Goal: Information Seeking & Learning: Compare options

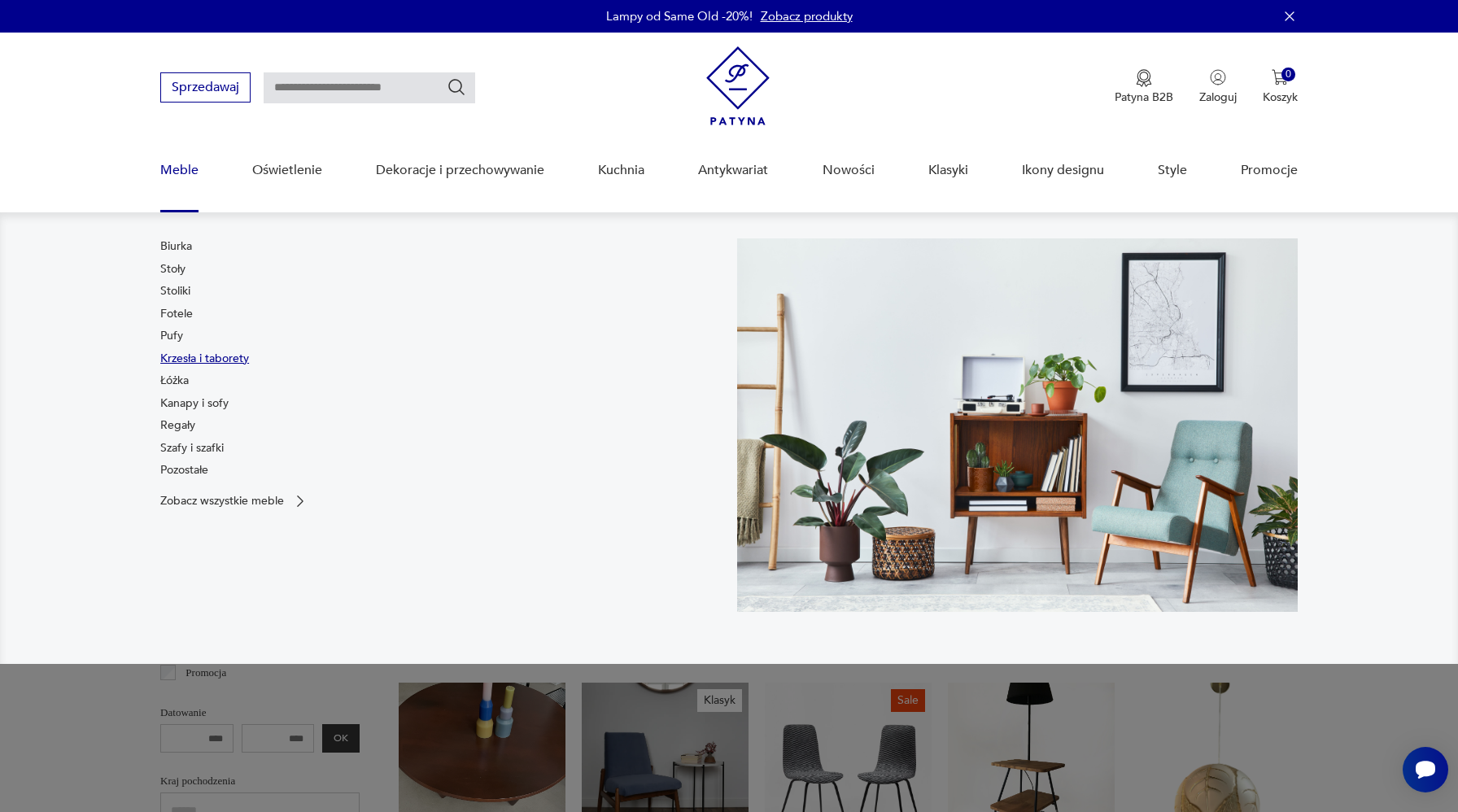
click at [189, 355] on link "Krzesła i taborety" at bounding box center [205, 359] width 89 height 16
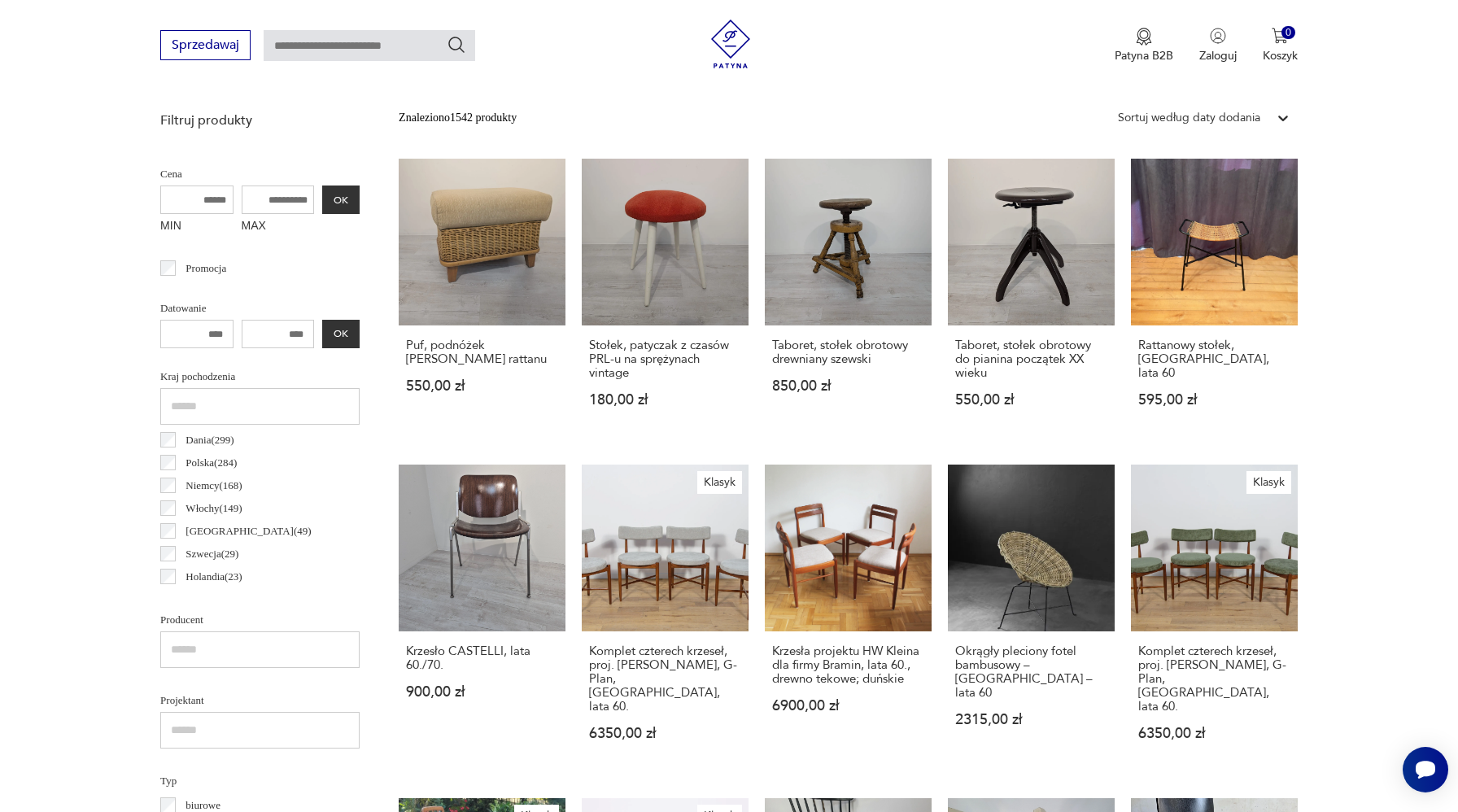
scroll to position [1185, 0]
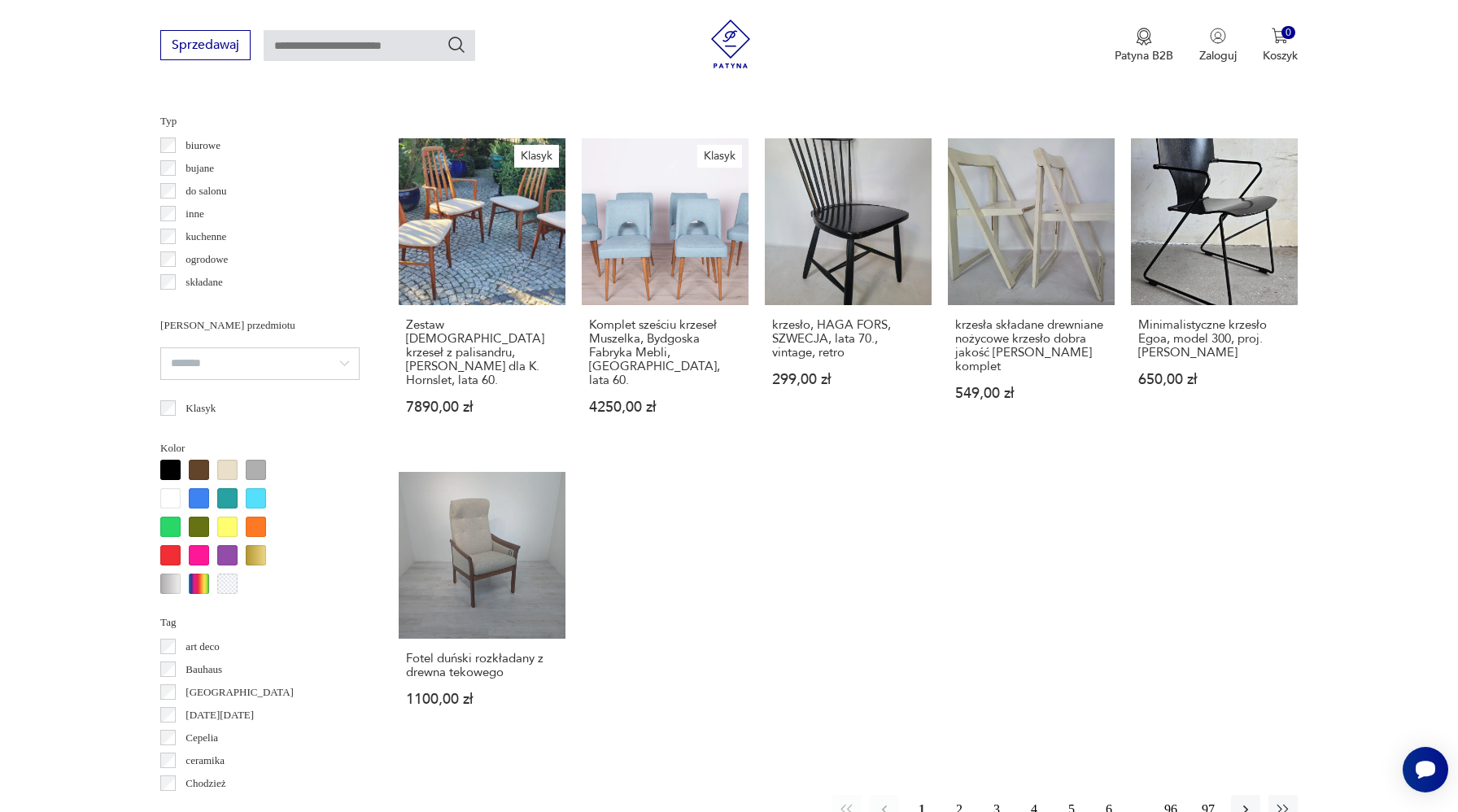
click at [954, 795] on button "2" at bounding box center [960, 810] width 29 height 29
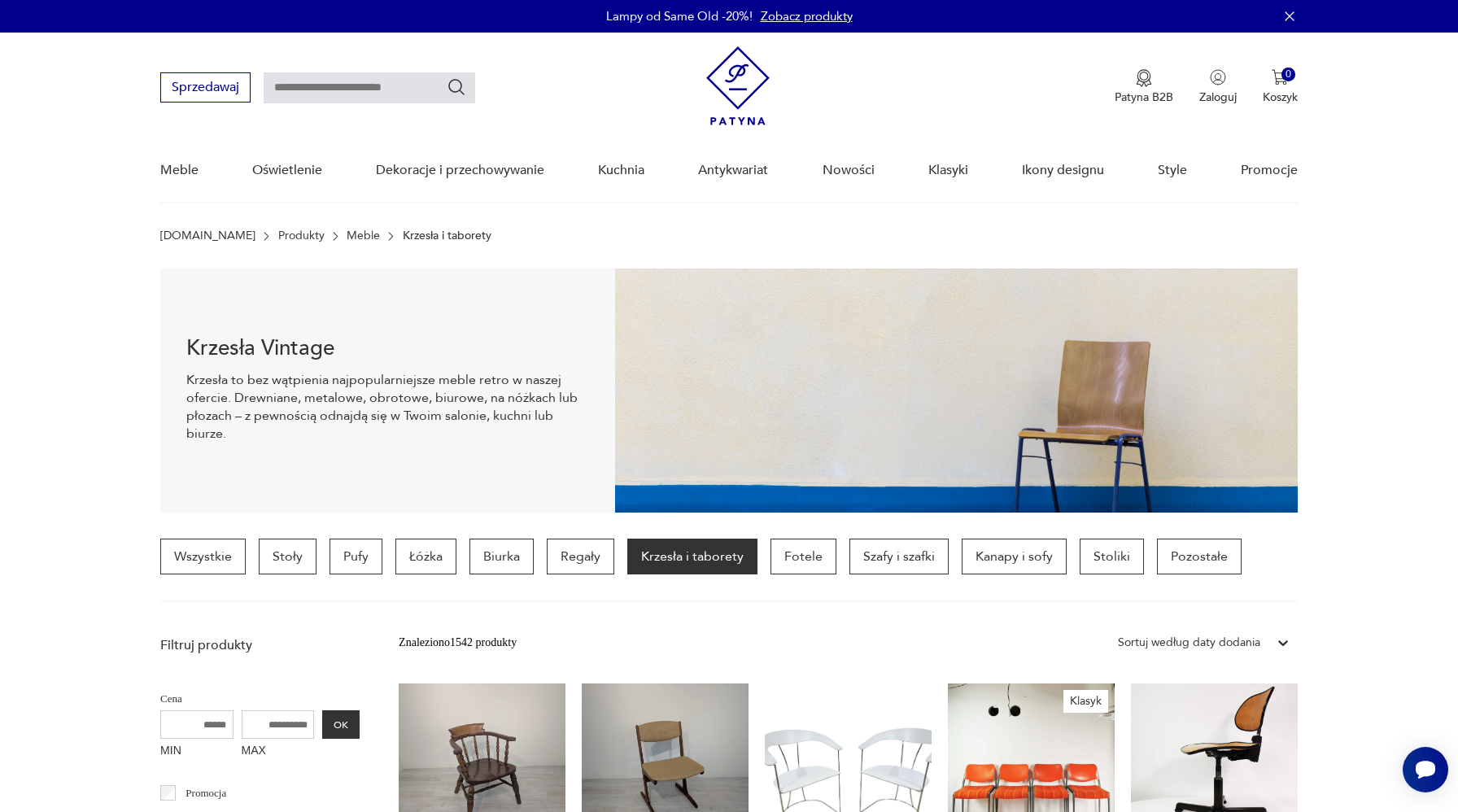
click at [396, 92] on input "text" at bounding box center [369, 88] width 211 height 31
type input "*******"
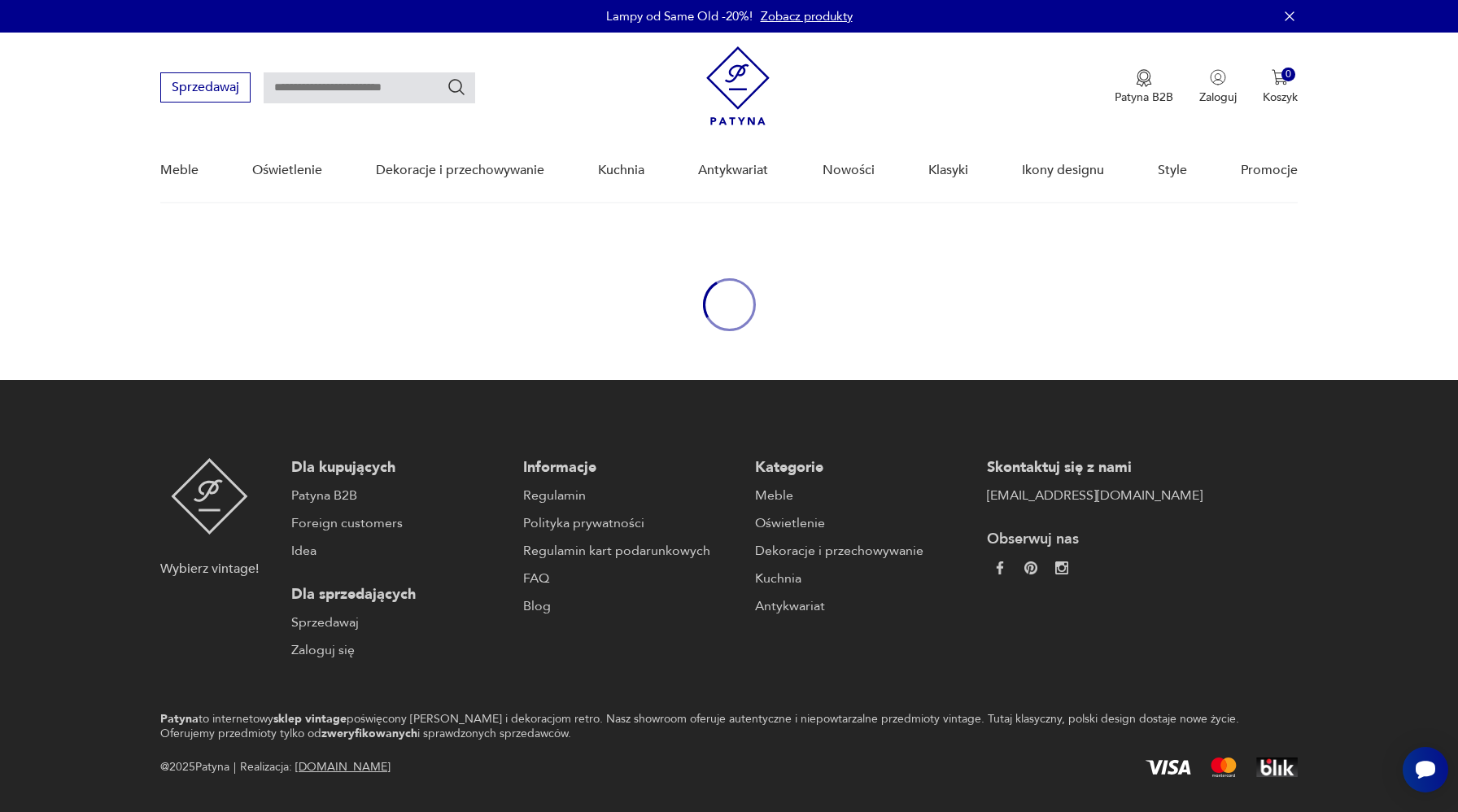
type input "*******"
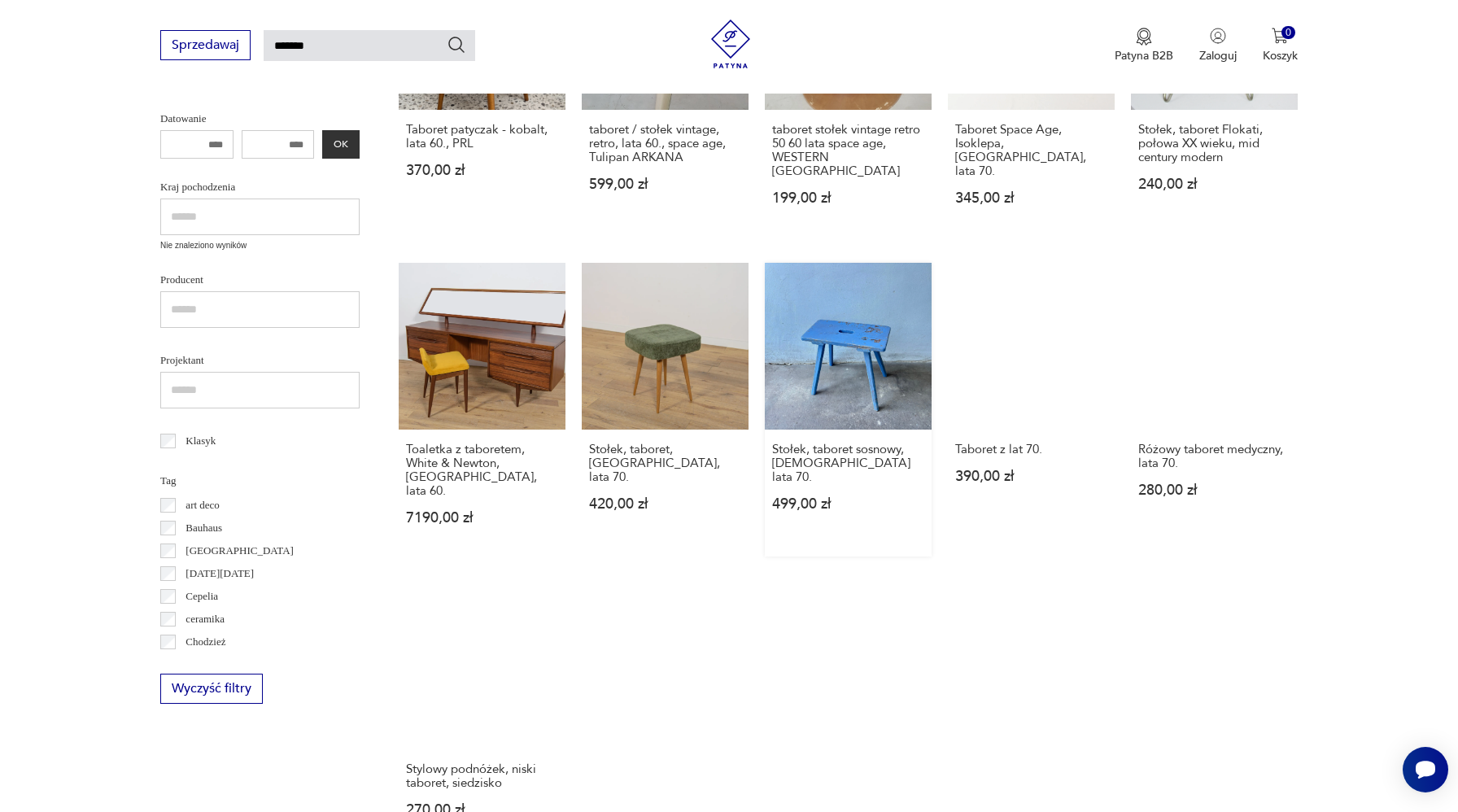
scroll to position [1010, 0]
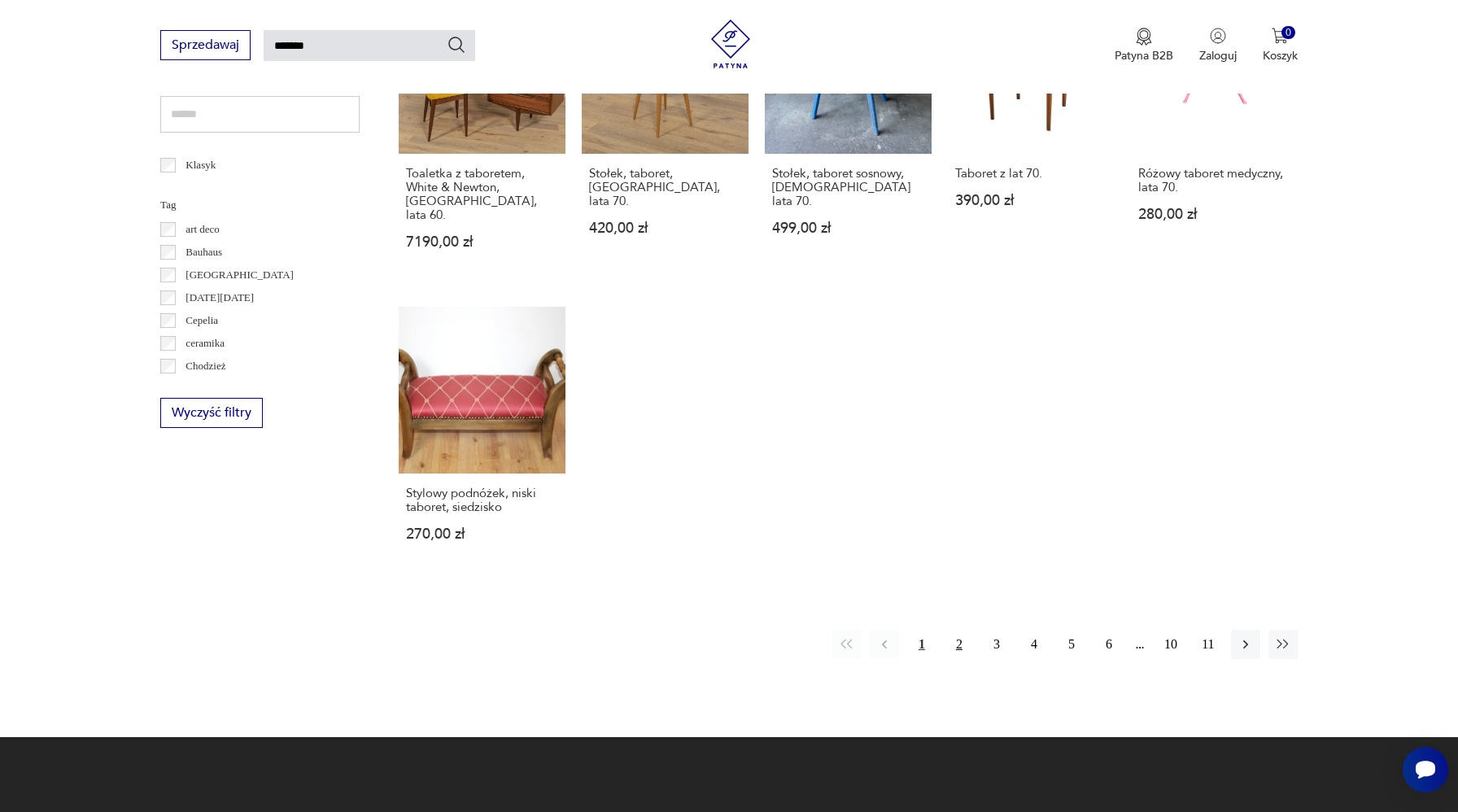
click at [961, 629] on button "2" at bounding box center [960, 644] width 29 height 29
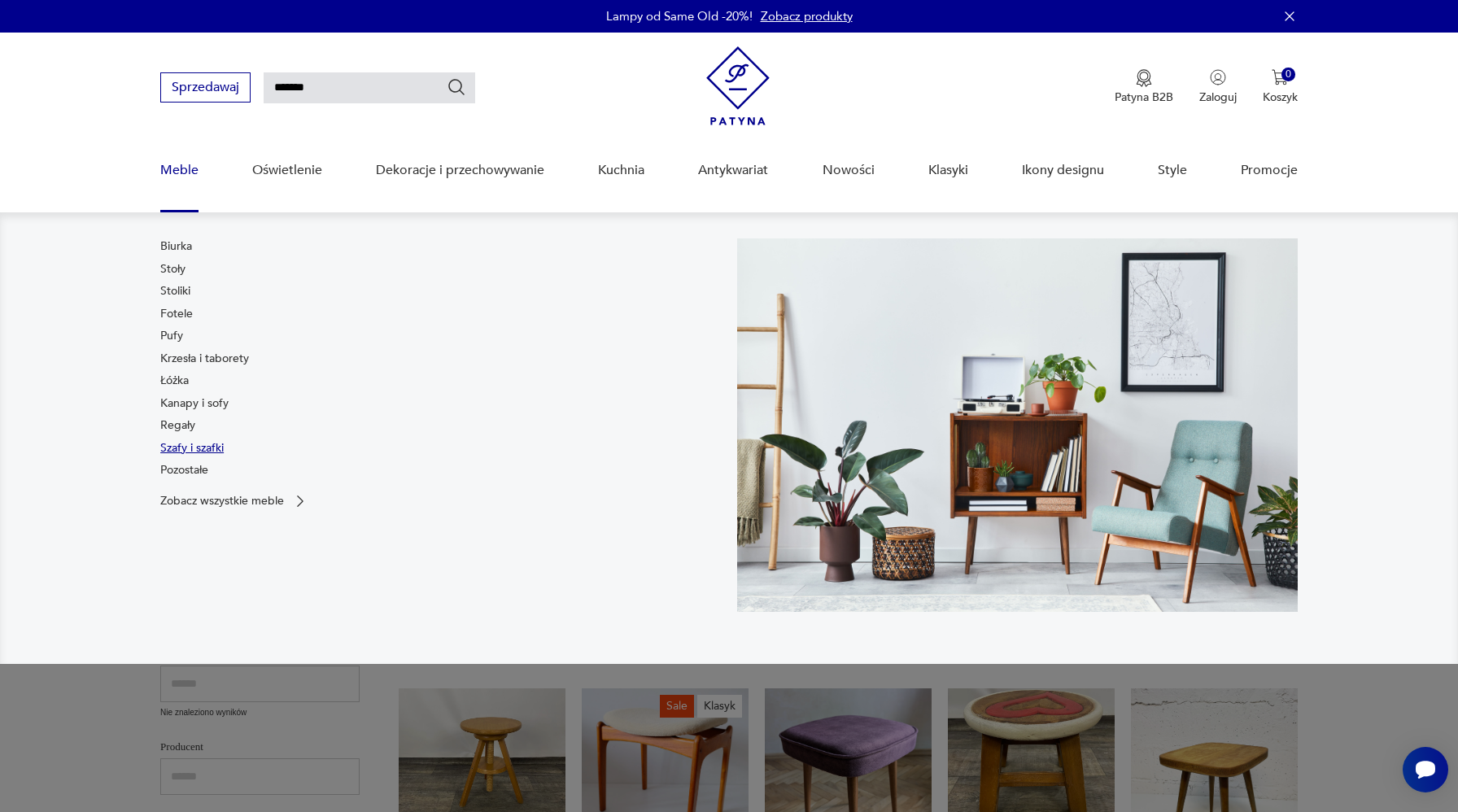
click at [186, 453] on link "Szafy i szafki" at bounding box center [192, 448] width 64 height 16
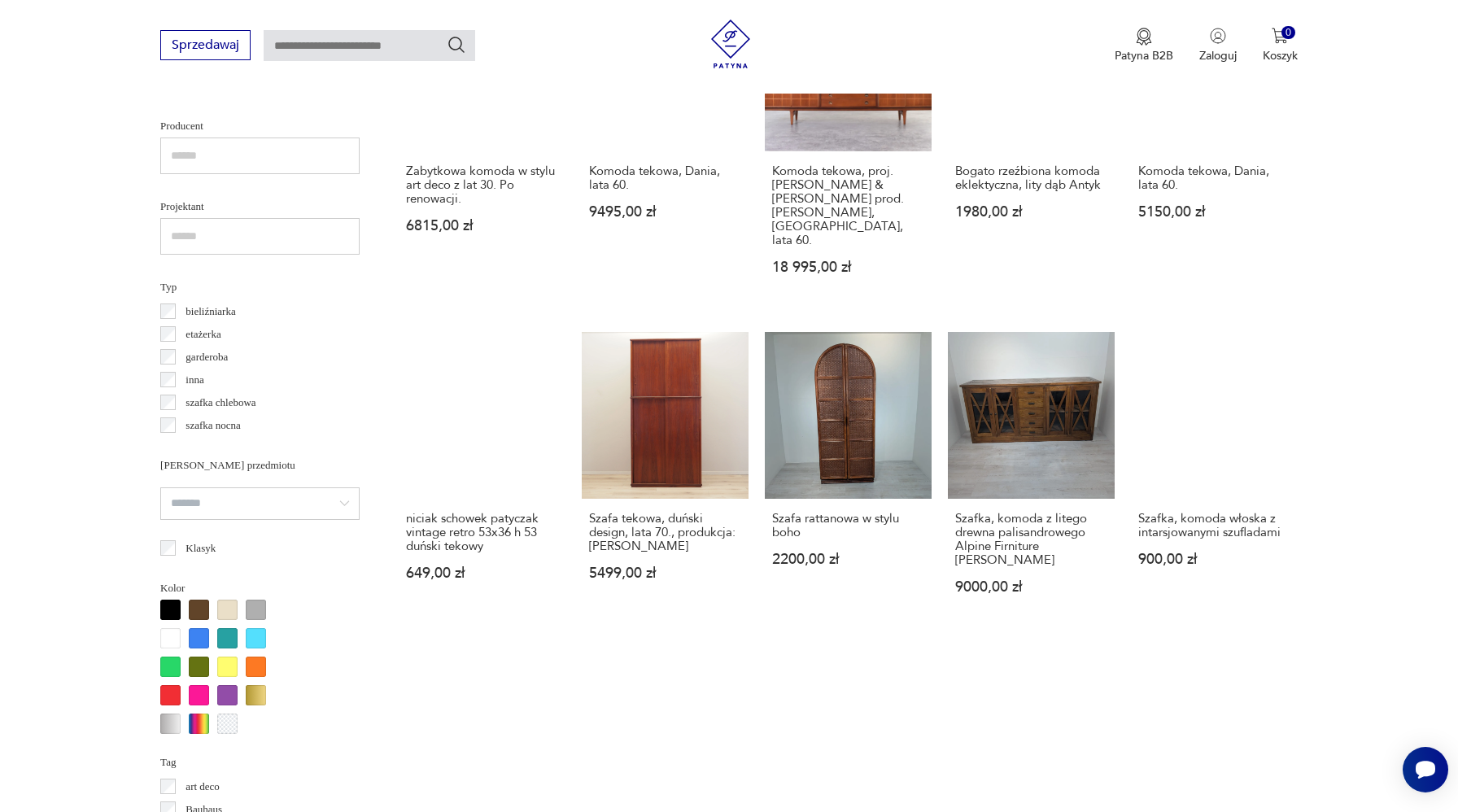
scroll to position [1312, 0]
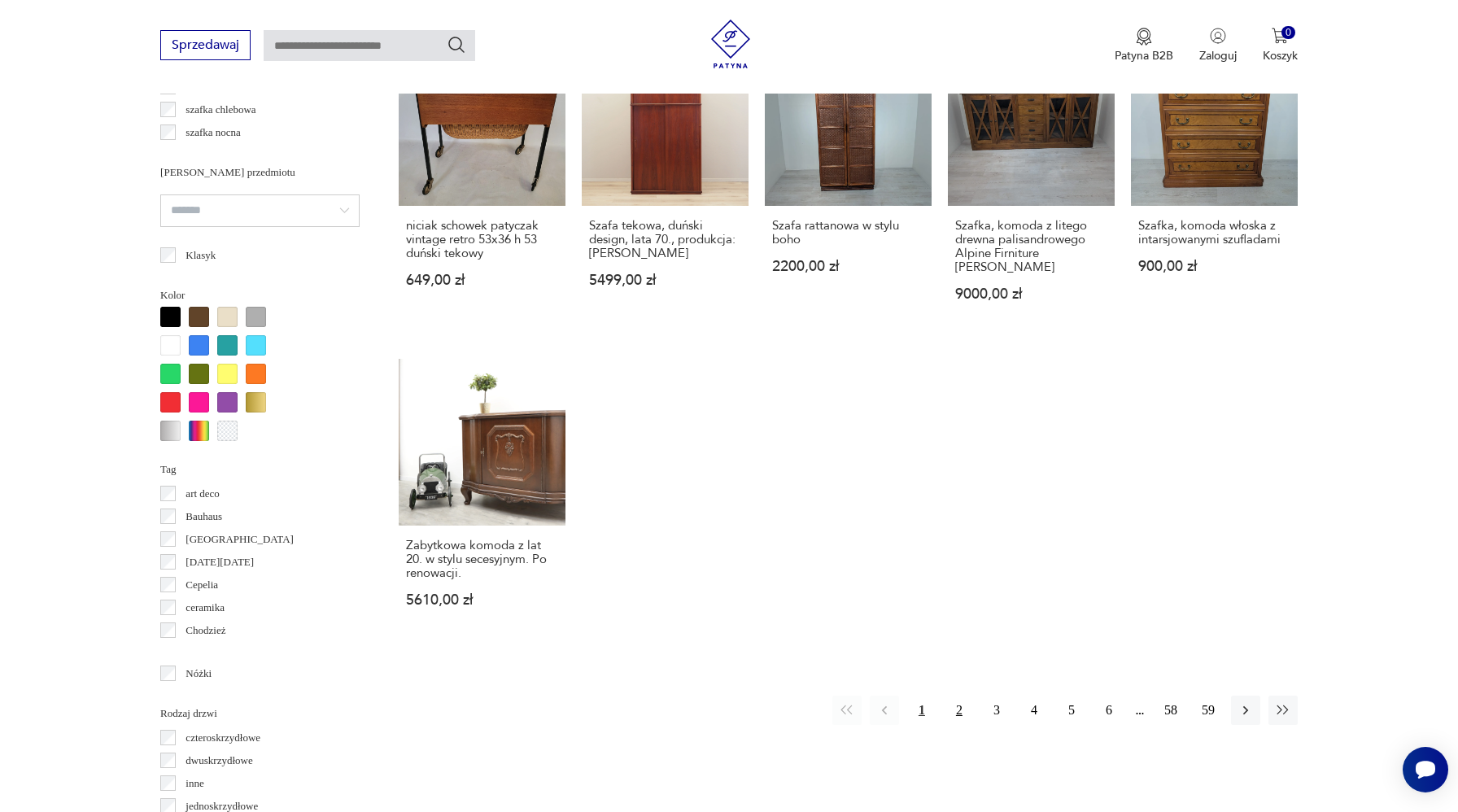
click at [960, 695] on button "2" at bounding box center [960, 710] width 29 height 29
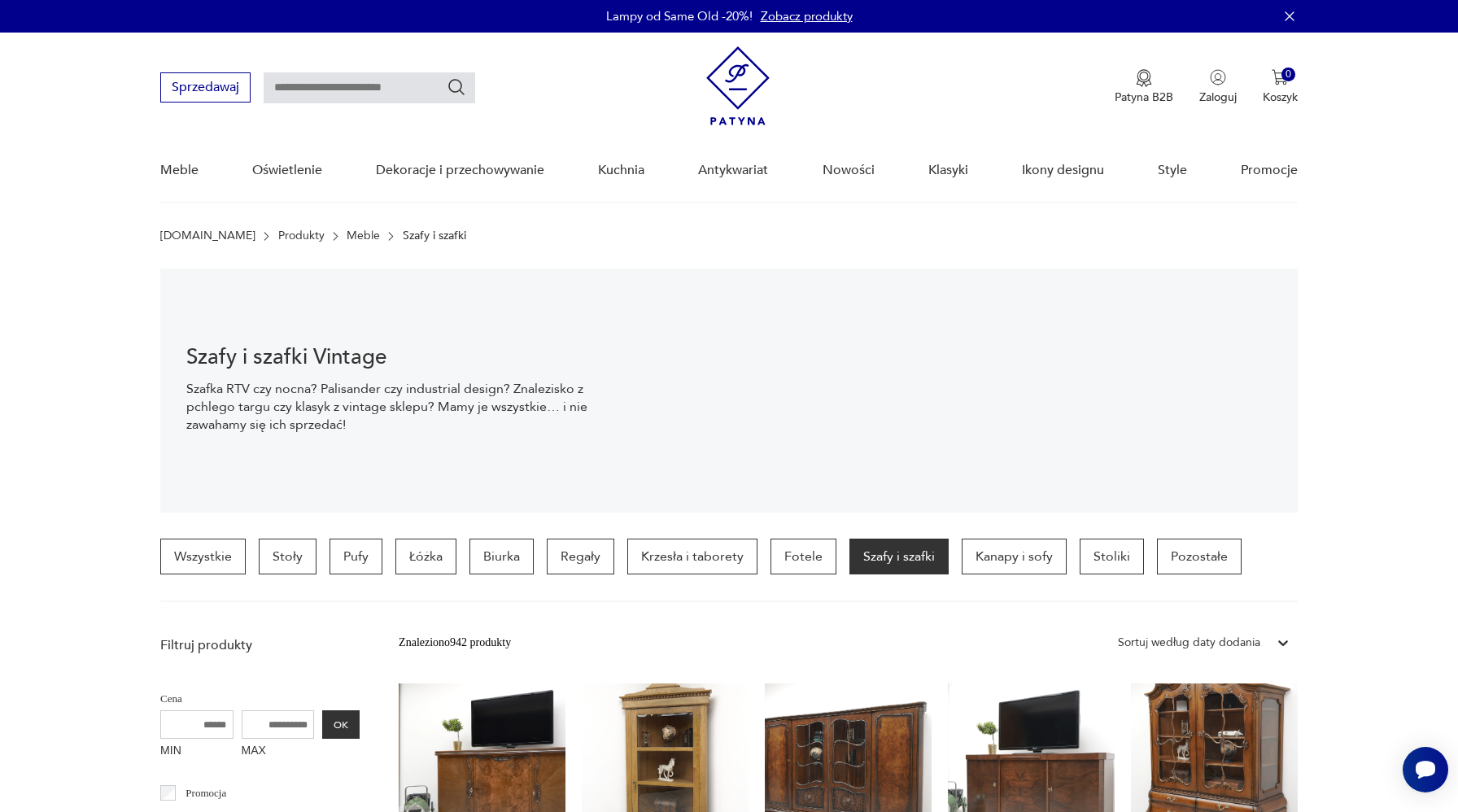
click at [354, 96] on input "text" at bounding box center [369, 88] width 211 height 31
type input "*******"
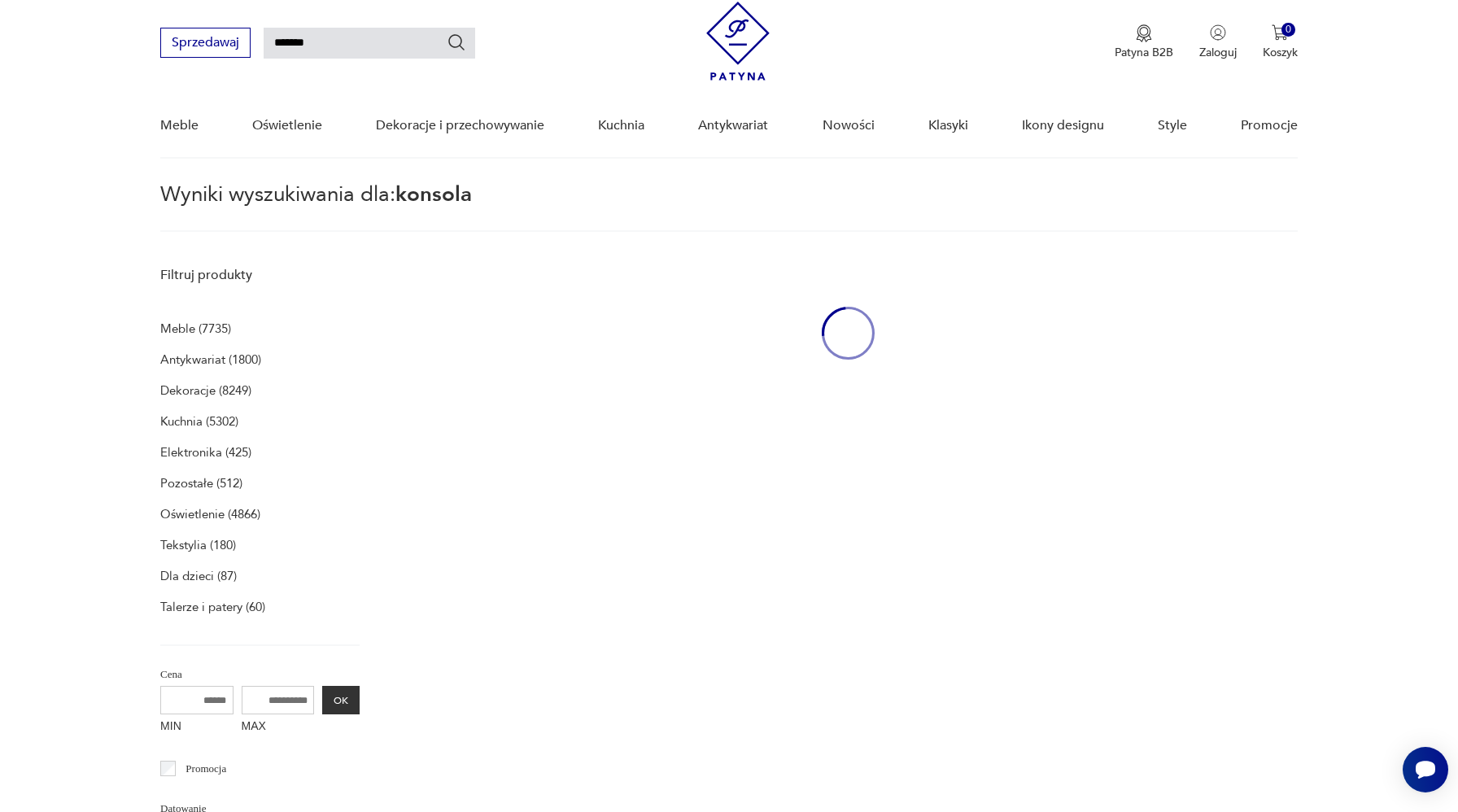
scroll to position [58, 0]
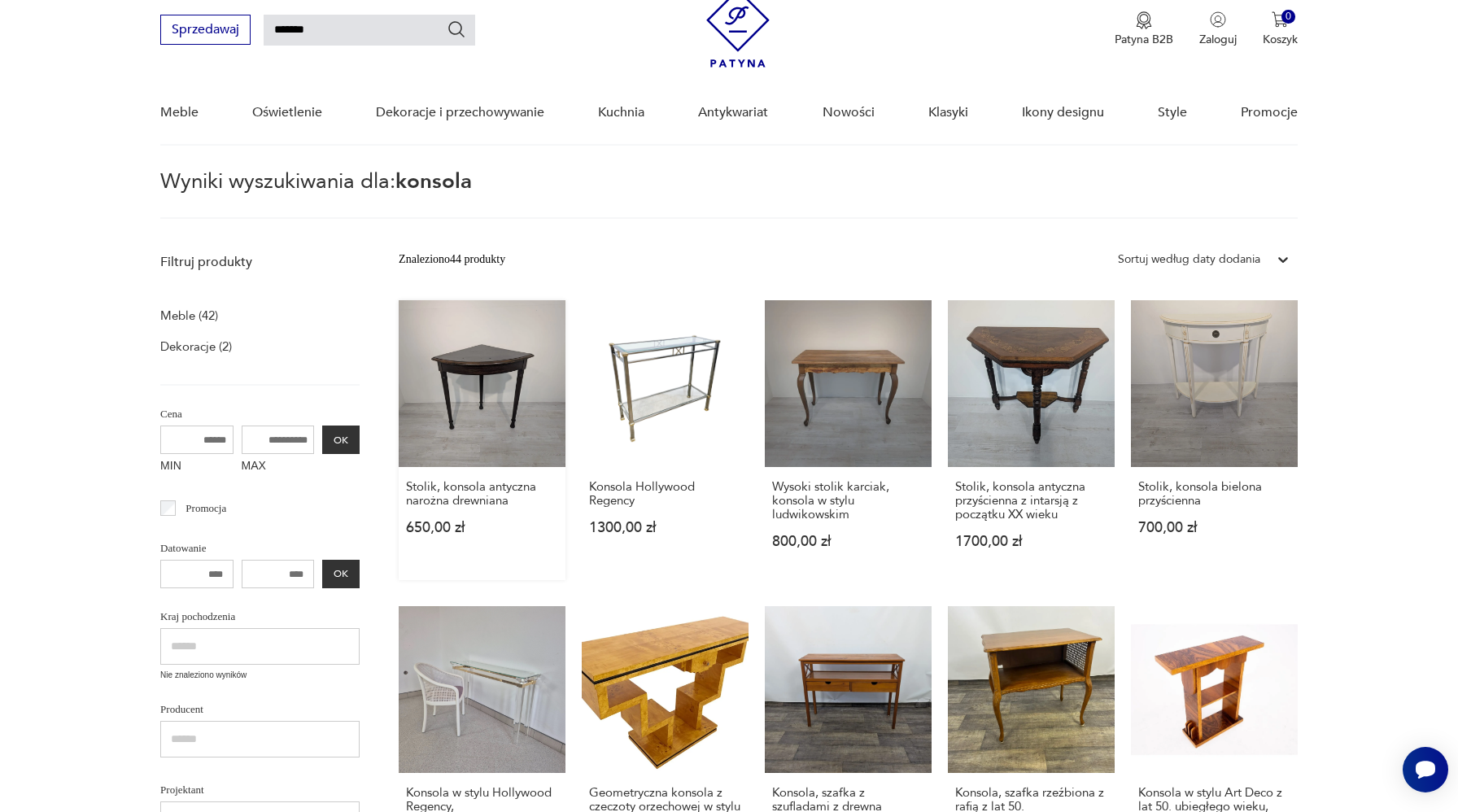
click at [515, 421] on link "Stolik, konsola antyczna narożna drewniana 650,00 zł" at bounding box center [482, 439] width 167 height 280
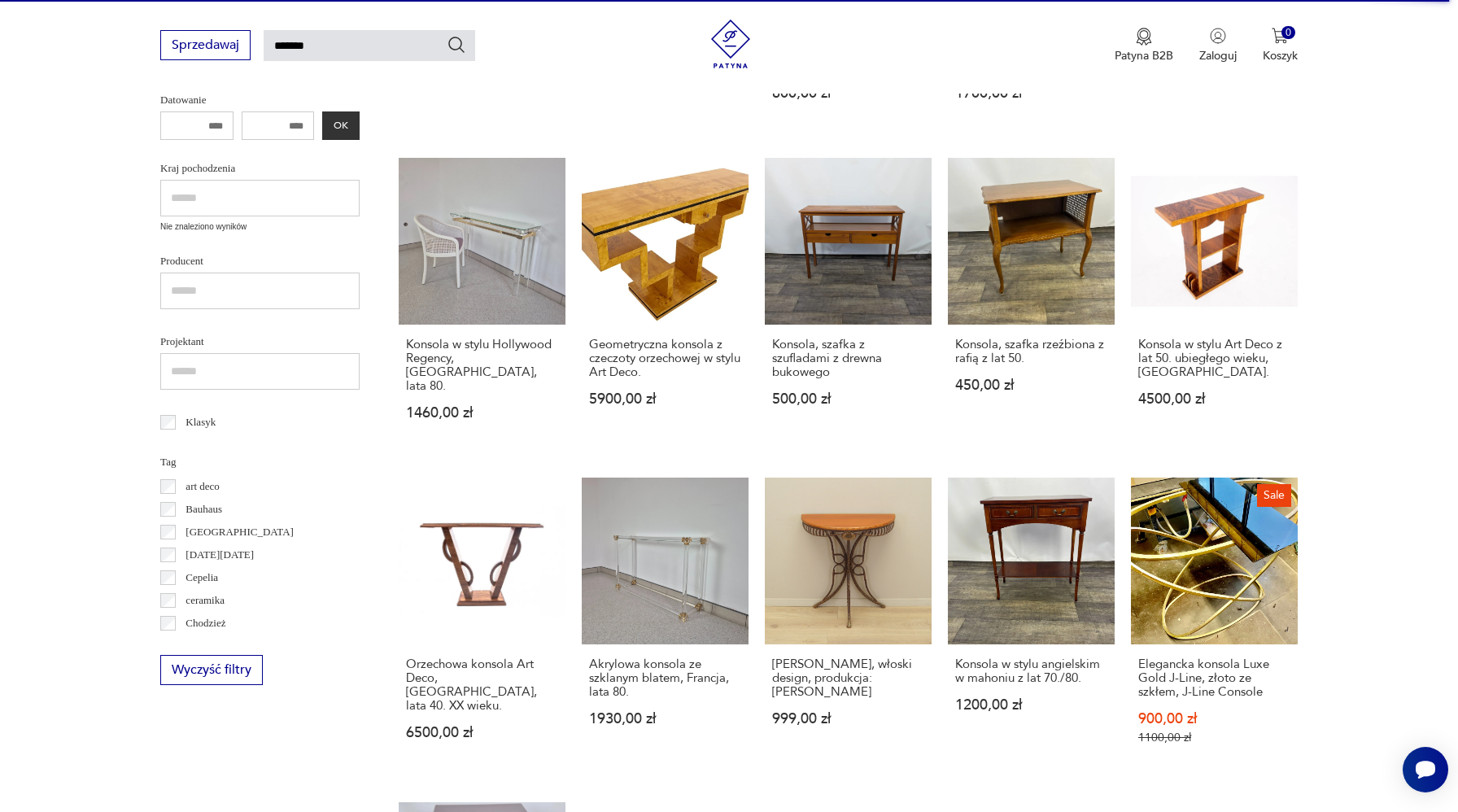
scroll to position [0, 0]
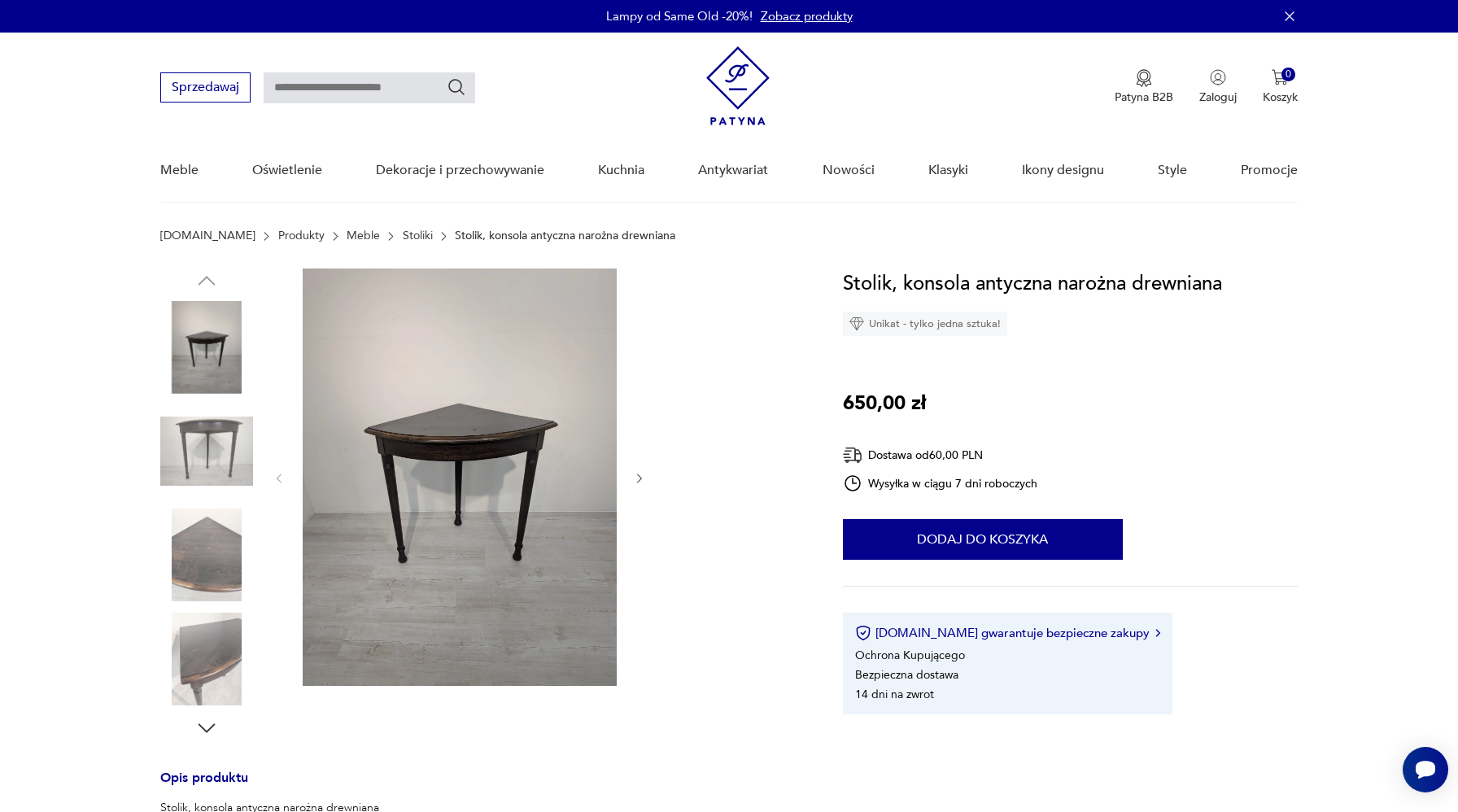
click at [198, 444] on img at bounding box center [207, 452] width 93 height 93
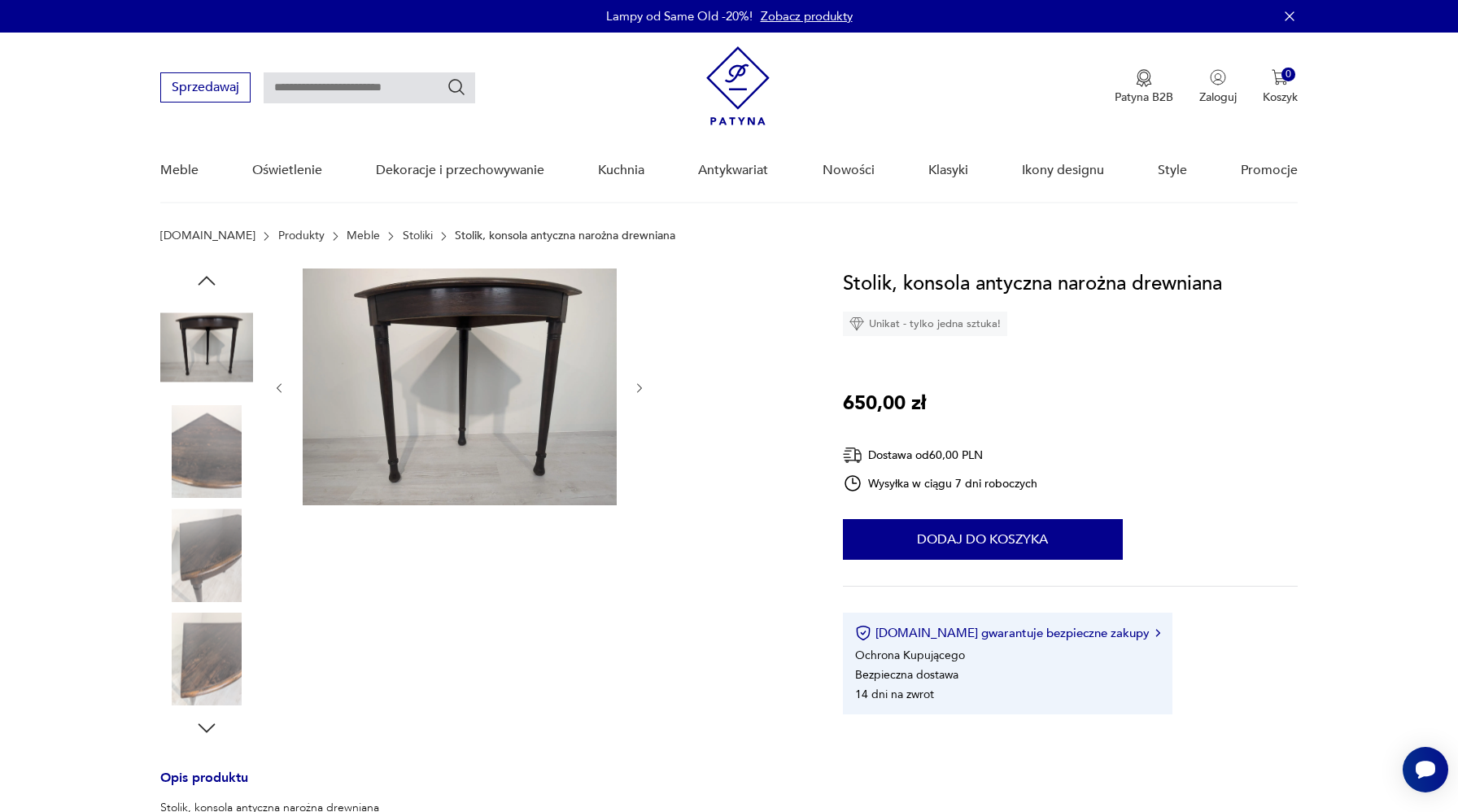
click at [209, 528] on img at bounding box center [207, 555] width 93 height 93
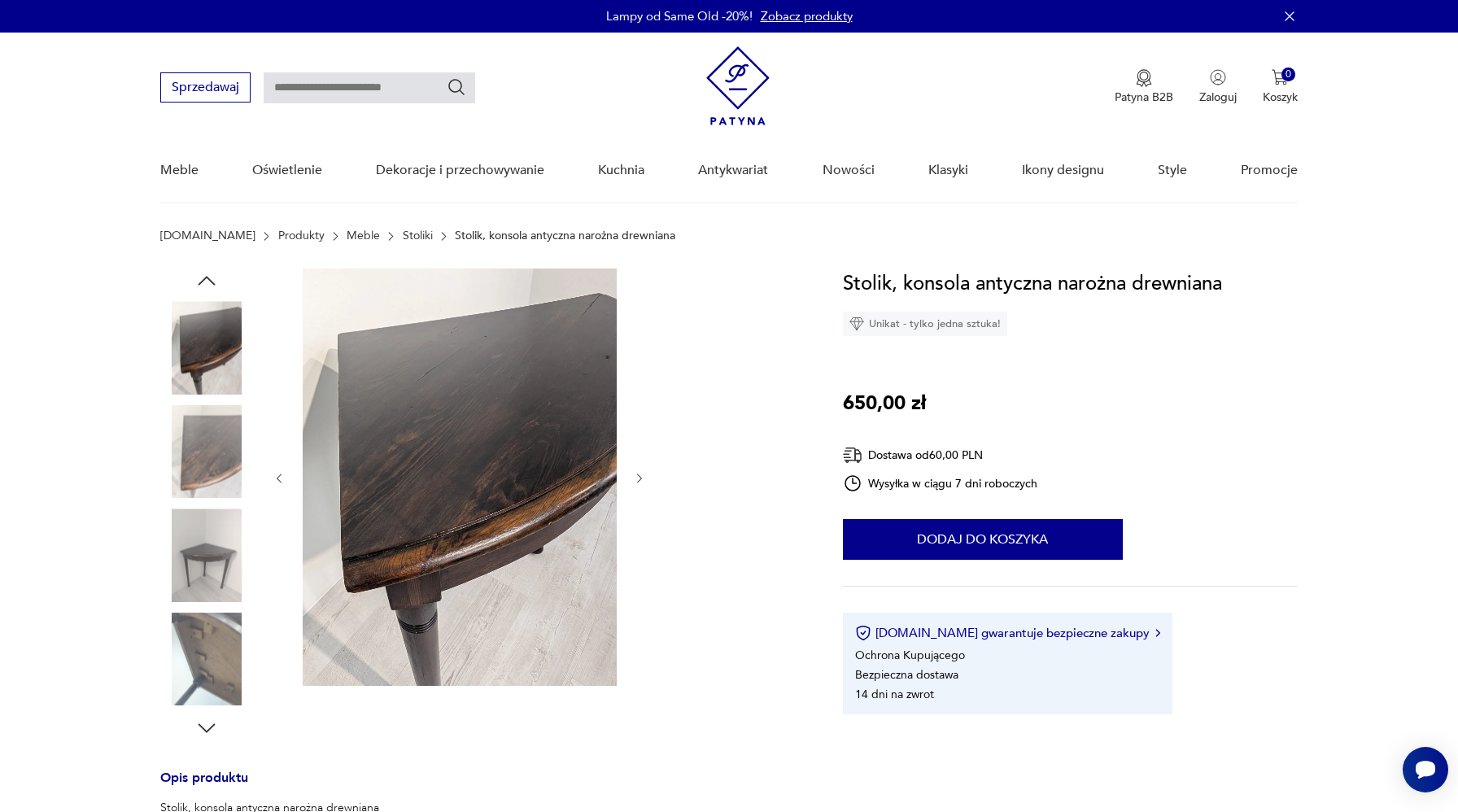
click at [222, 633] on img at bounding box center [207, 659] width 93 height 93
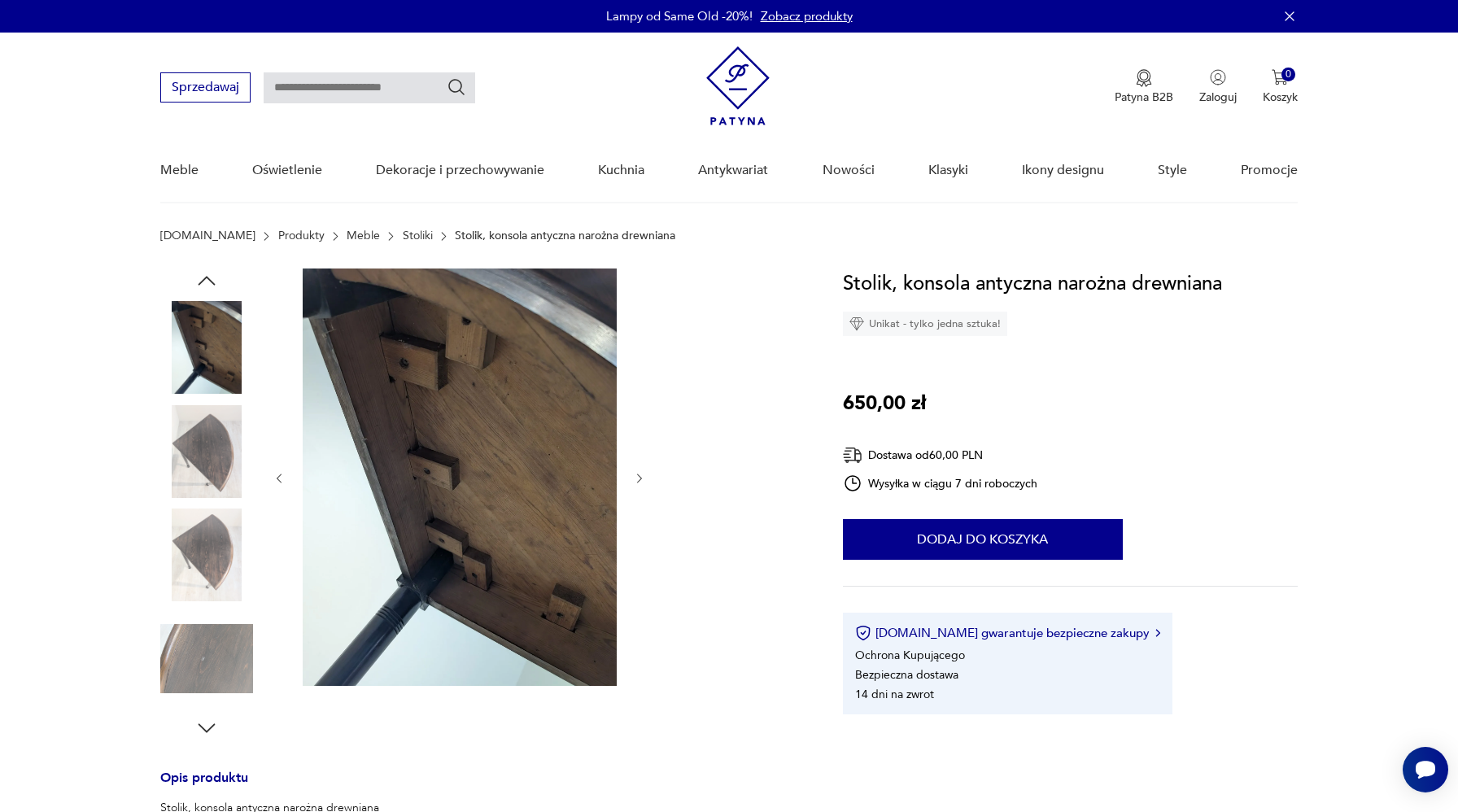
click at [210, 571] on img at bounding box center [207, 555] width 93 height 93
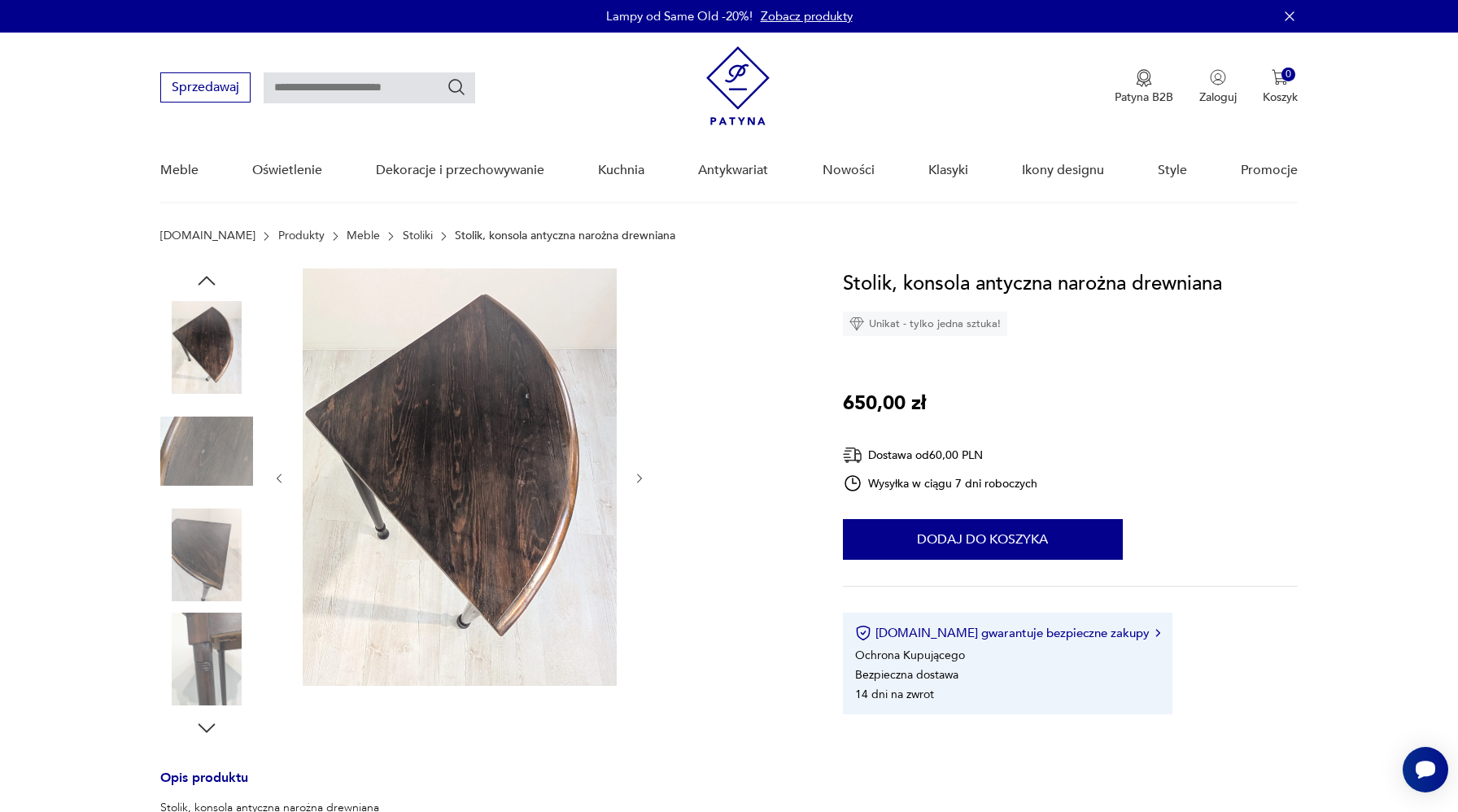
click at [207, 464] on img at bounding box center [207, 452] width 93 height 93
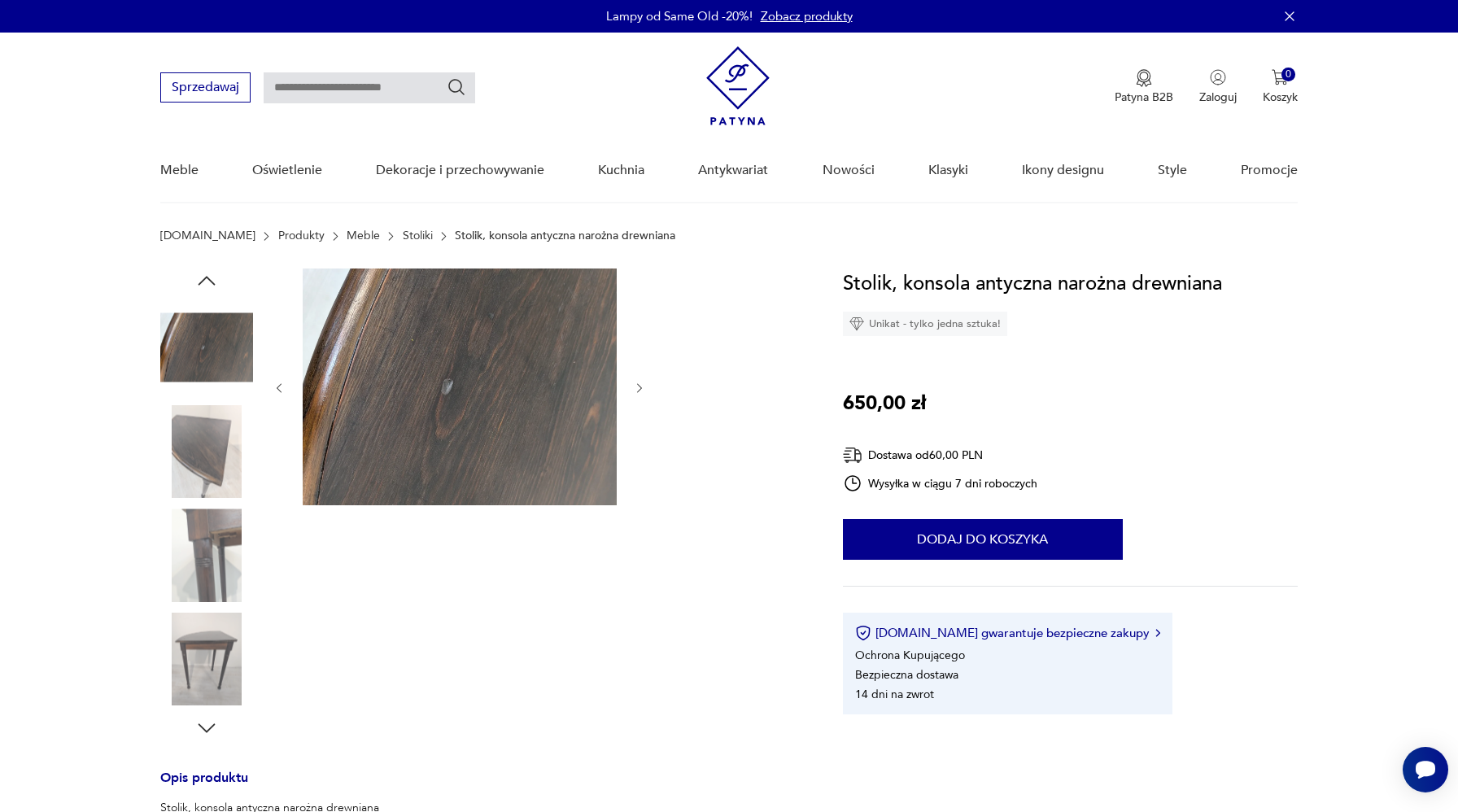
click at [203, 349] on img at bounding box center [207, 347] width 93 height 93
click at [640, 386] on icon "button" at bounding box center [639, 388] width 14 height 14
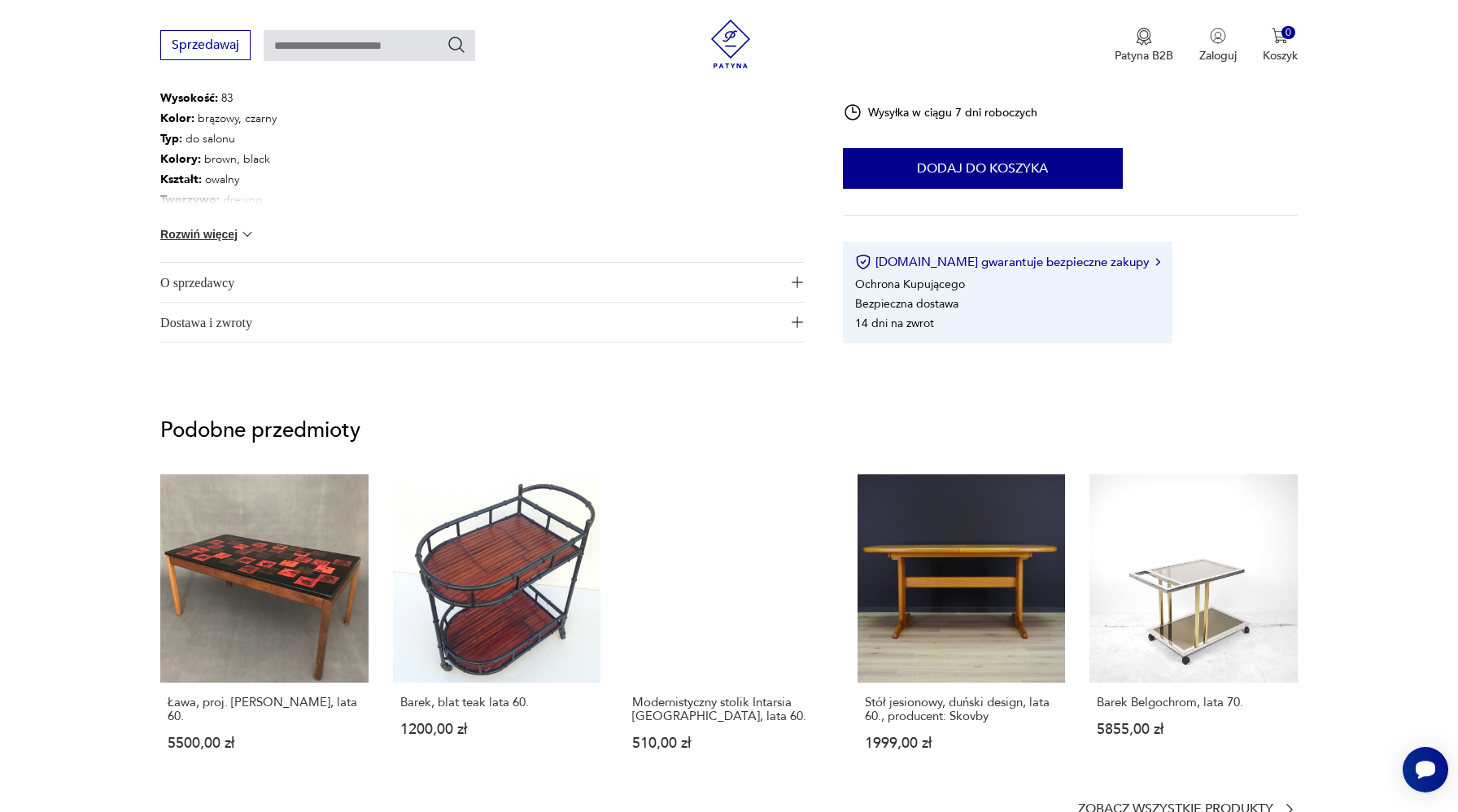
scroll to position [892, 0]
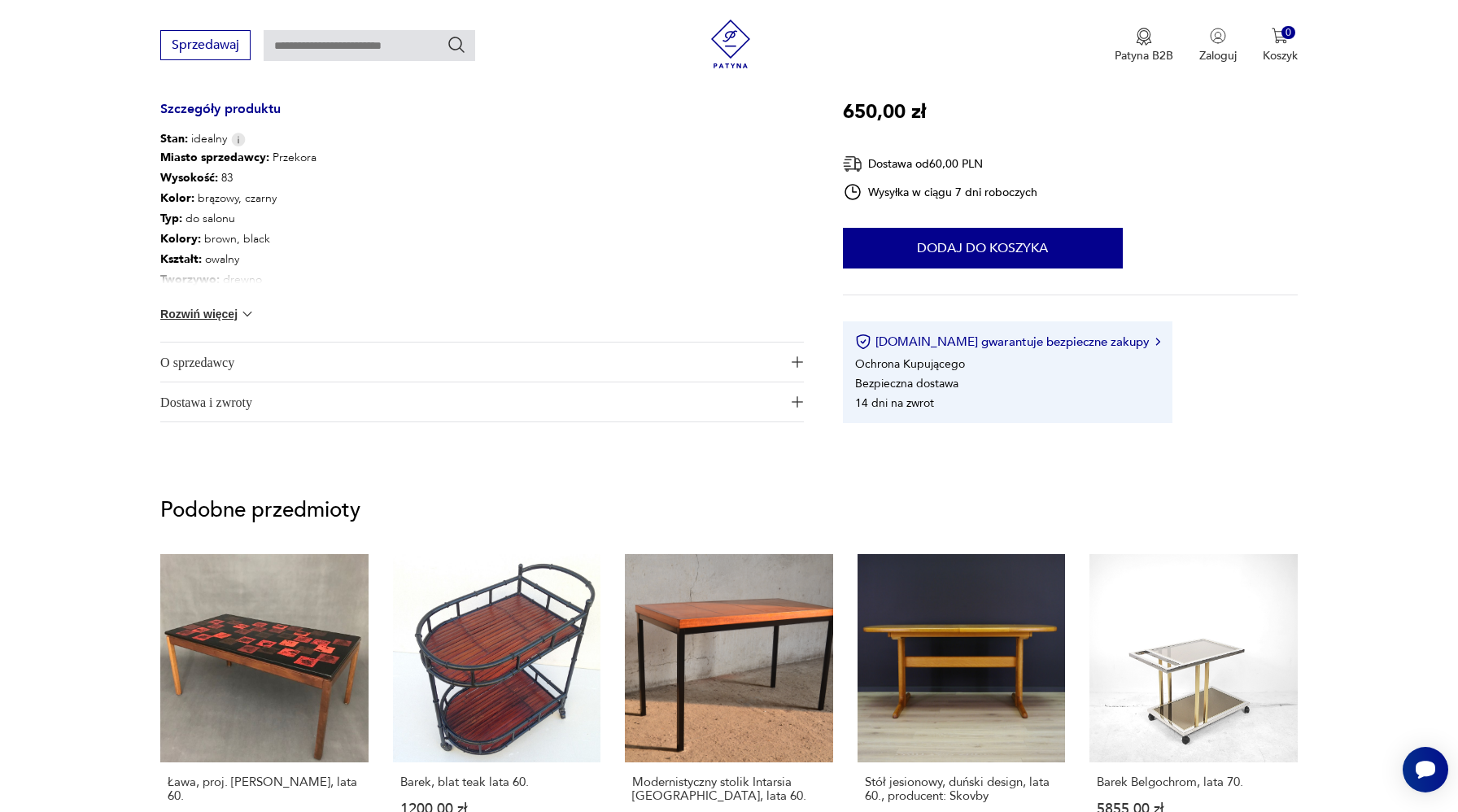
click at [214, 300] on div "Miasto sprzedawcy : Przekora Wysokość : 83 Kolor: brązowy, czarny Typ : do salo…" at bounding box center [482, 245] width 643 height 195
click at [213, 302] on div "Miasto sprzedawcy : Przekora Wysokość : 83 Kolor: brązowy, czarny Typ : do salo…" at bounding box center [482, 245] width 643 height 195
click at [201, 309] on button "Rozwiń więcej" at bounding box center [208, 314] width 95 height 16
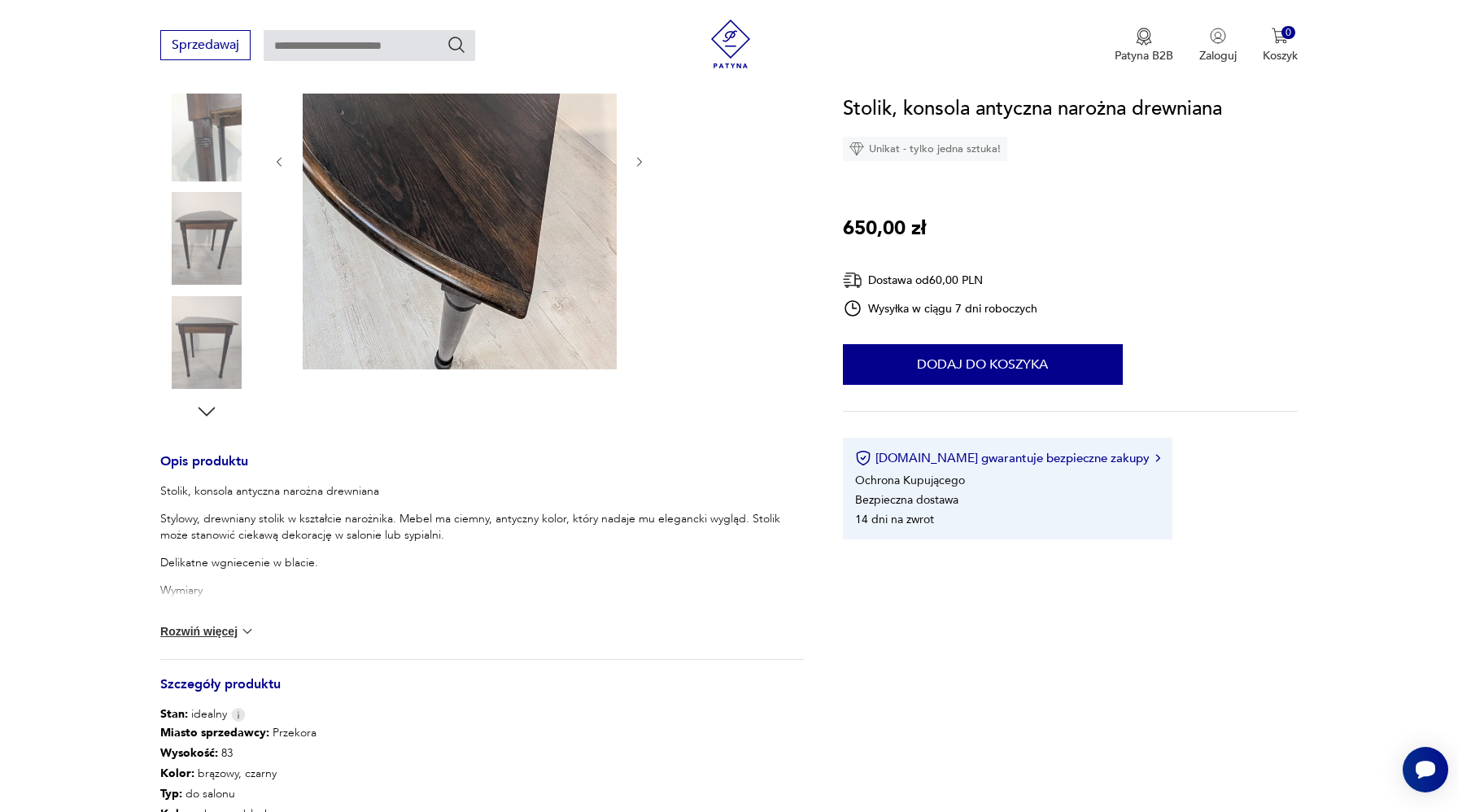
scroll to position [48, 0]
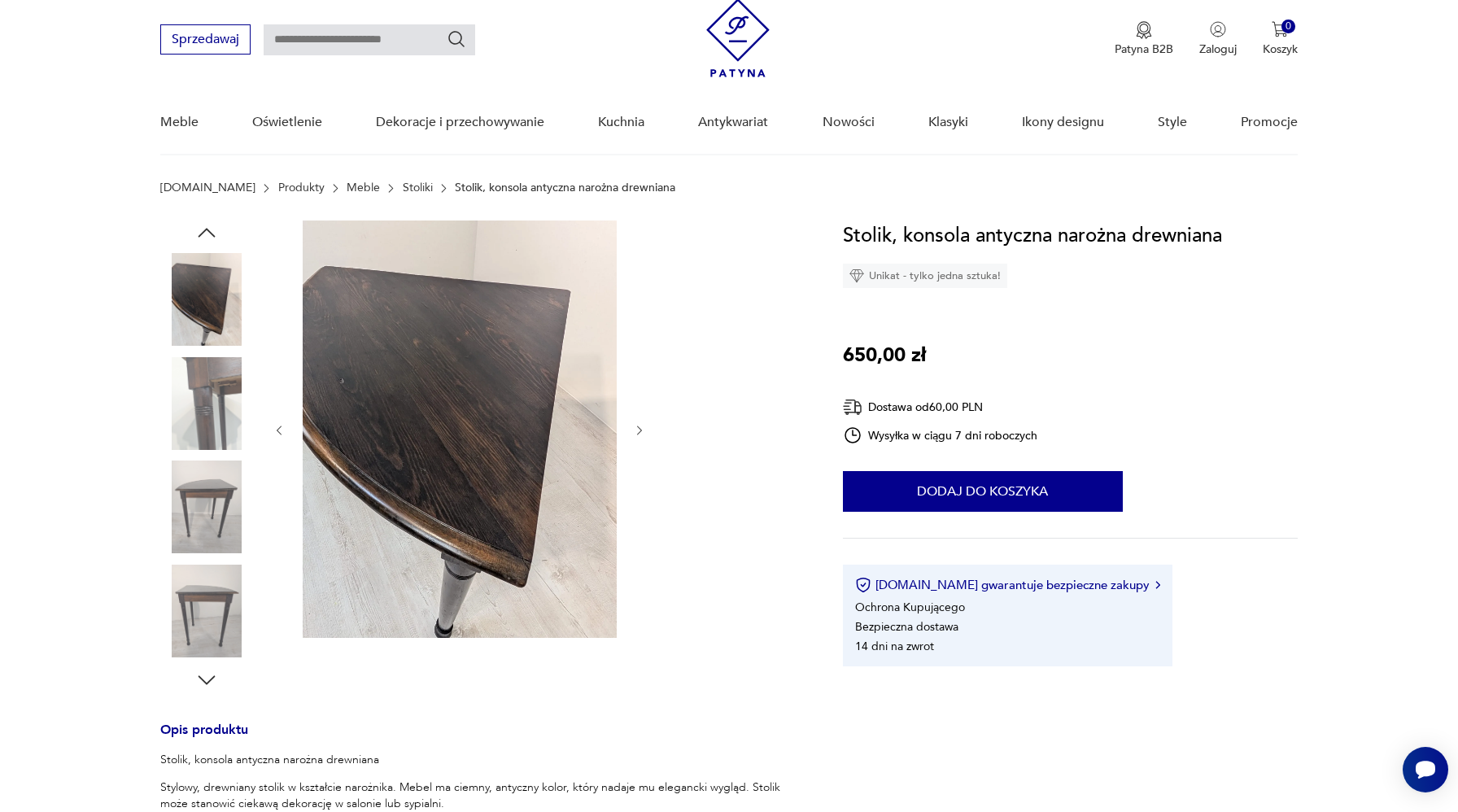
click at [403, 188] on link "Stoliki" at bounding box center [418, 188] width 30 height 13
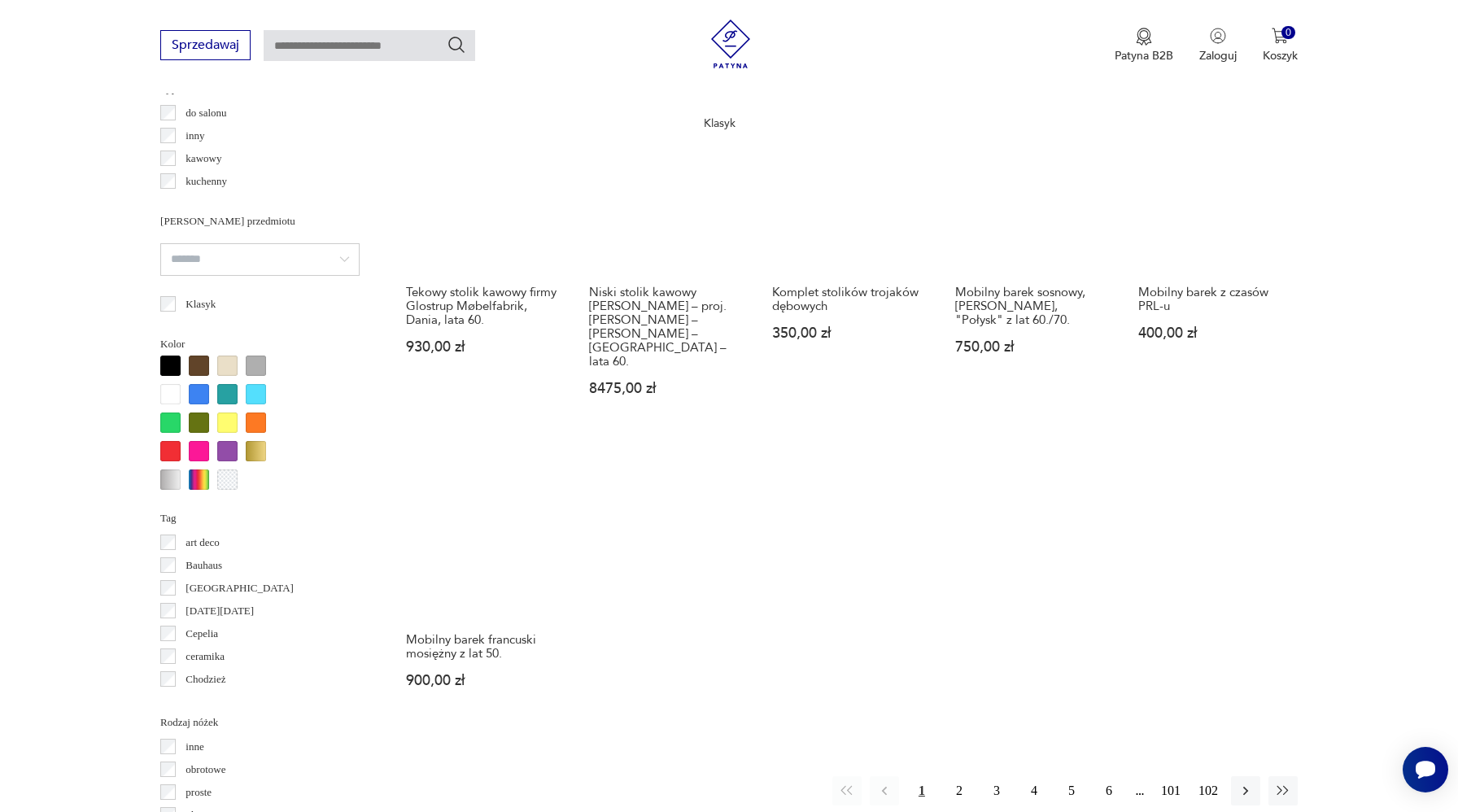
scroll to position [1397, 0]
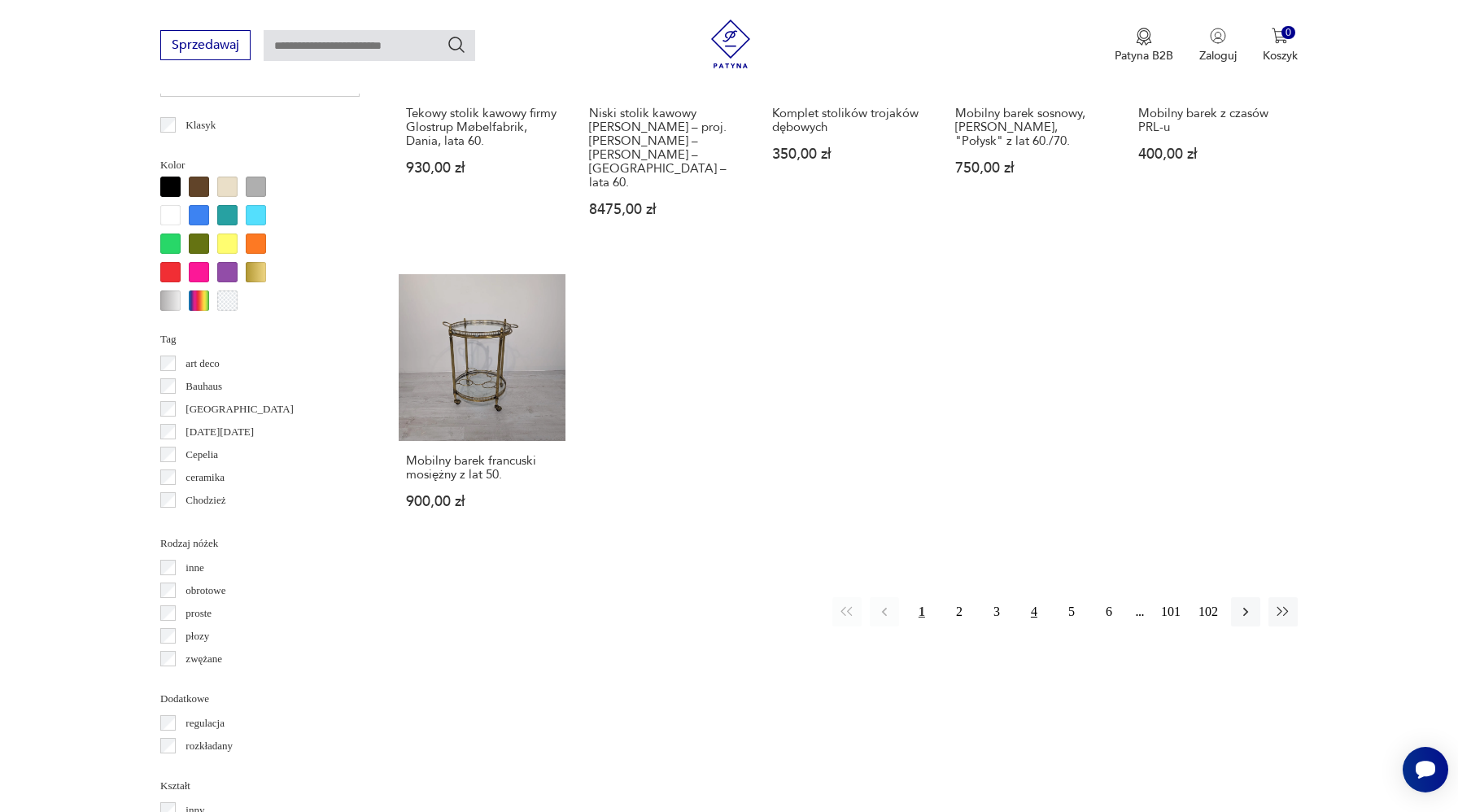
click at [1035, 598] on button "4" at bounding box center [1034, 612] width 29 height 29
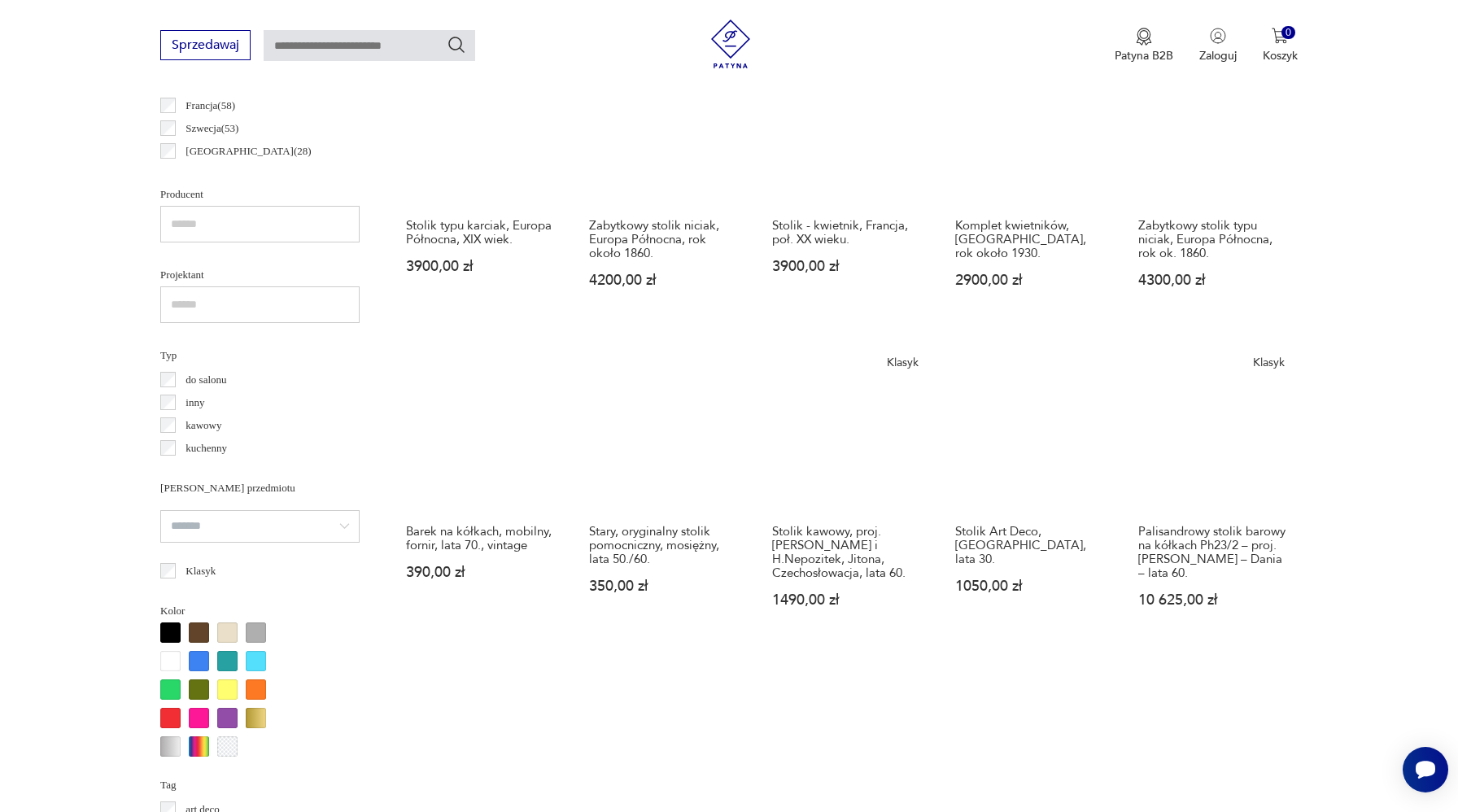
scroll to position [1450, 0]
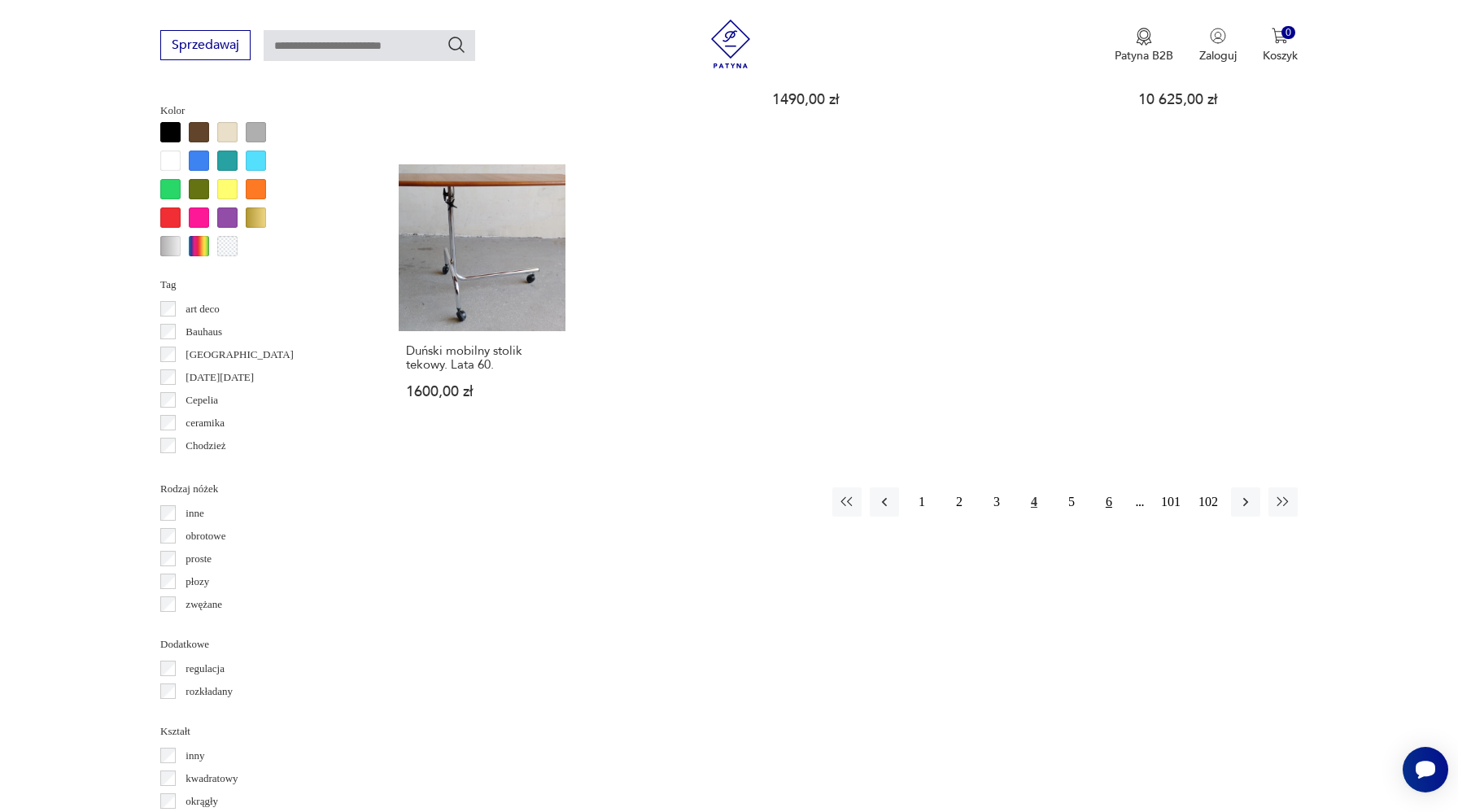
click at [1100, 499] on button "6" at bounding box center [1109, 502] width 29 height 29
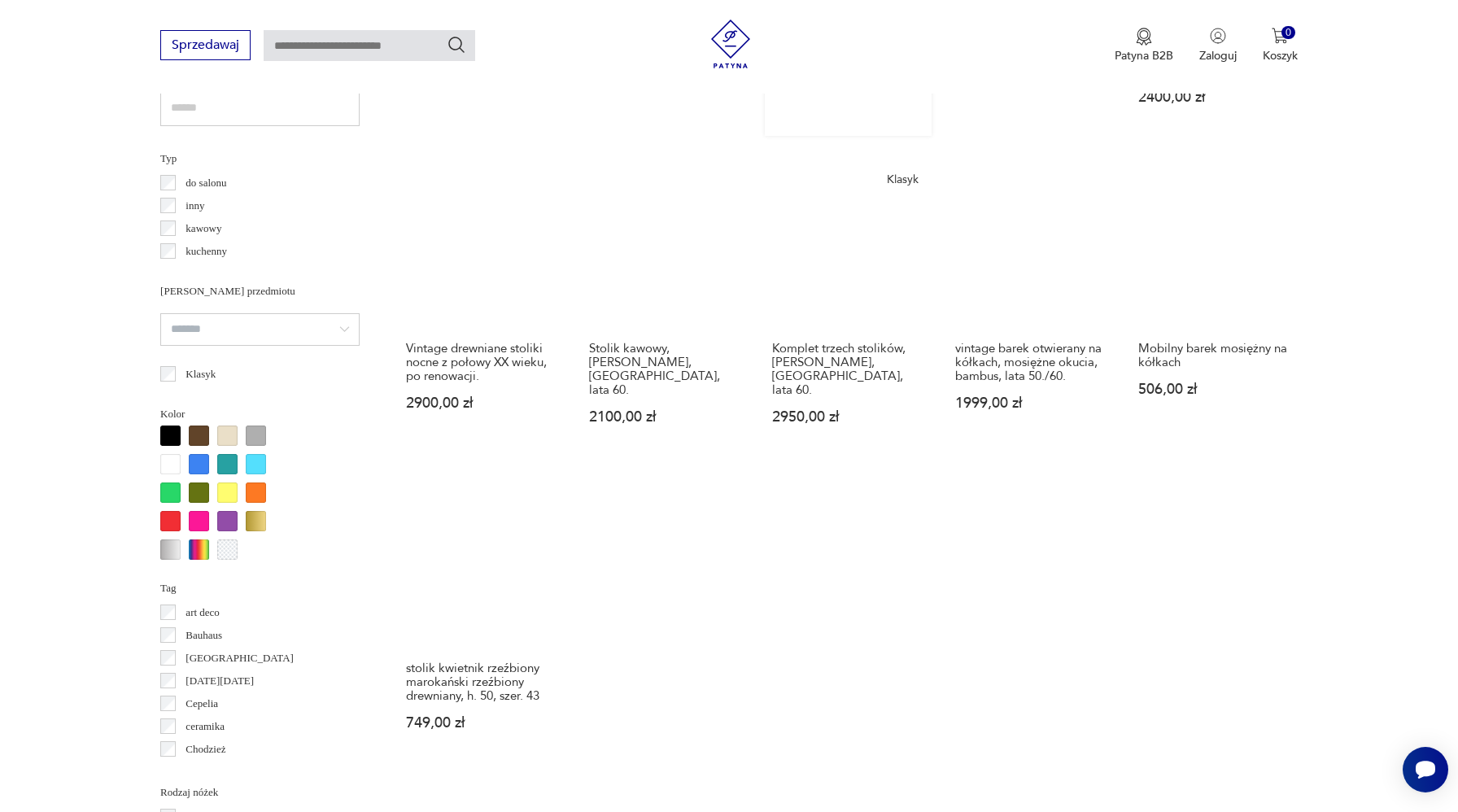
scroll to position [1417, 0]
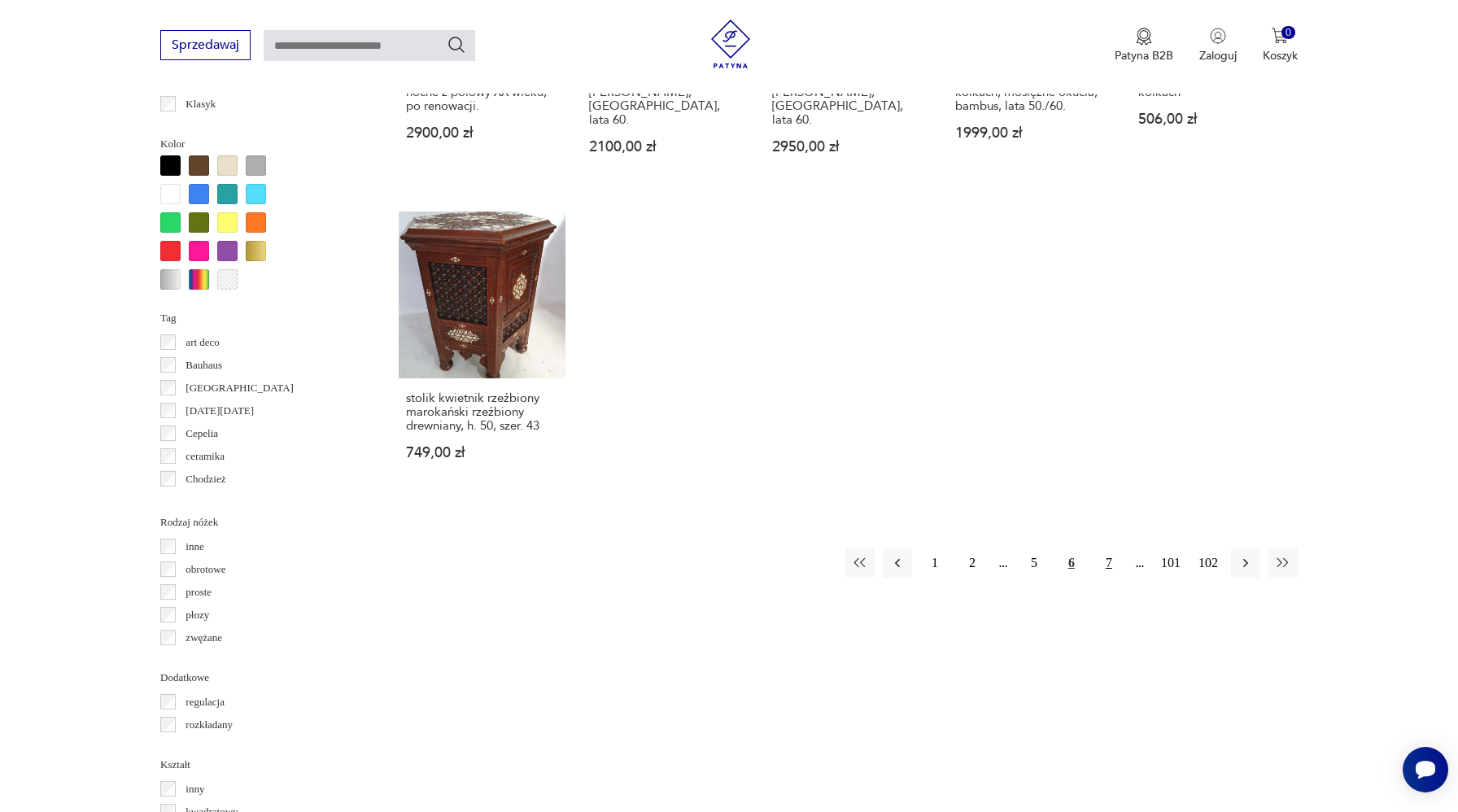
click at [1107, 549] on button "7" at bounding box center [1109, 563] width 29 height 29
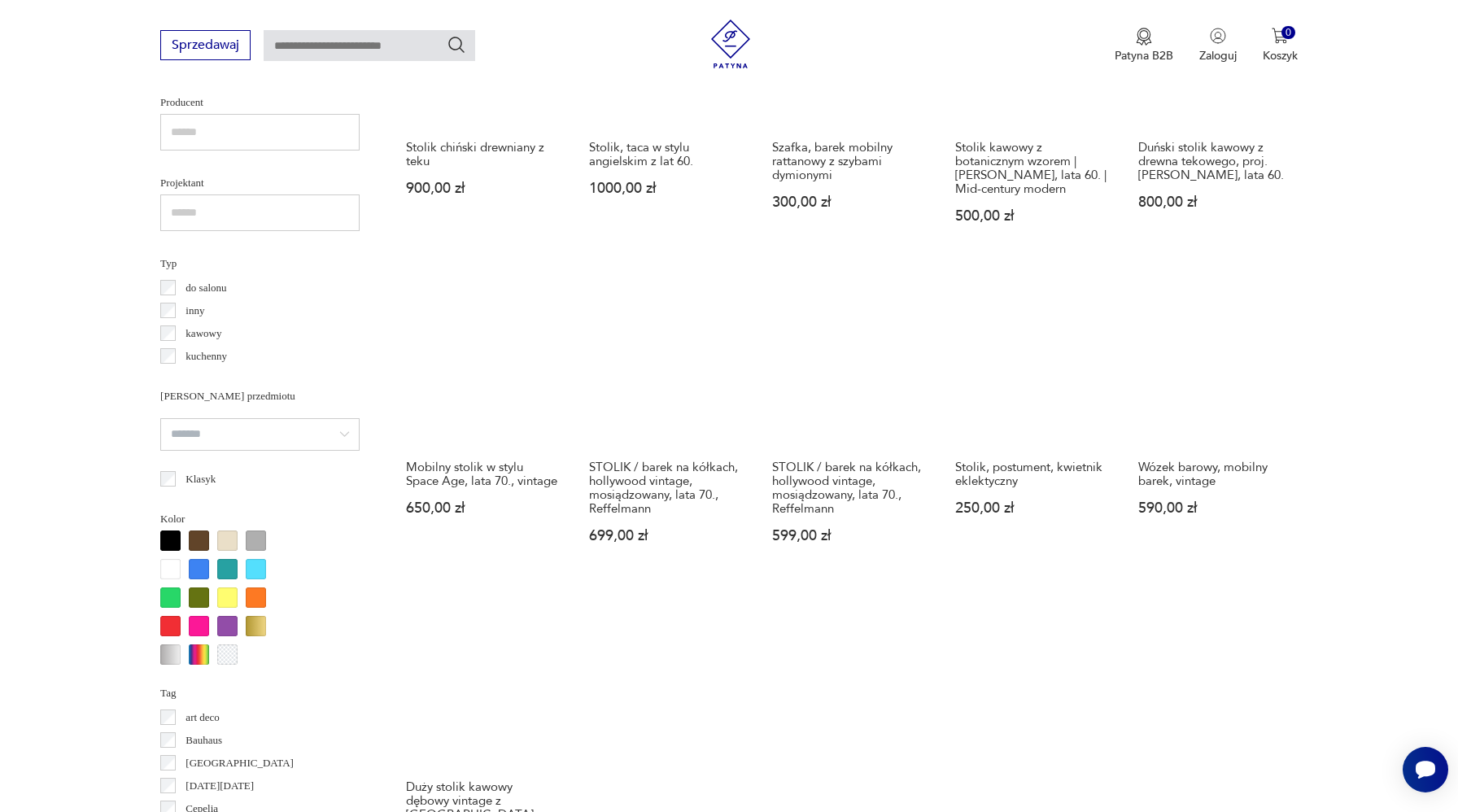
scroll to position [1296, 0]
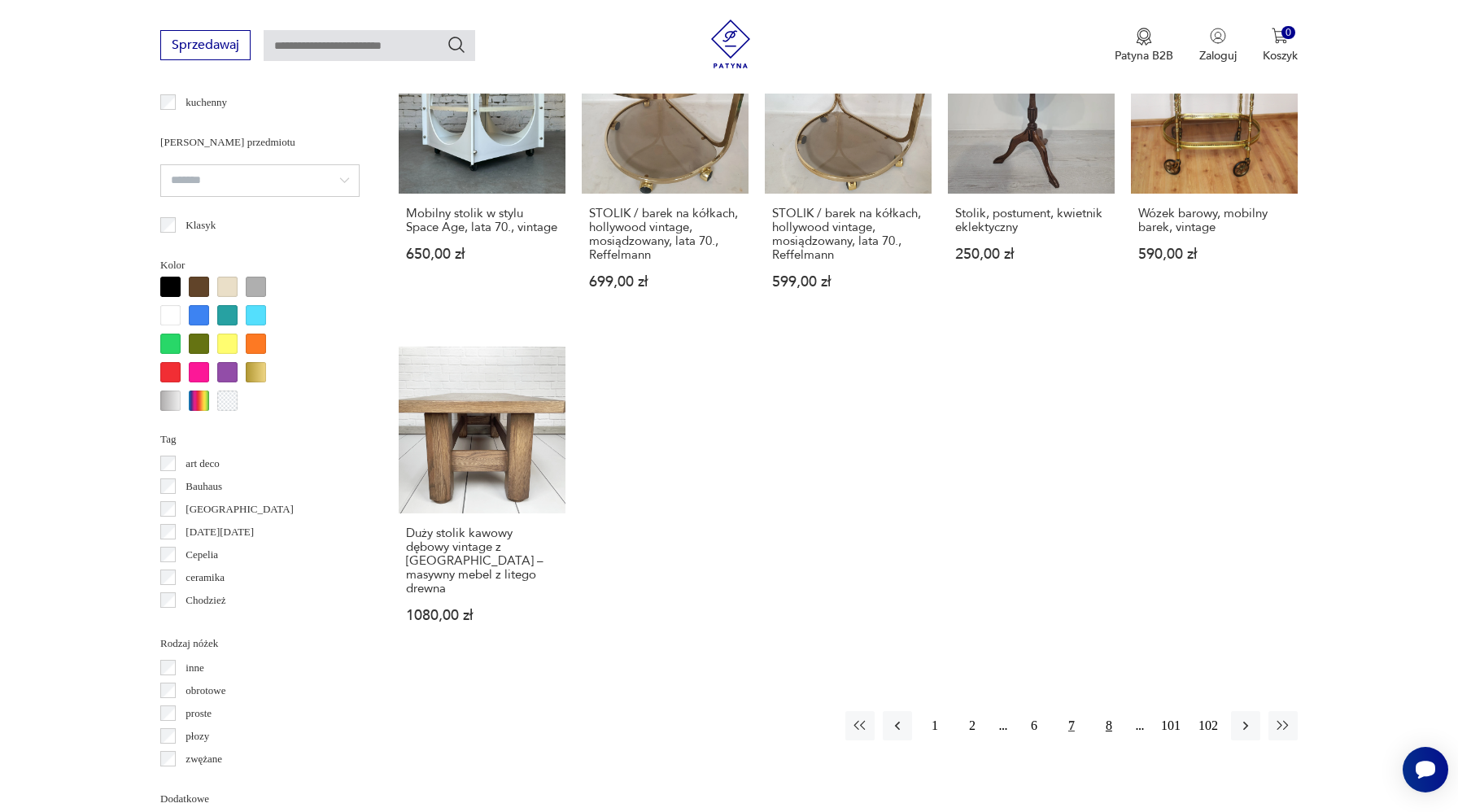
click at [1114, 711] on button "8" at bounding box center [1109, 726] width 29 height 29
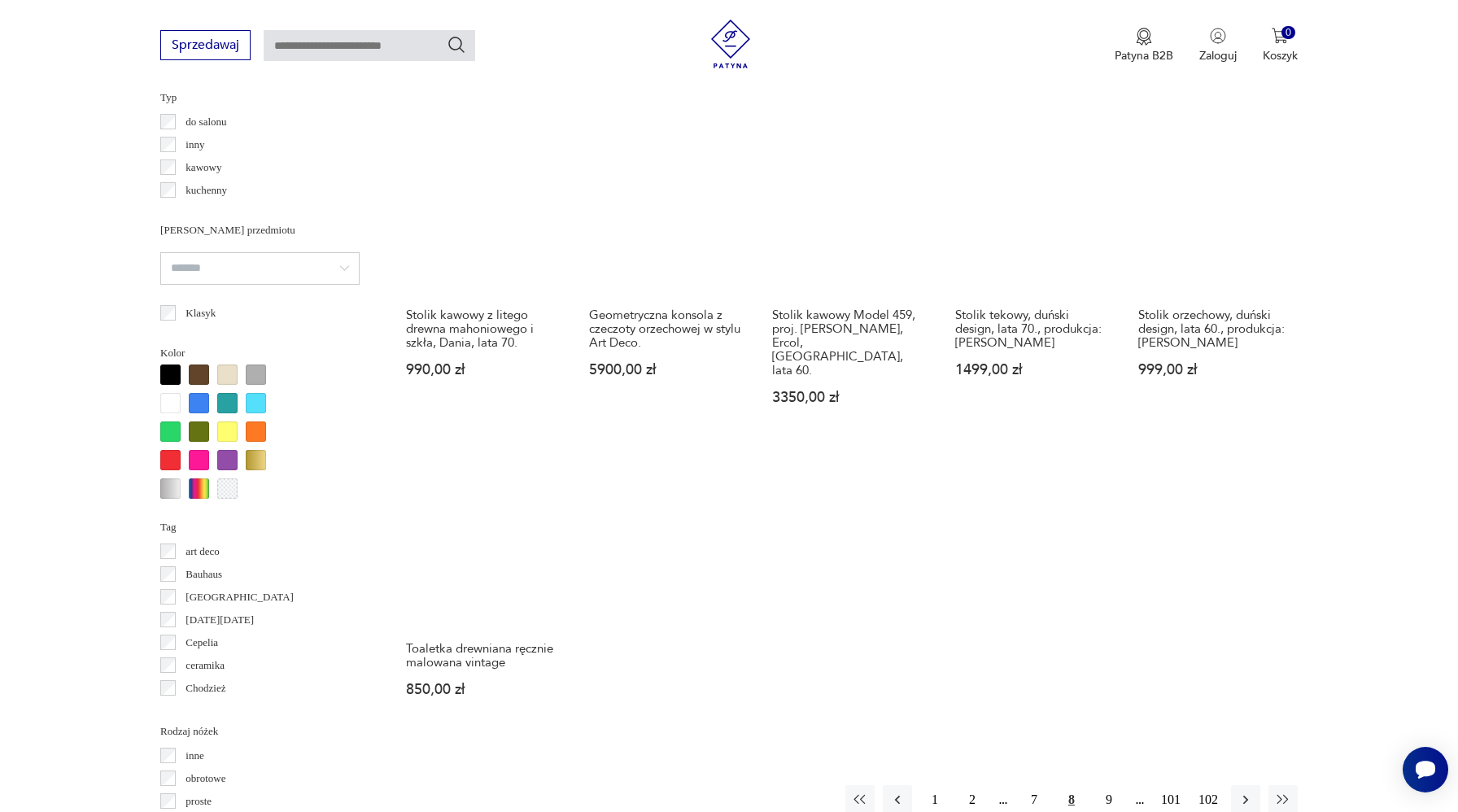
scroll to position [1083, 0]
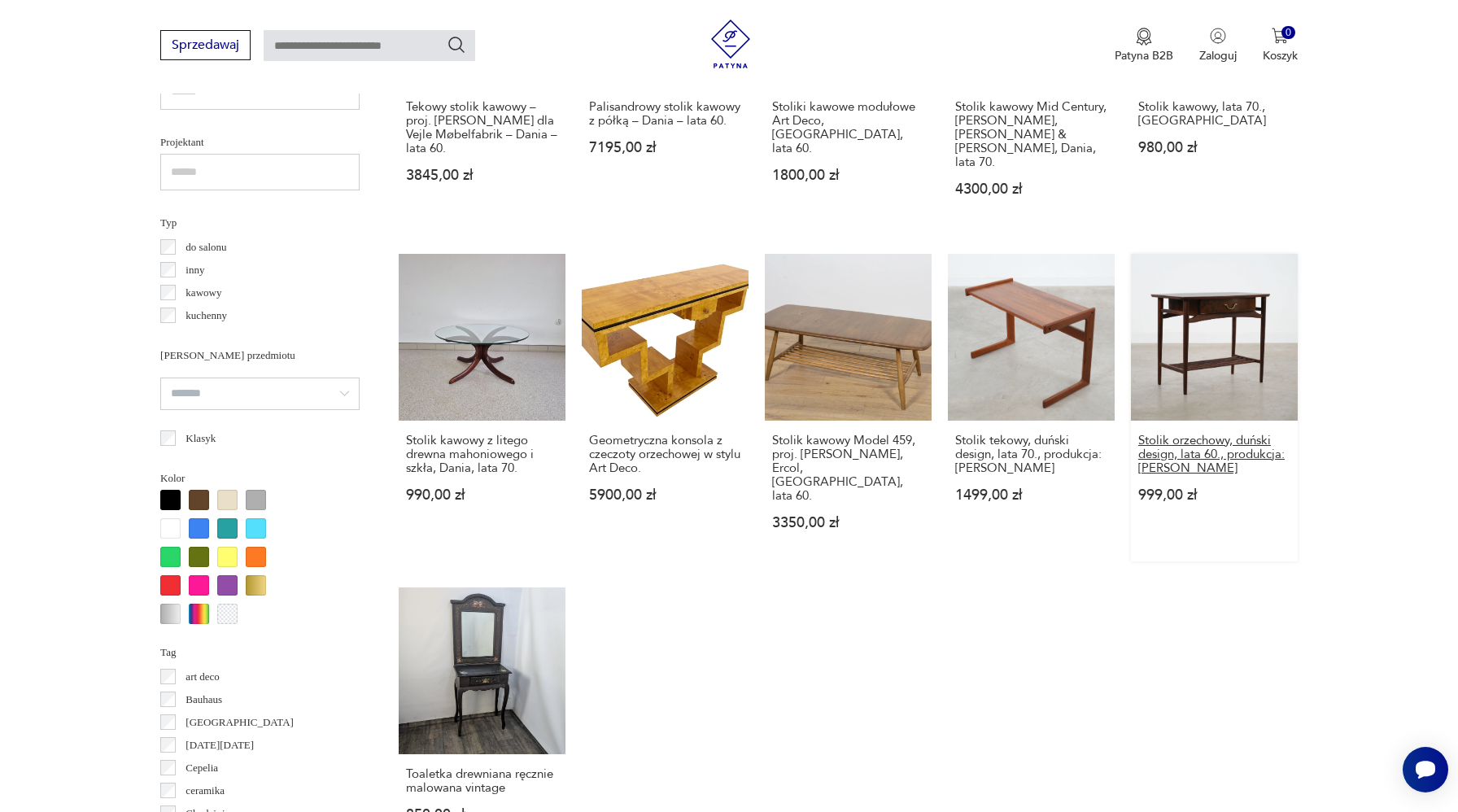
click at [1174, 443] on h3 "Stolik orzechowy, duński design, lata 60., produkcja: Dania" at bounding box center [1214, 454] width 152 height 42
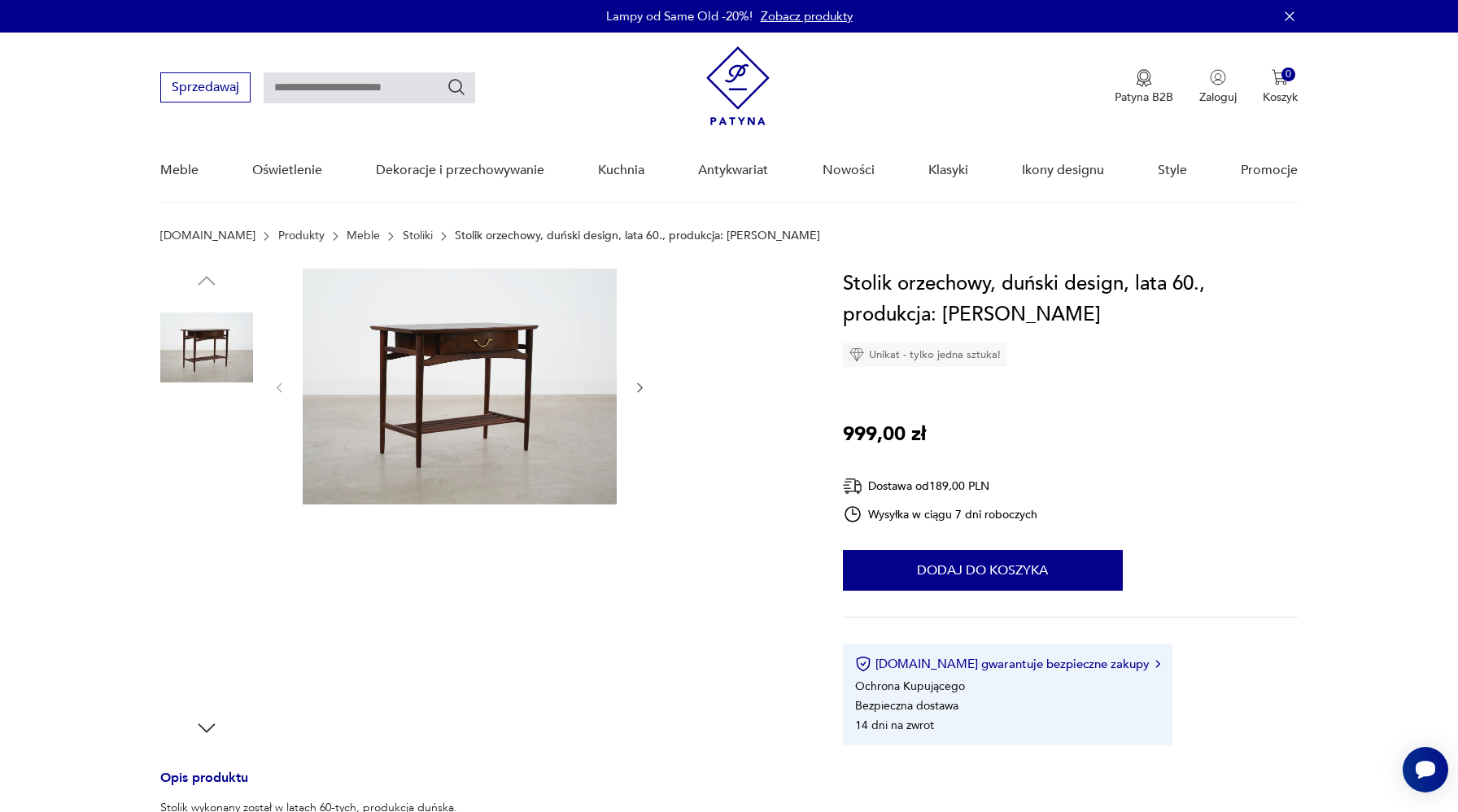
click at [225, 470] on img at bounding box center [207, 452] width 93 height 93
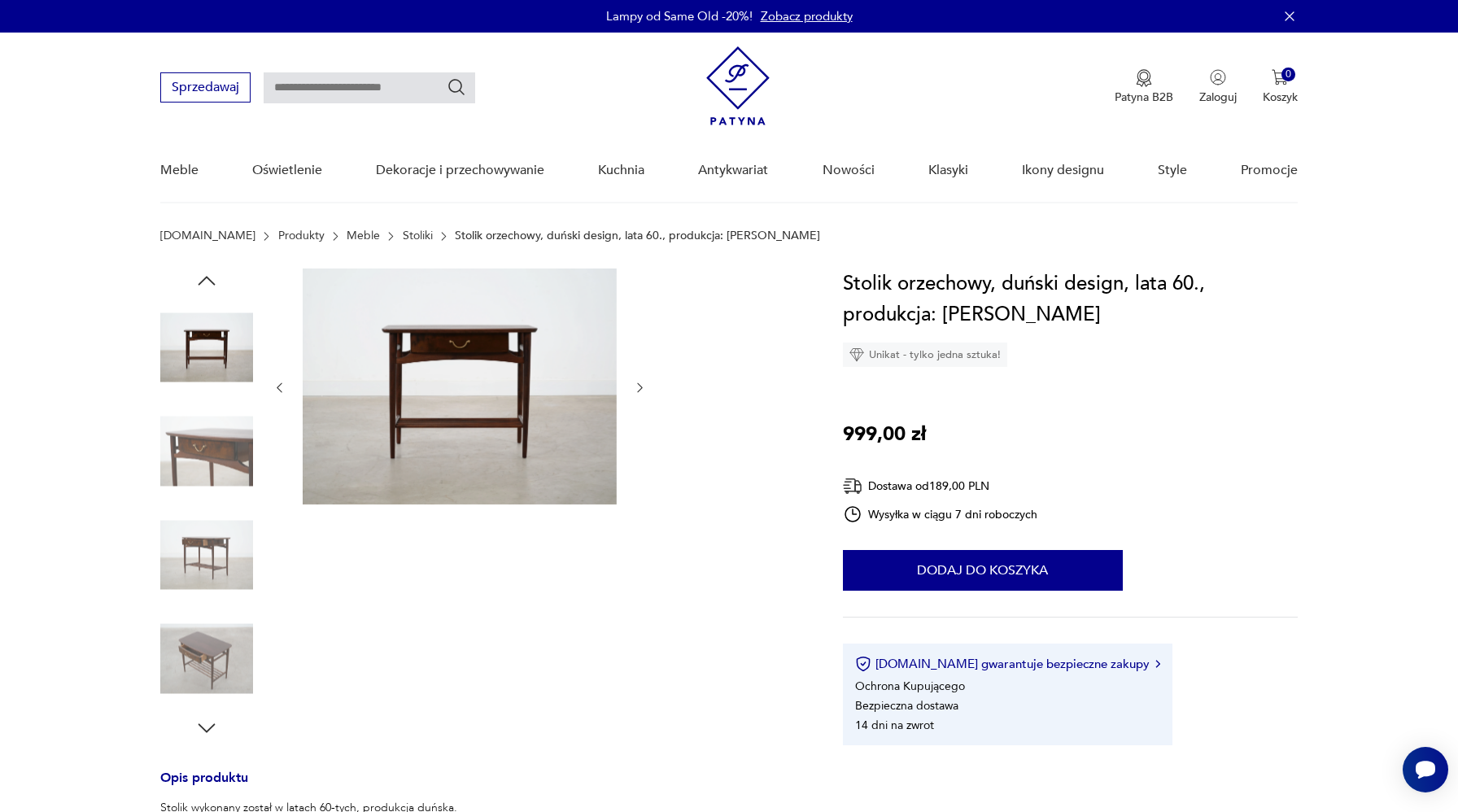
click at [222, 534] on img at bounding box center [207, 555] width 93 height 93
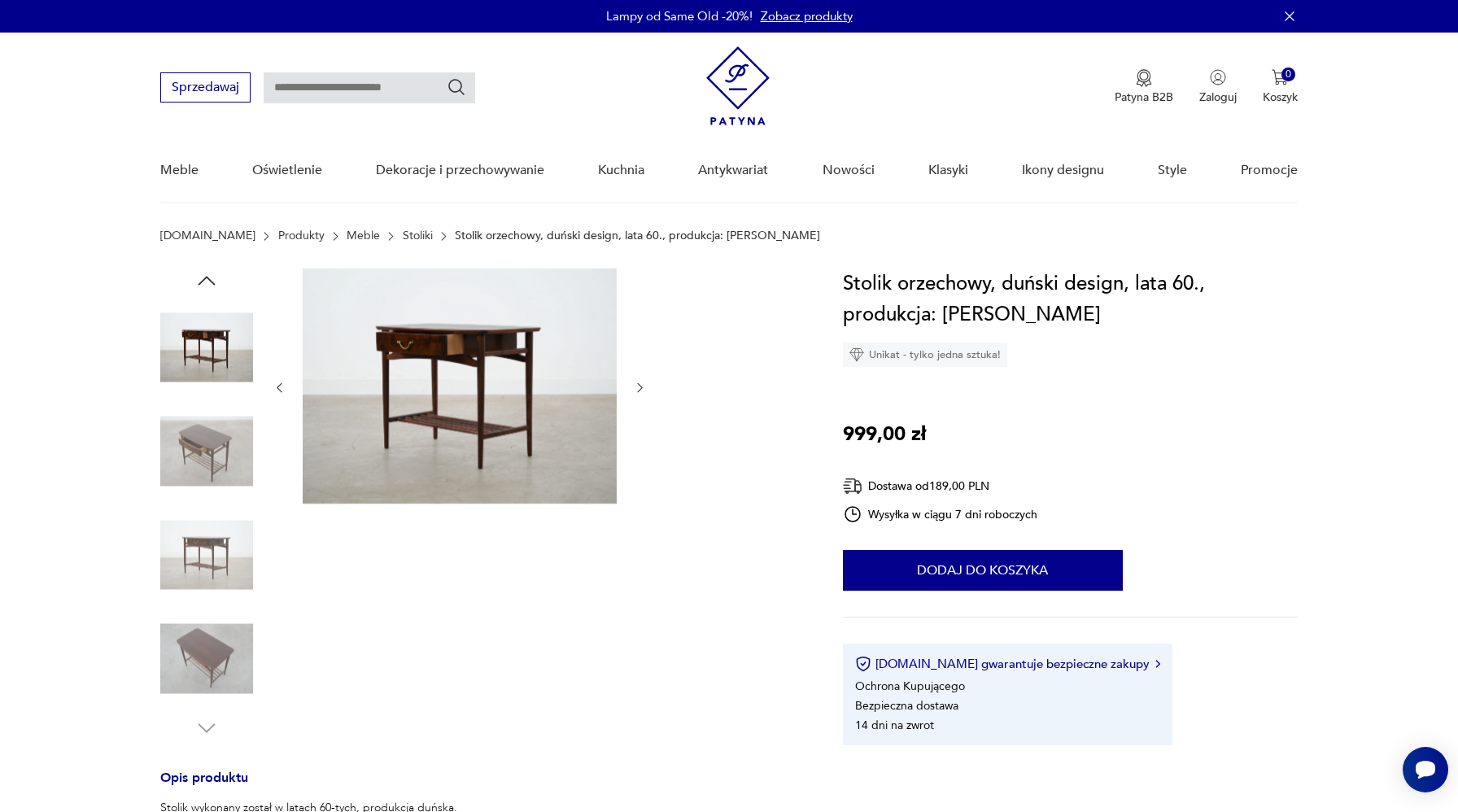
click at [214, 646] on img at bounding box center [207, 659] width 93 height 93
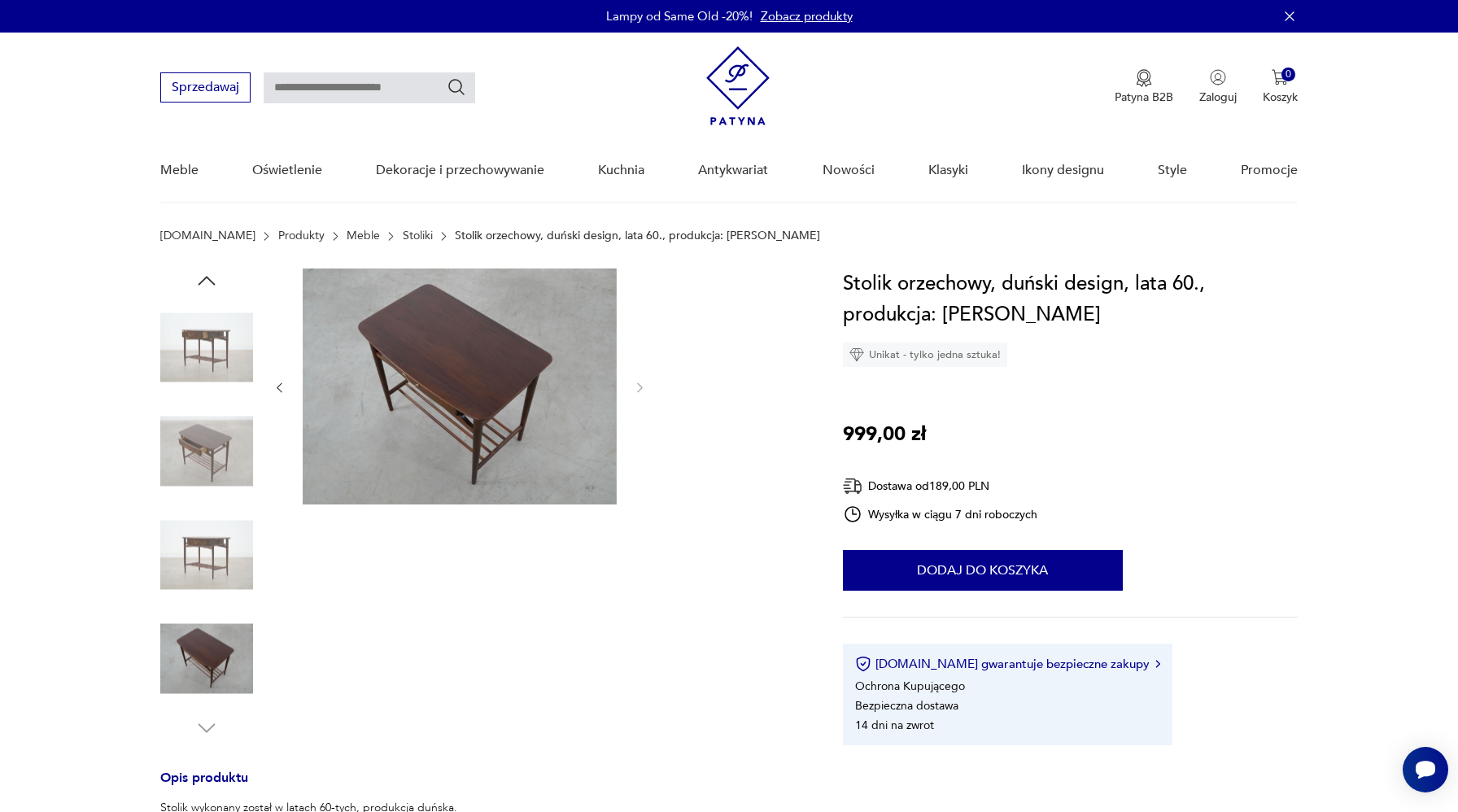
click at [210, 554] on img at bounding box center [207, 555] width 93 height 93
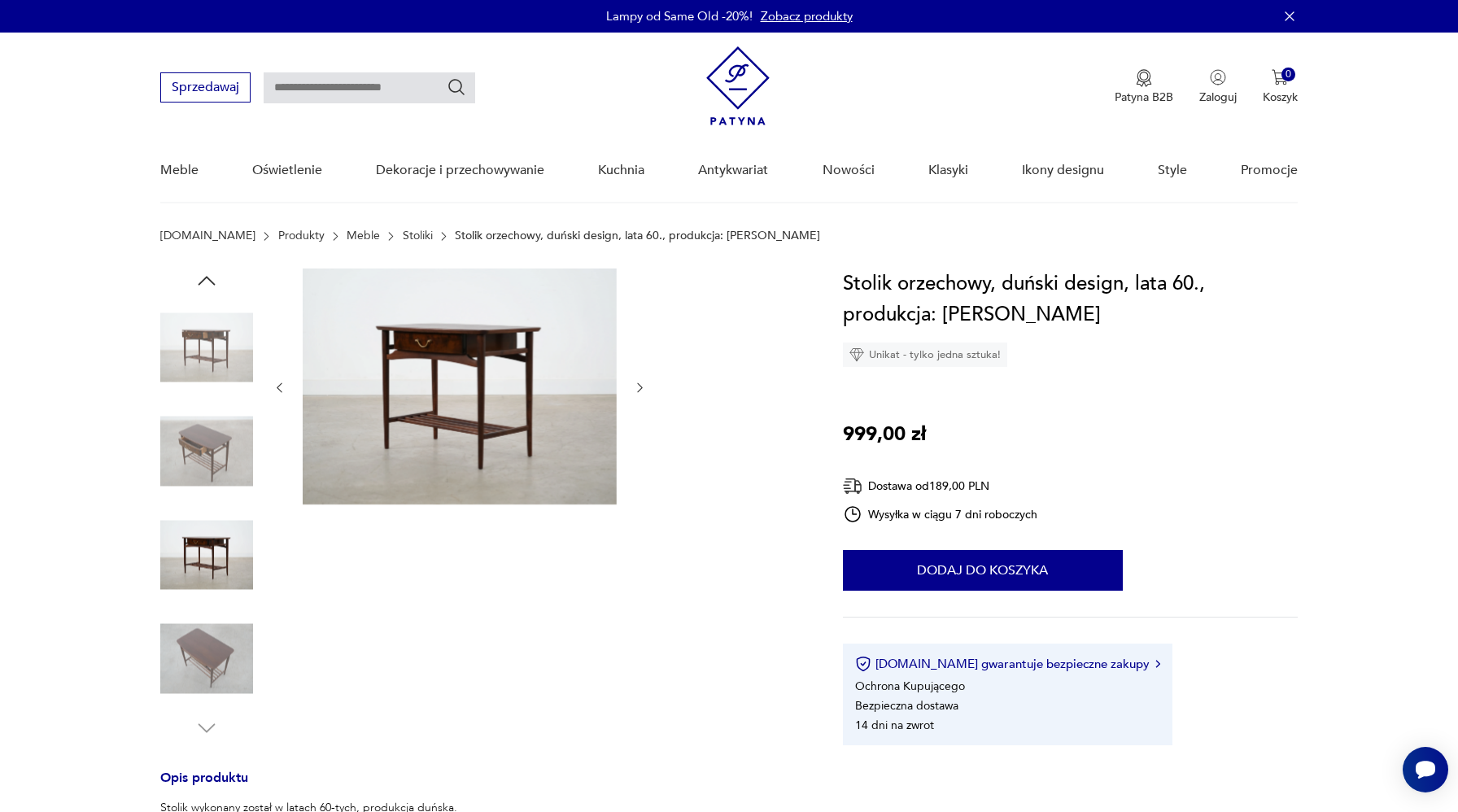
click at [201, 536] on img at bounding box center [207, 555] width 93 height 93
click at [208, 446] on img at bounding box center [207, 452] width 93 height 93
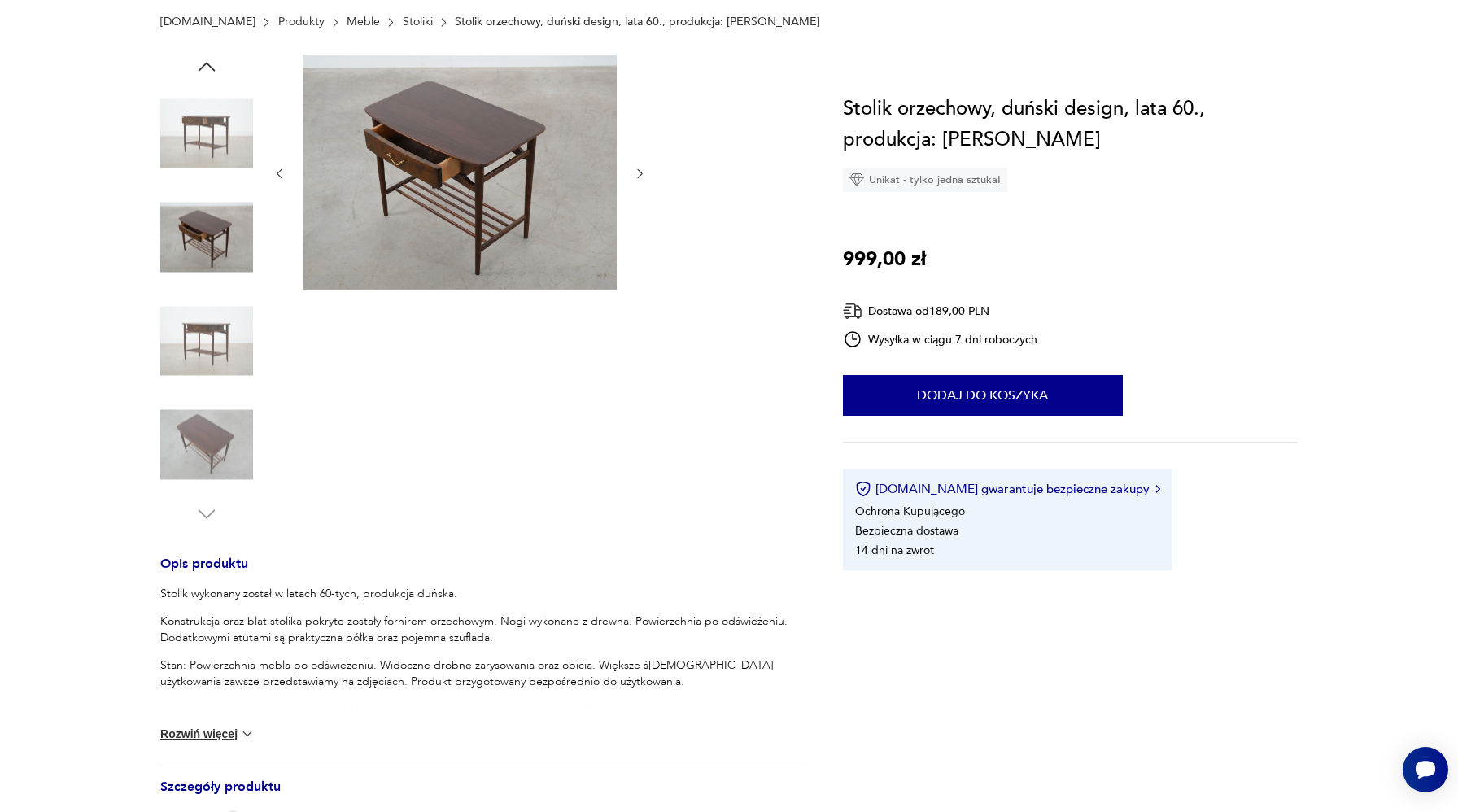
scroll to position [599, 0]
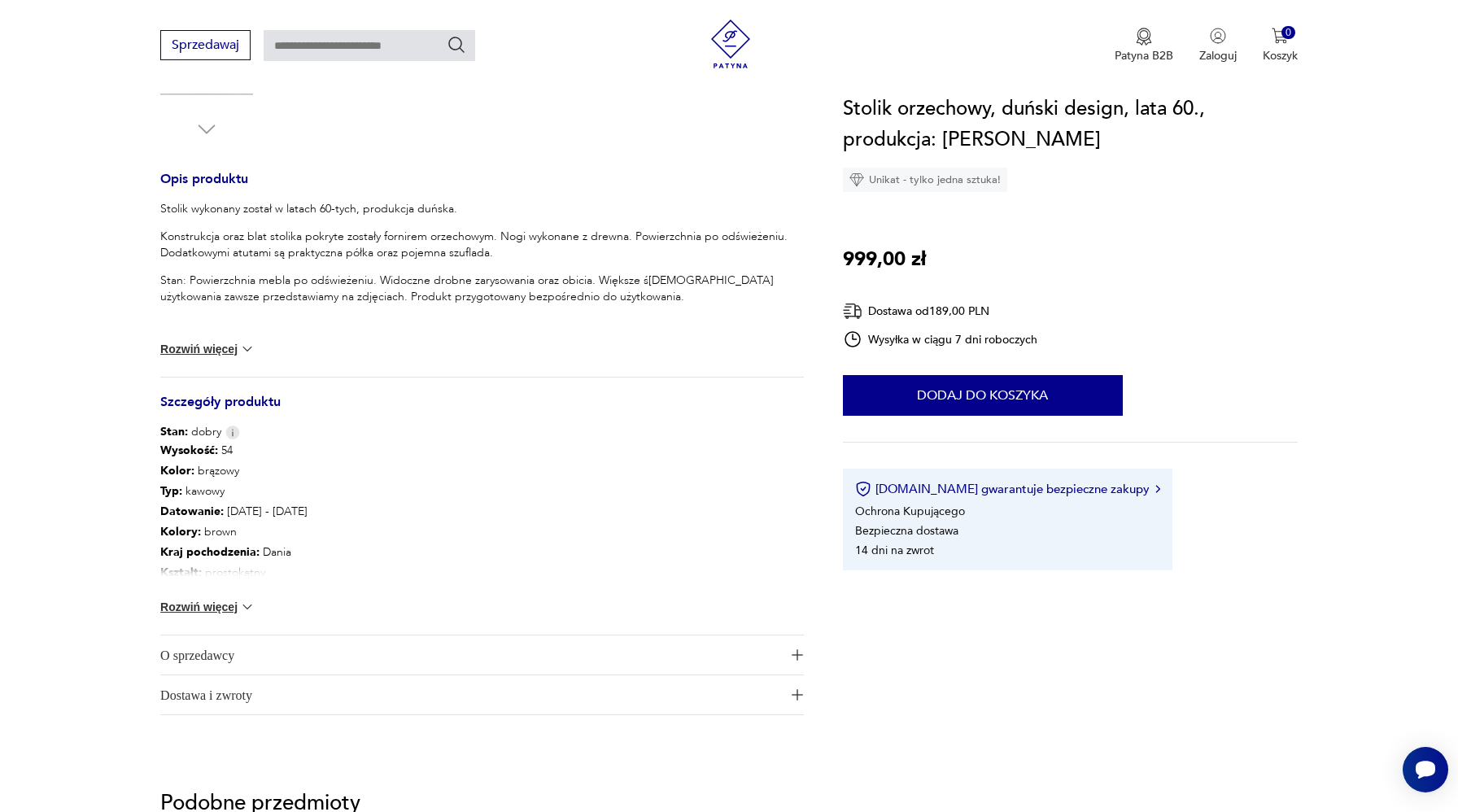
click at [236, 603] on button "Rozwiń więcej" at bounding box center [208, 607] width 95 height 16
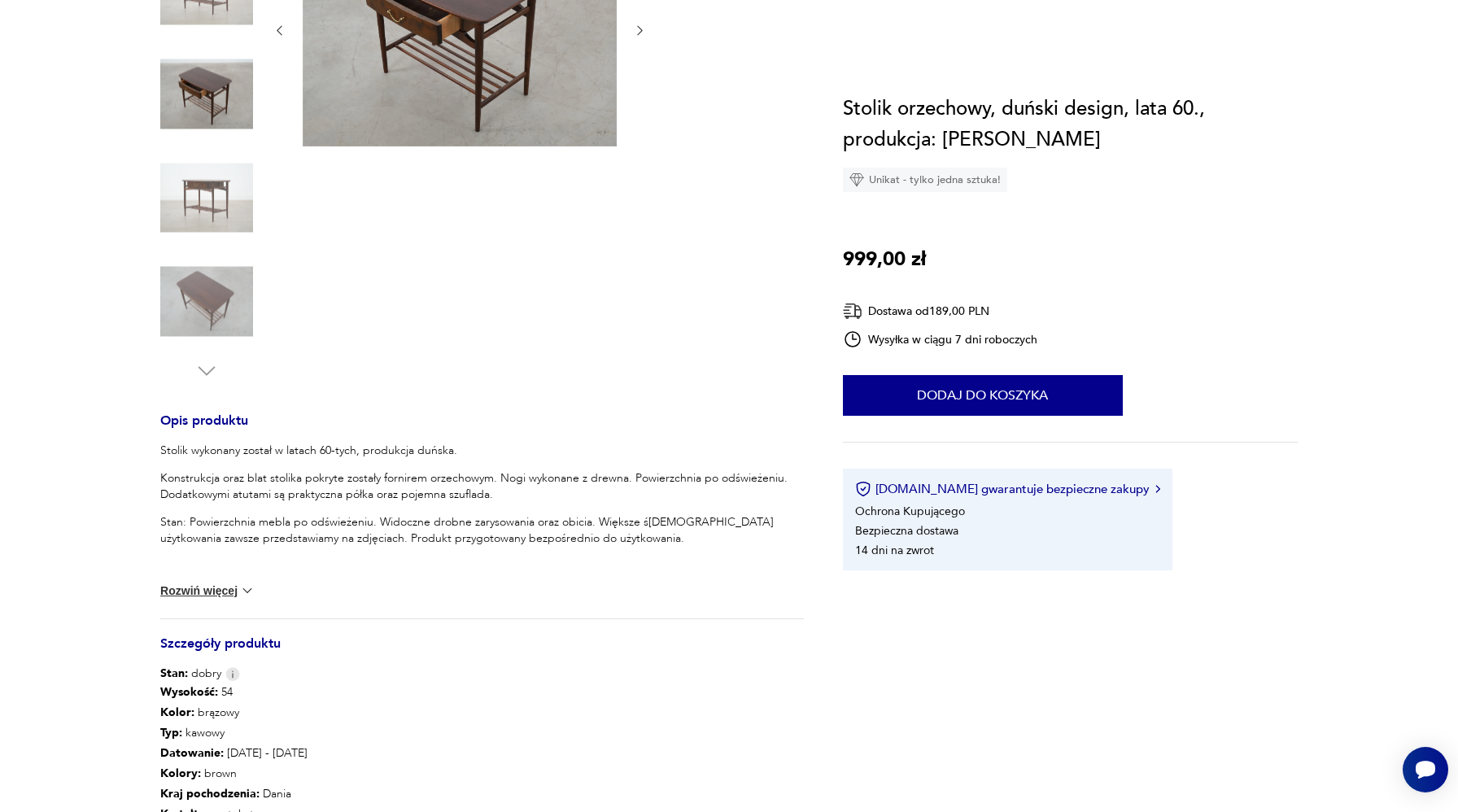
scroll to position [0, 0]
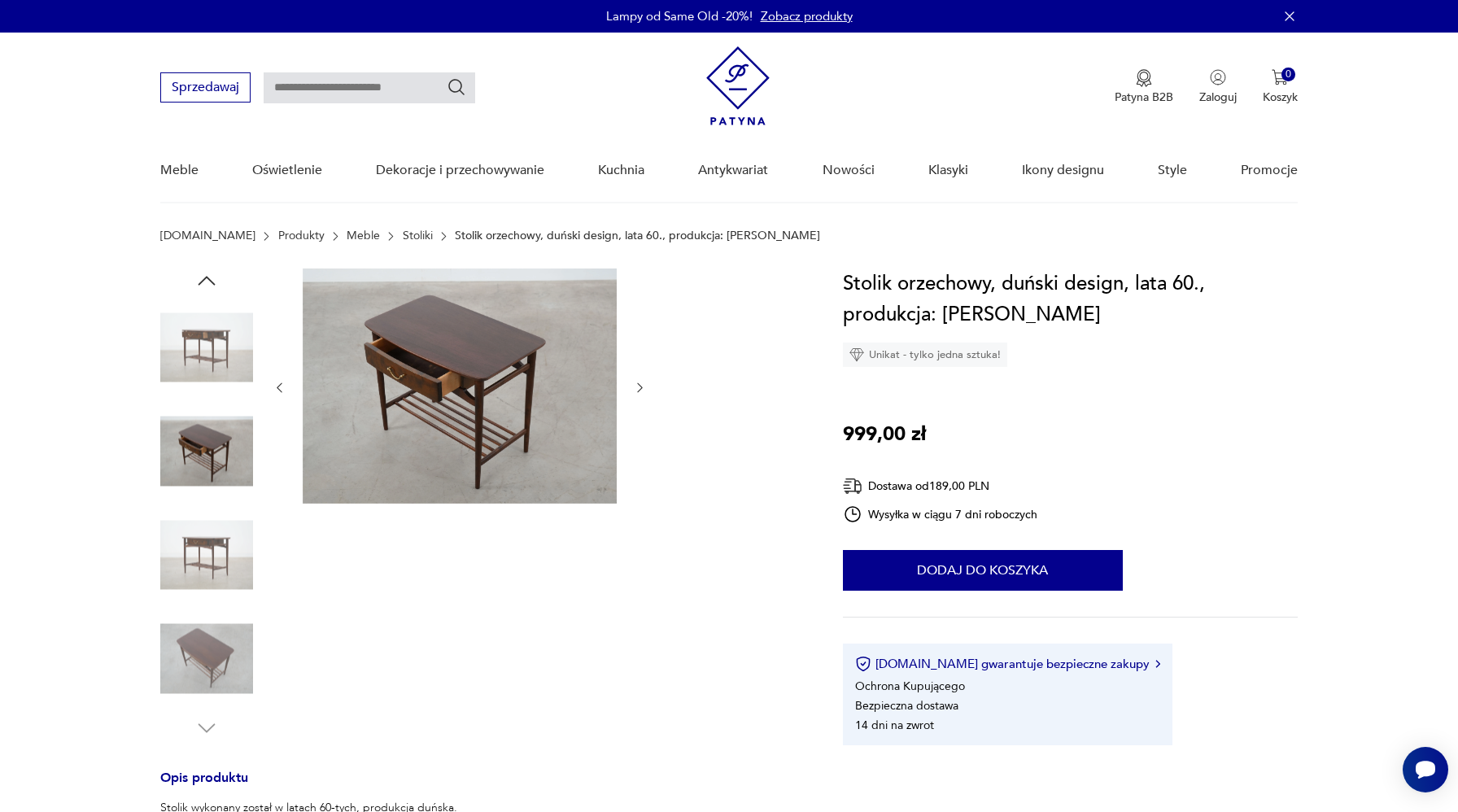
click at [403, 232] on link "Stoliki" at bounding box center [418, 236] width 30 height 13
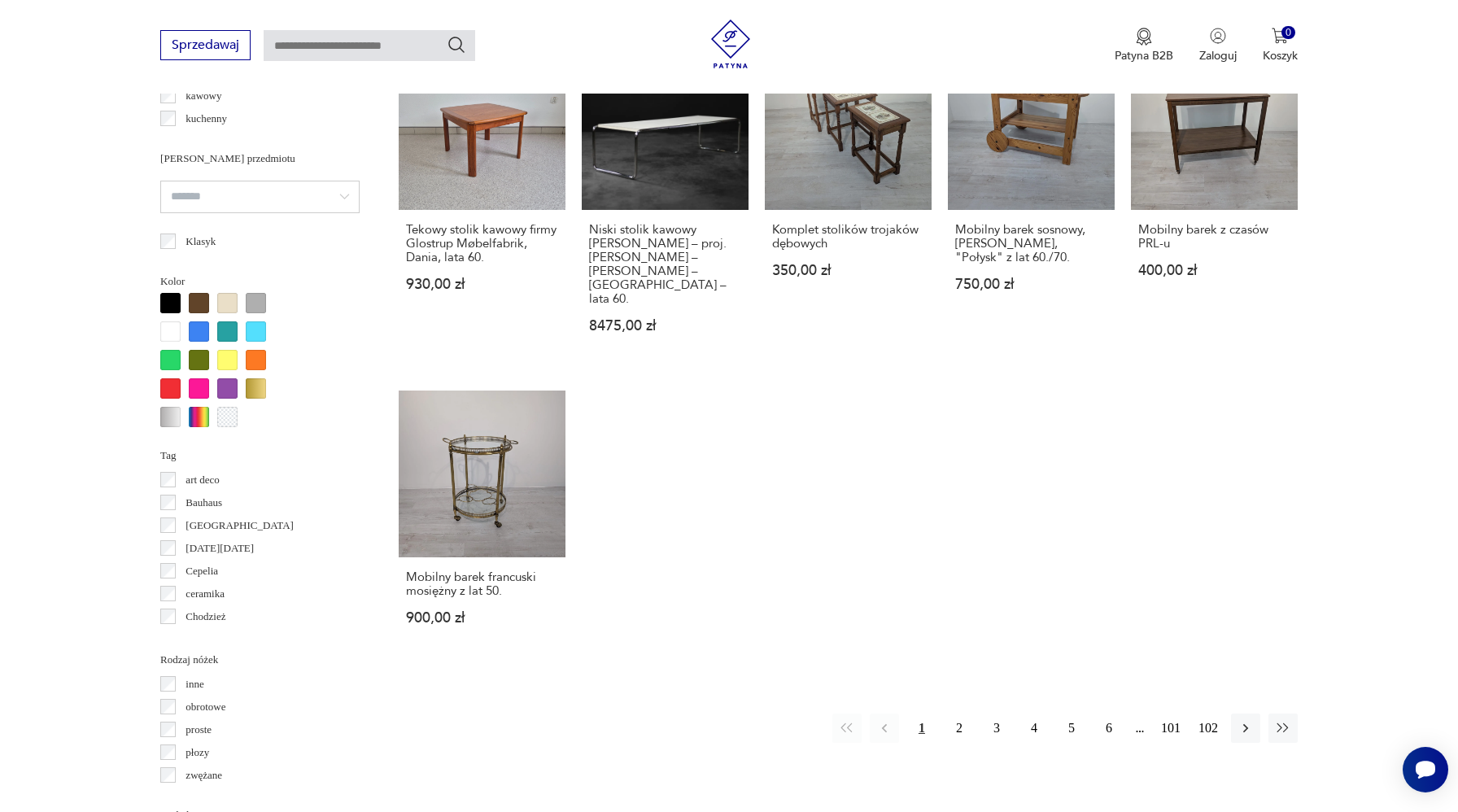
scroll to position [880, 0]
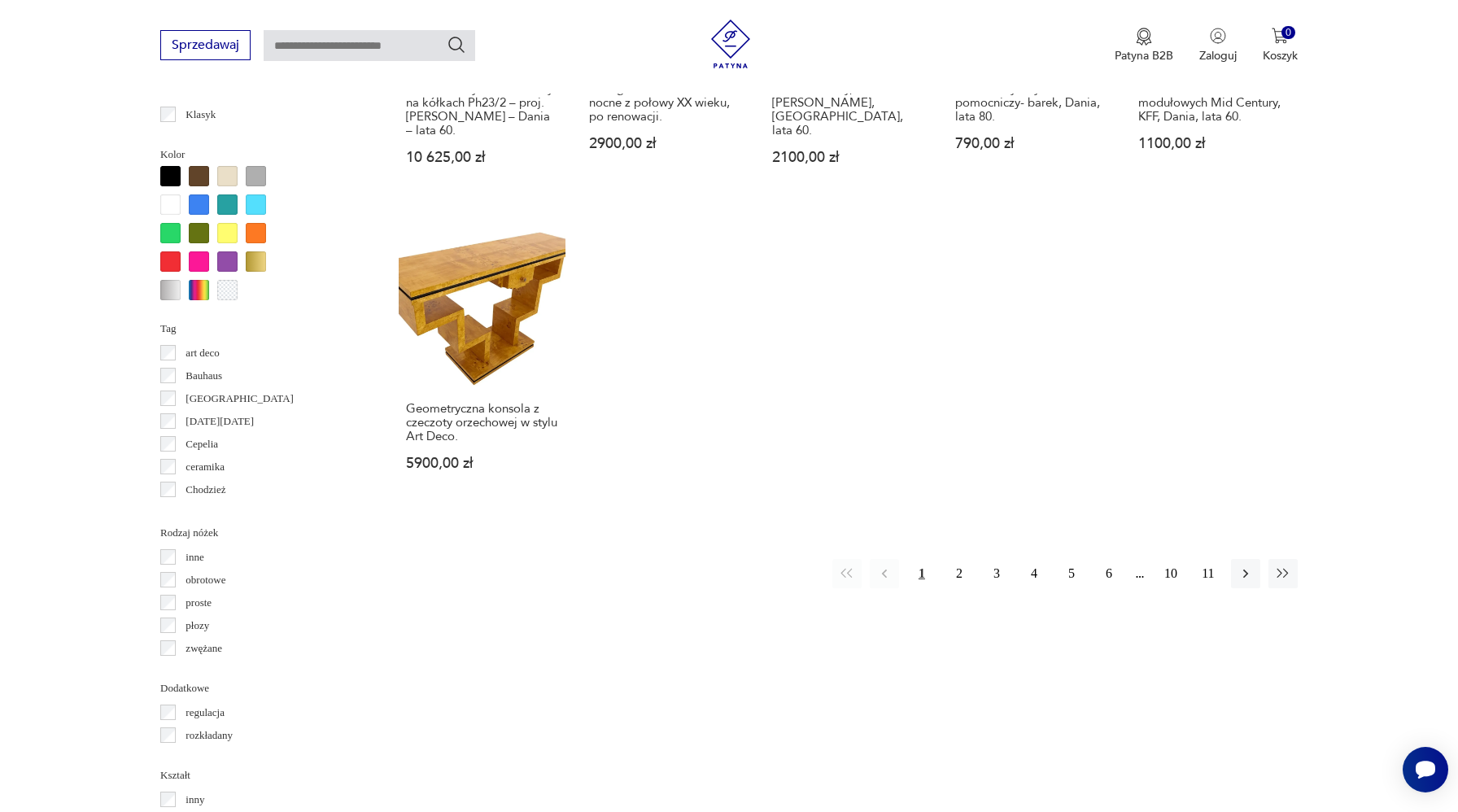
scroll to position [1445, 0]
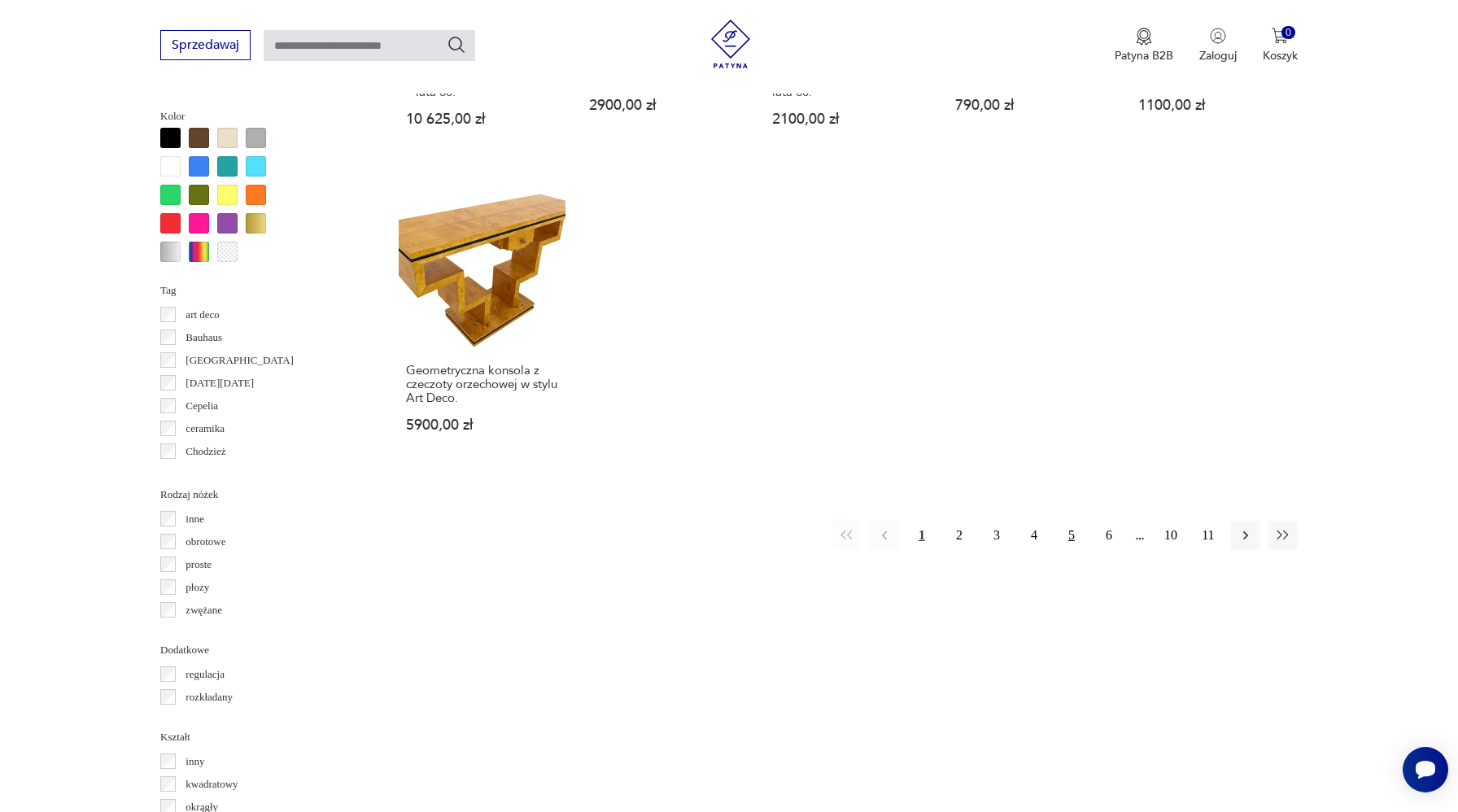
click at [1069, 523] on button "5" at bounding box center [1071, 536] width 29 height 29
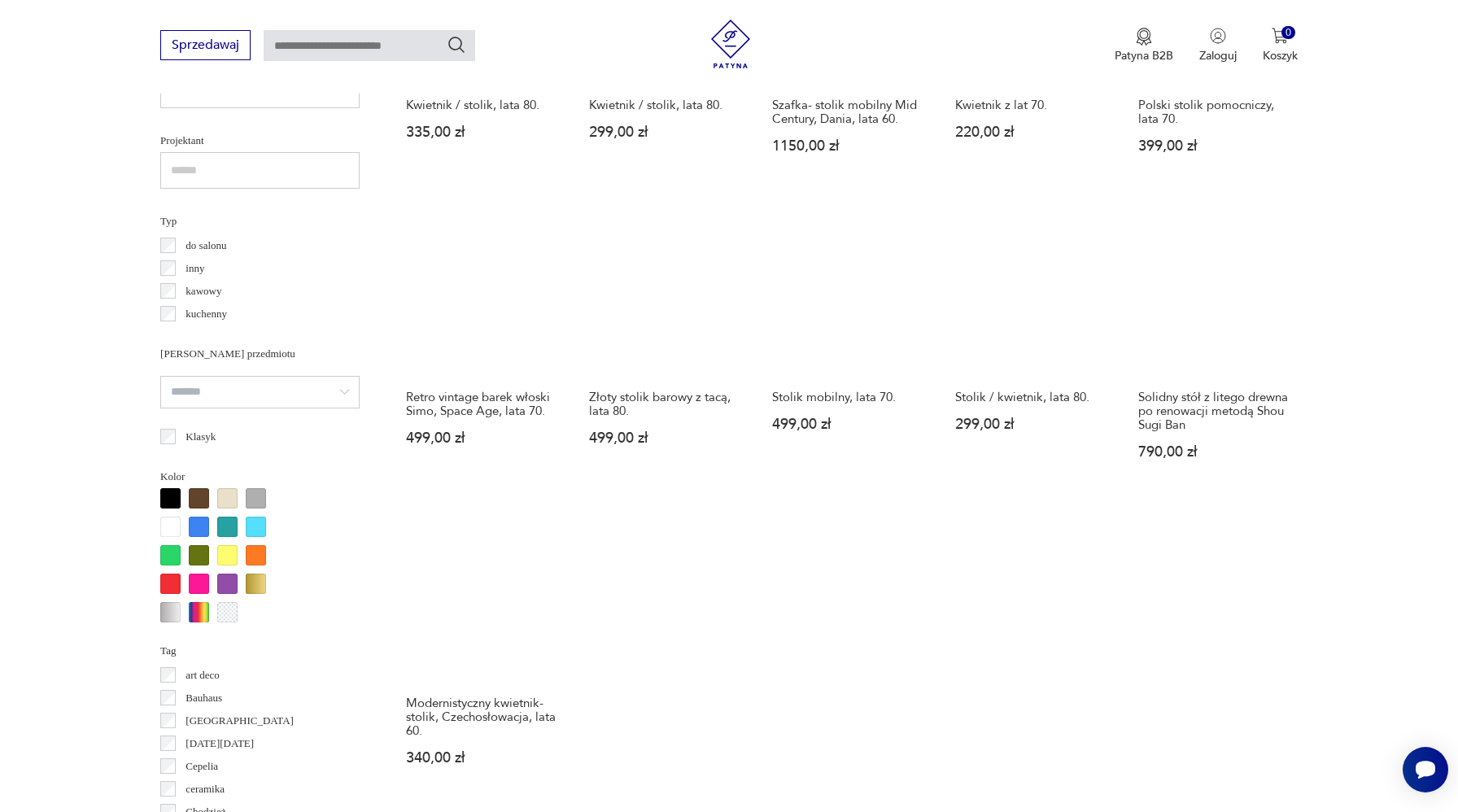
scroll to position [1429, 0]
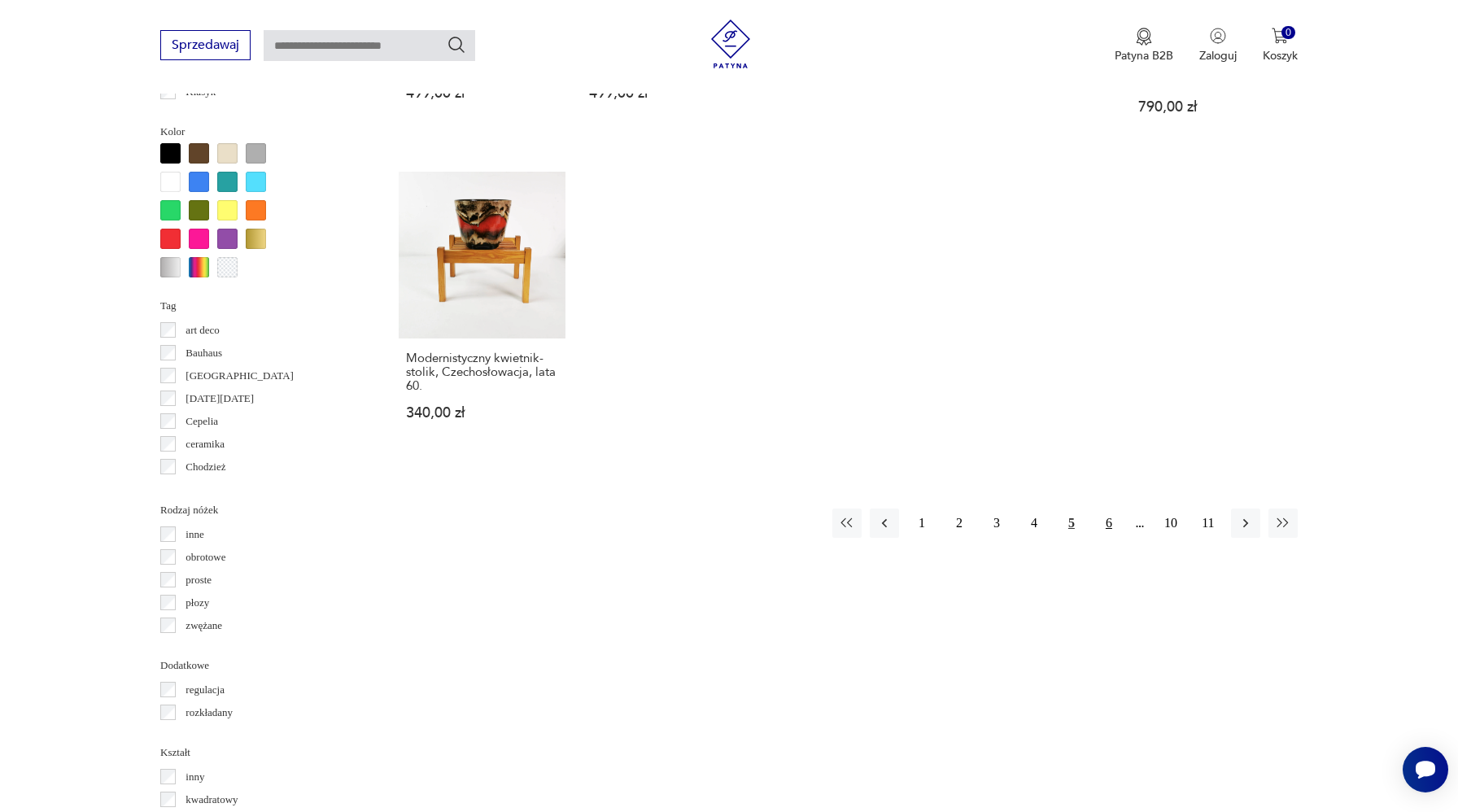
click at [1116, 519] on button "6" at bounding box center [1109, 523] width 29 height 29
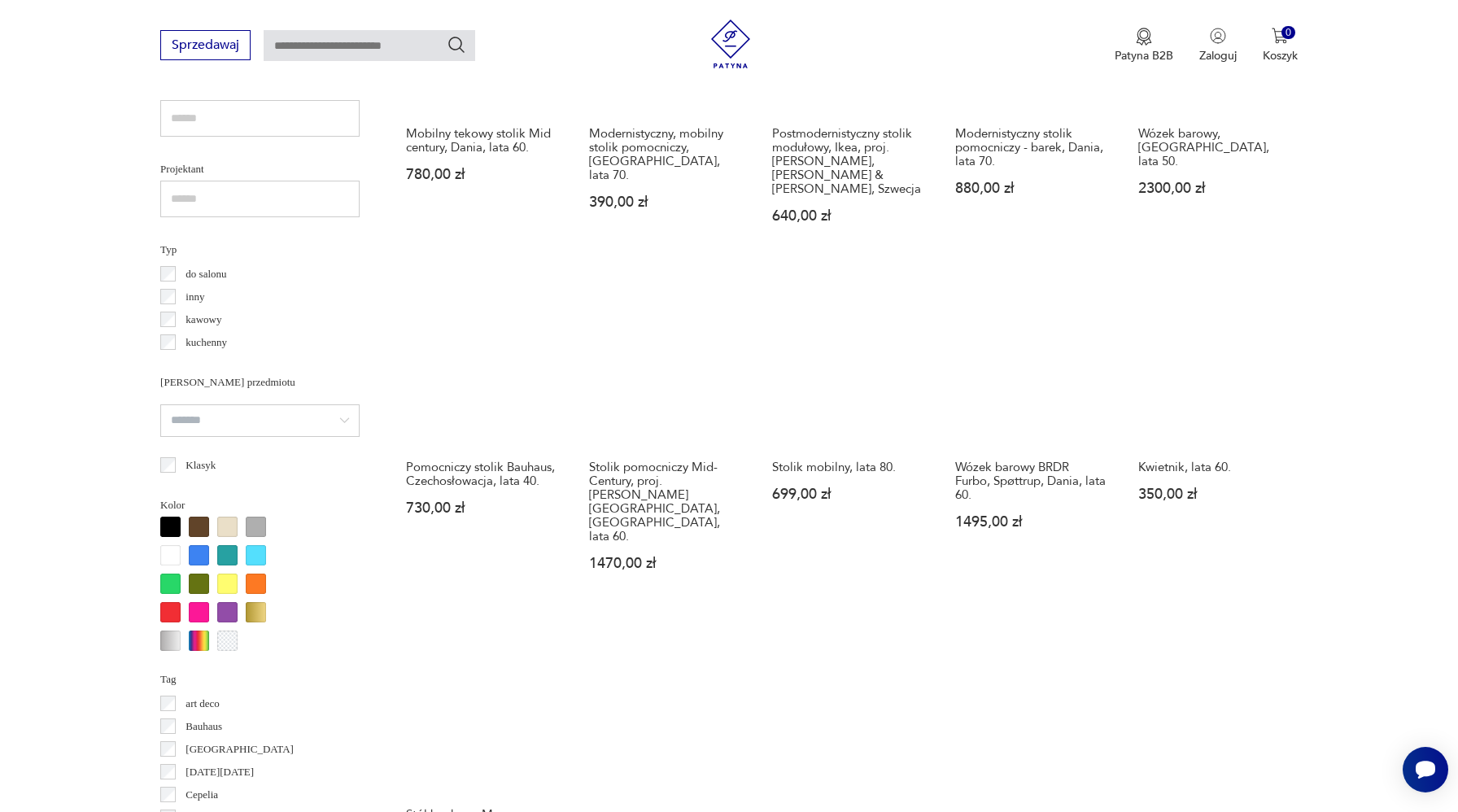
scroll to position [1556, 0]
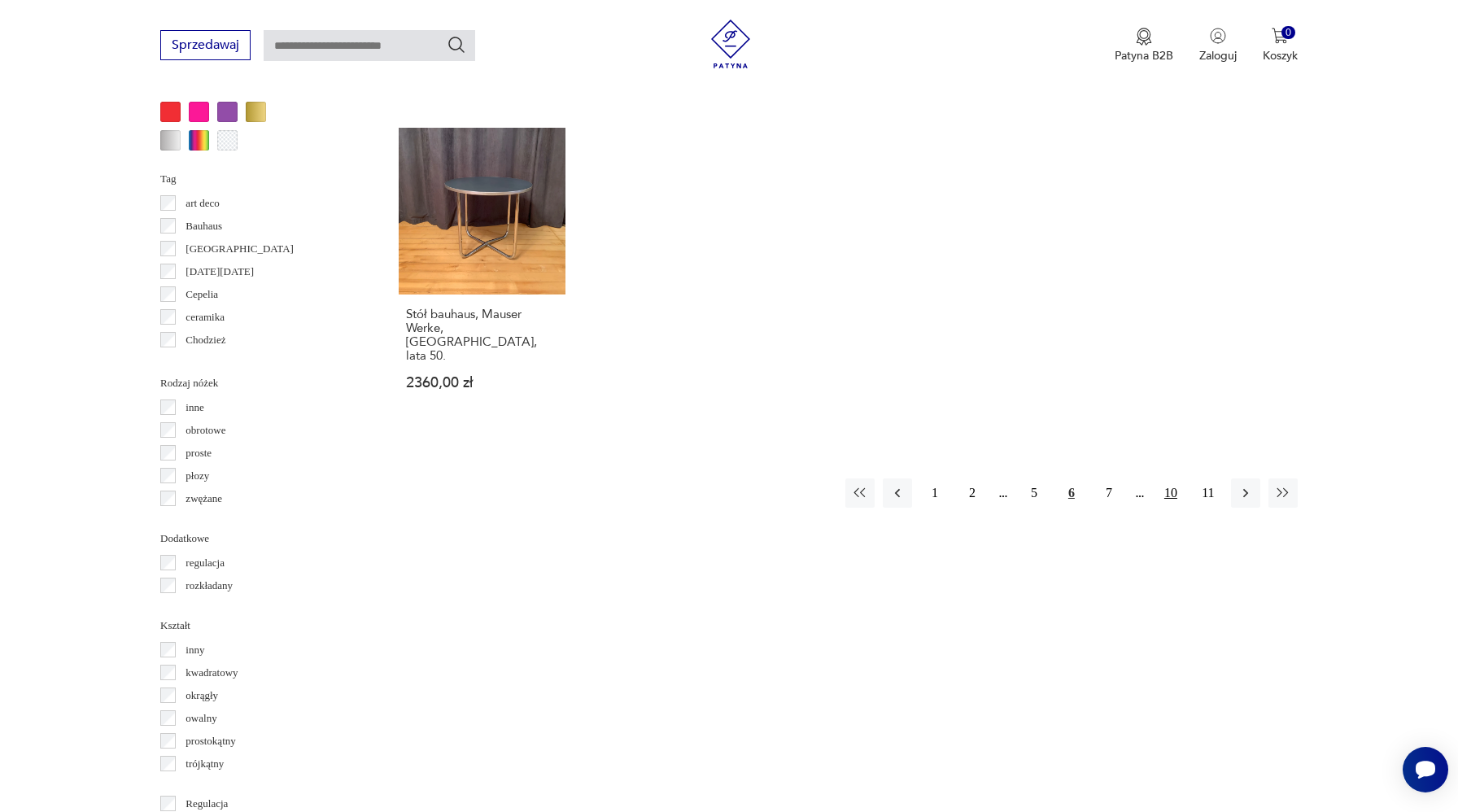
click at [1173, 479] on button "10" at bounding box center [1171, 493] width 29 height 29
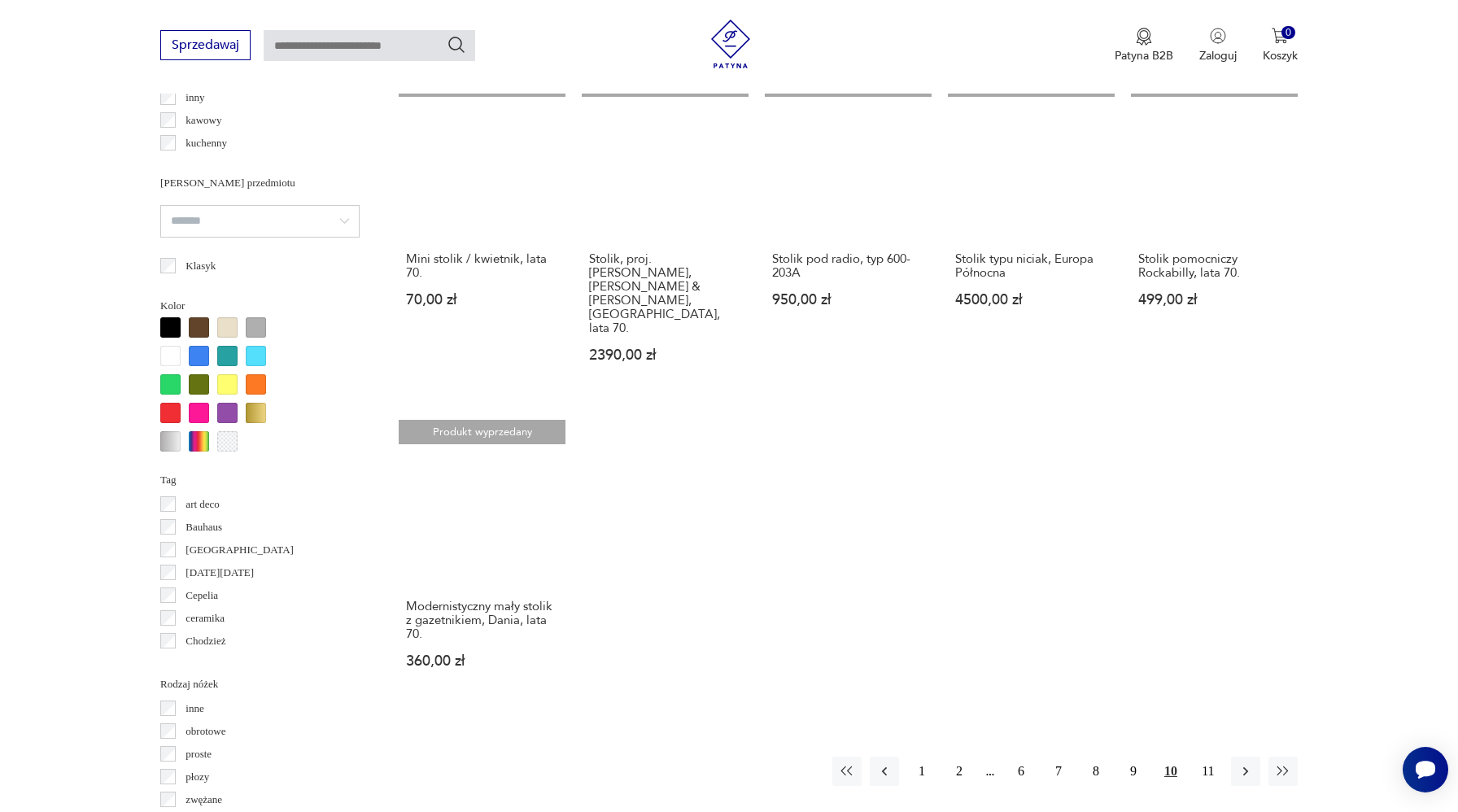
scroll to position [1275, 0]
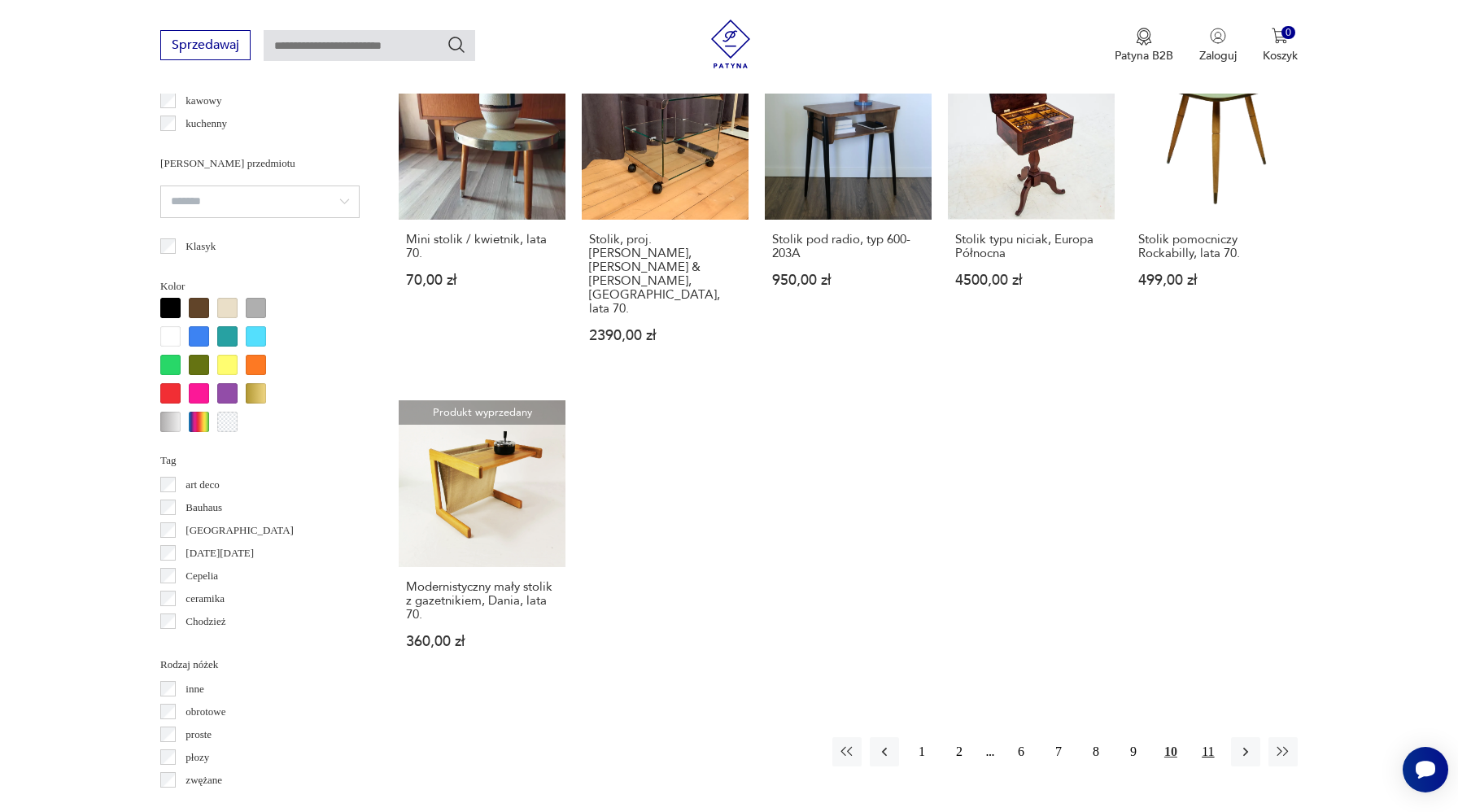
click at [1200, 737] on button "11" at bounding box center [1208, 752] width 29 height 29
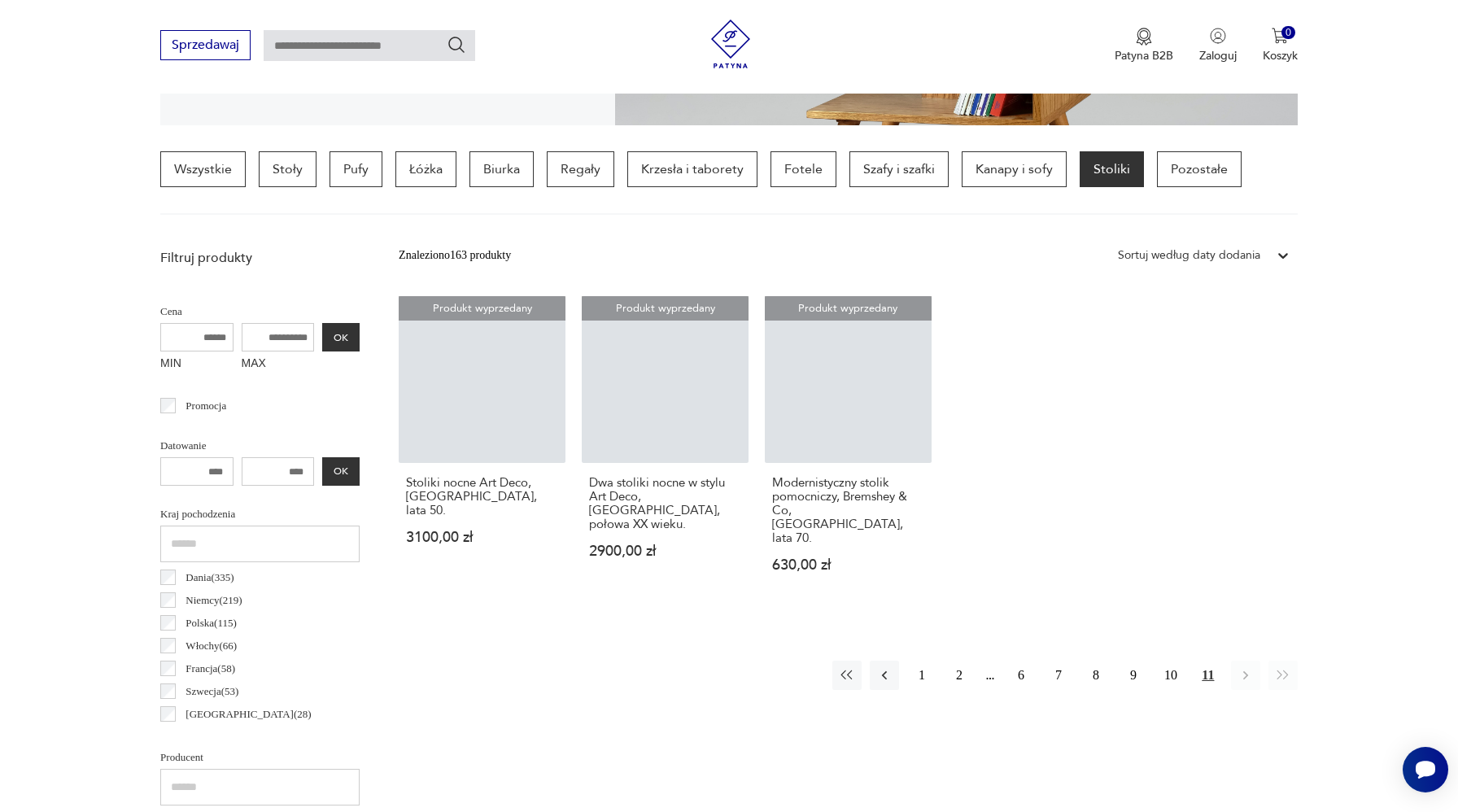
scroll to position [383, 0]
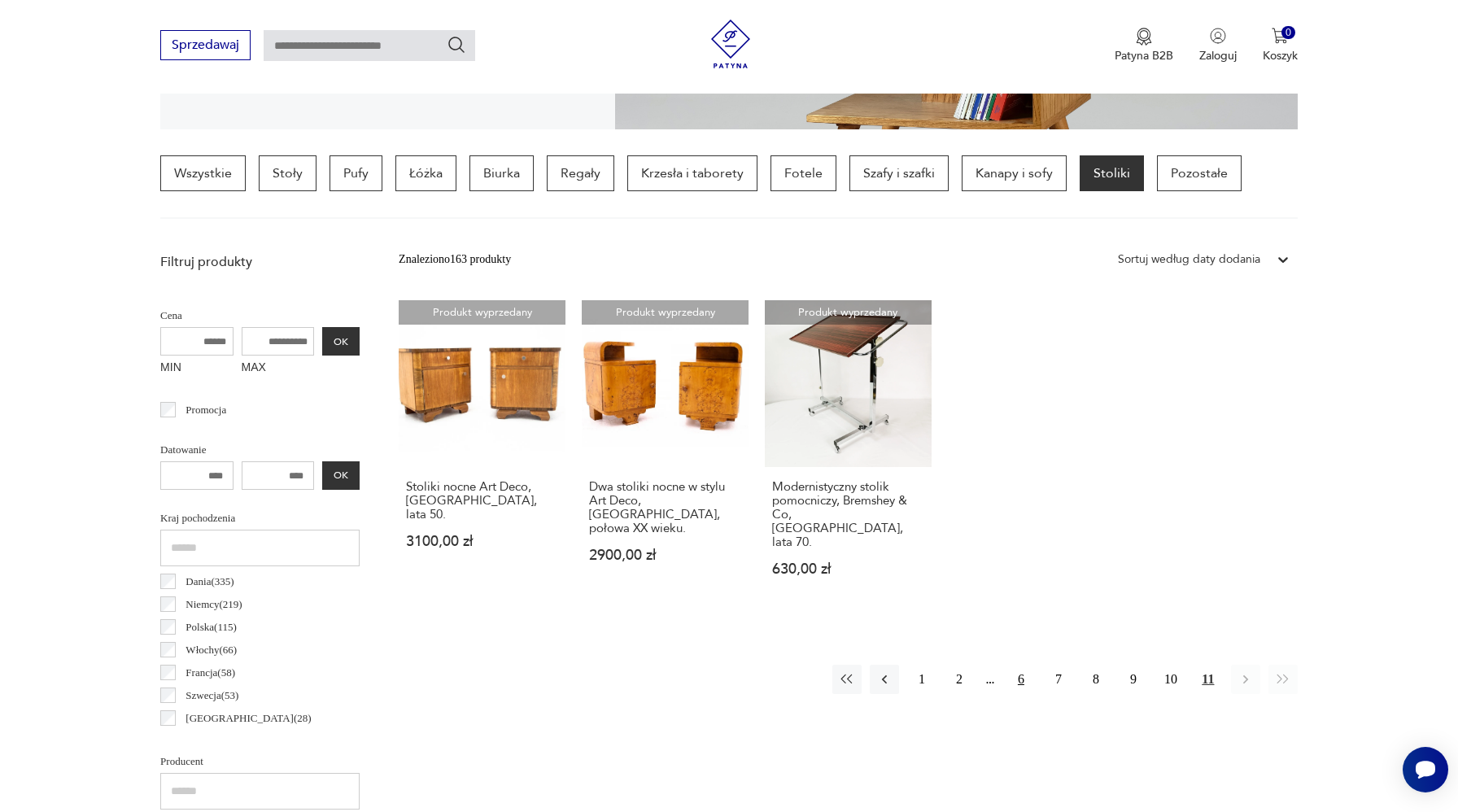
click at [1016, 664] on button "6" at bounding box center [1021, 679] width 29 height 29
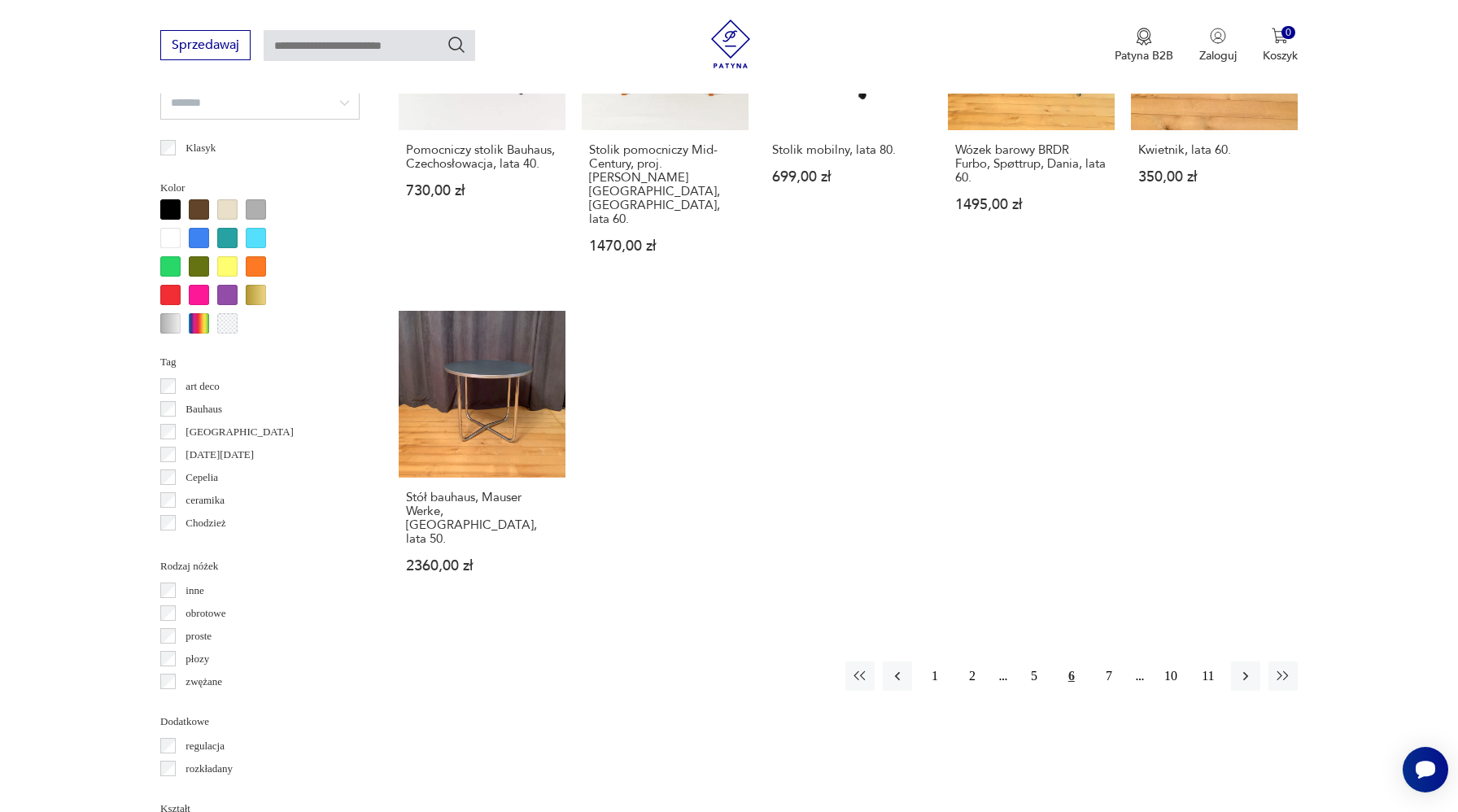
scroll to position [1436, 0]
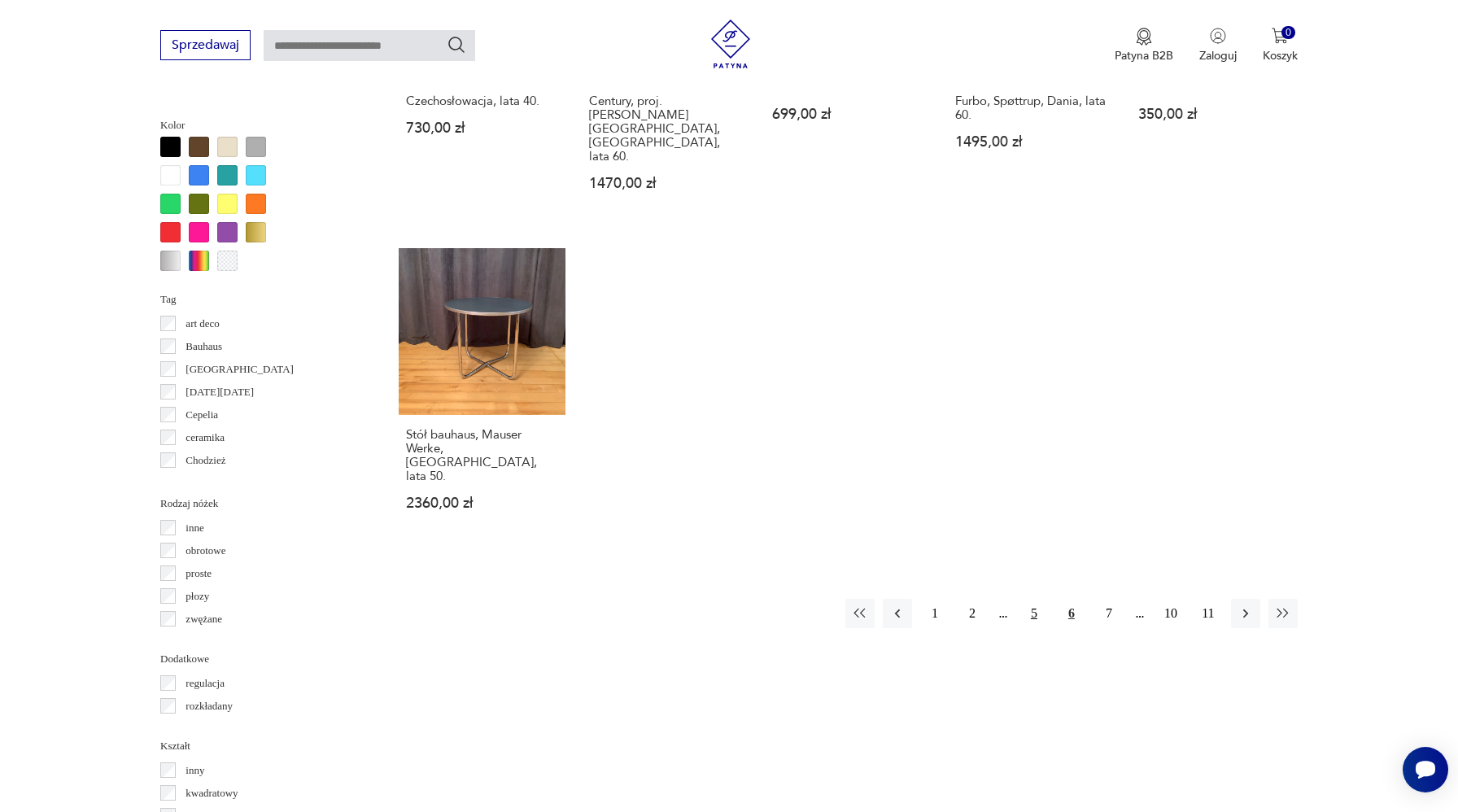
click at [1030, 599] on button "5" at bounding box center [1034, 614] width 29 height 29
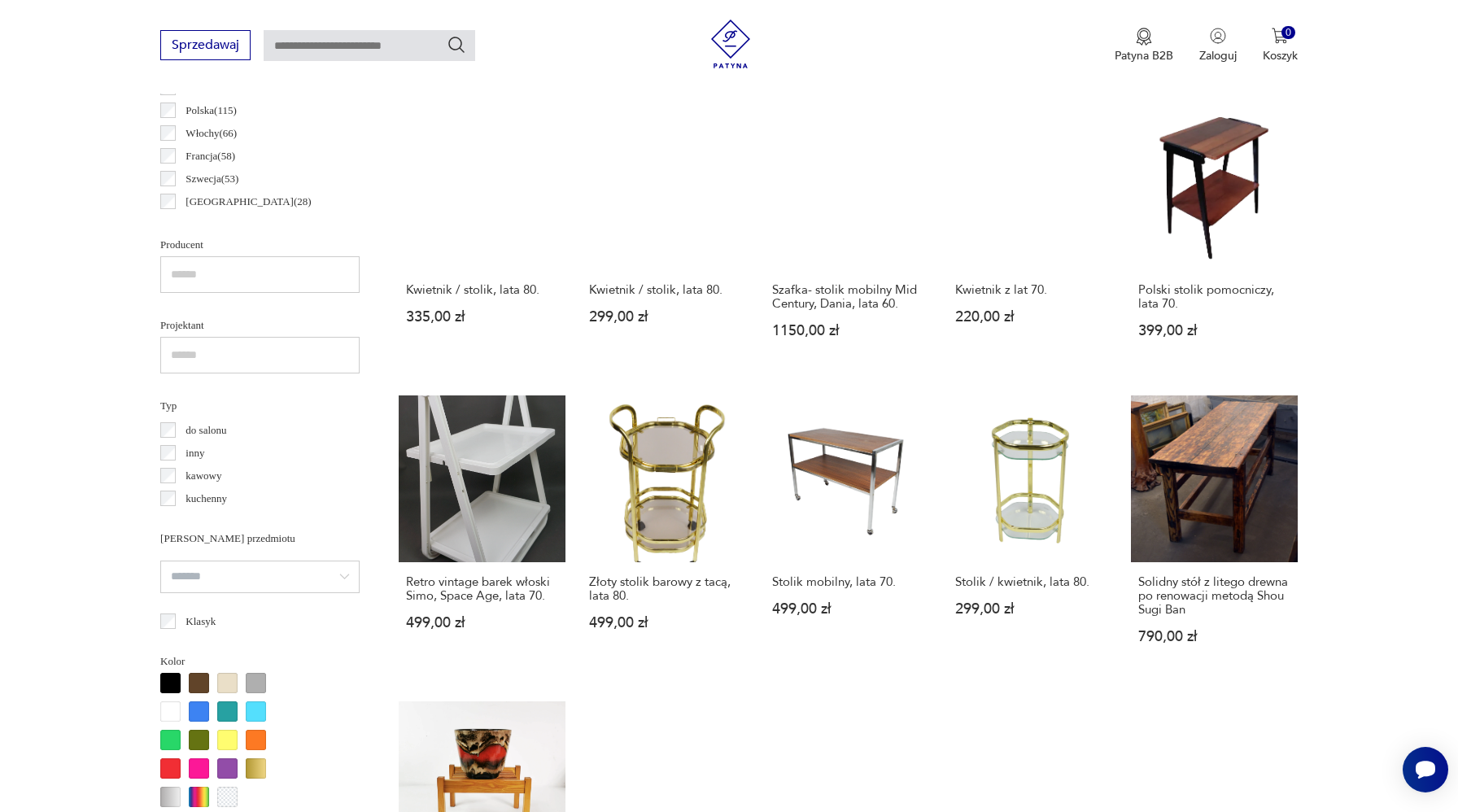
scroll to position [1300, 0]
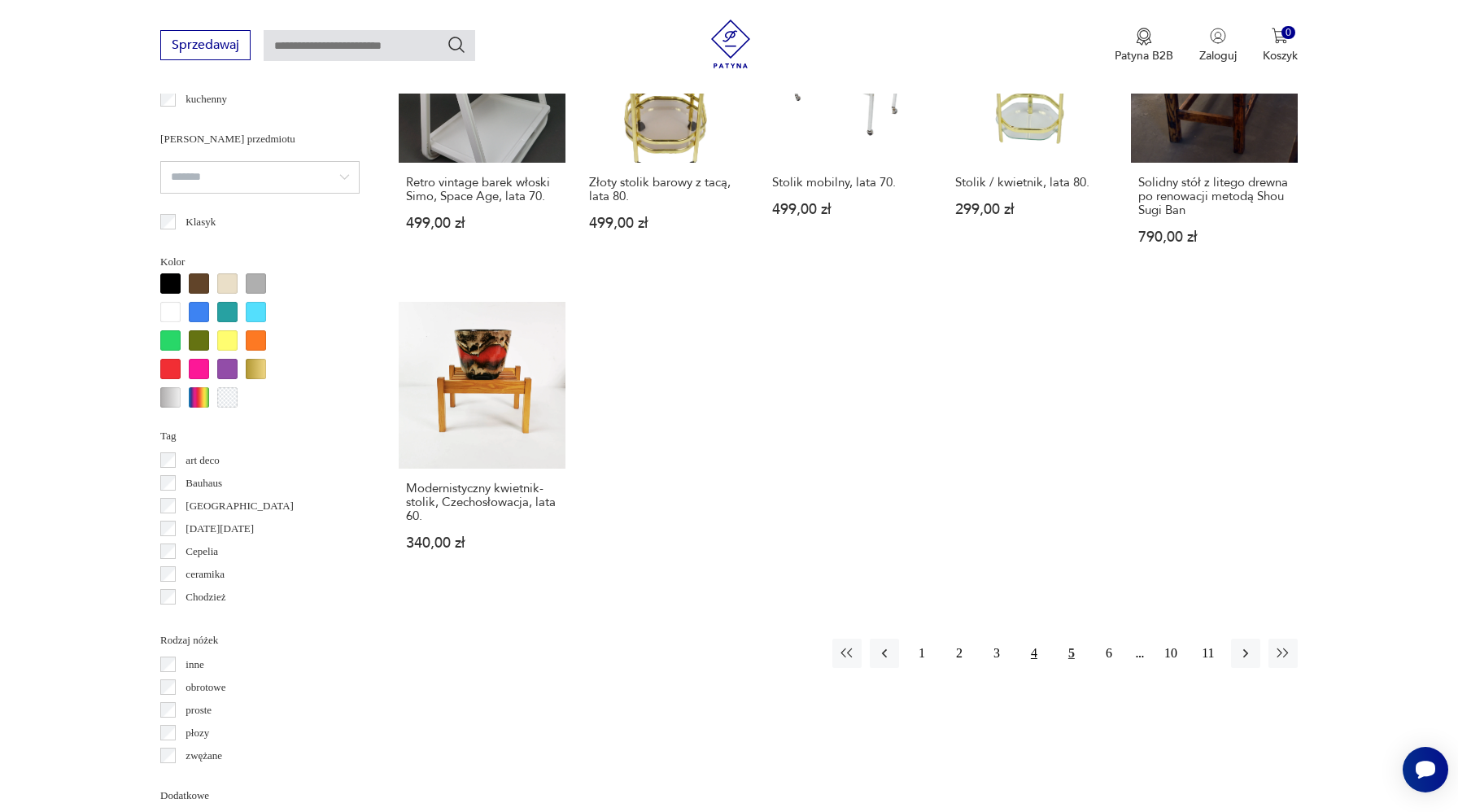
click at [1035, 653] on button "4" at bounding box center [1034, 653] width 29 height 29
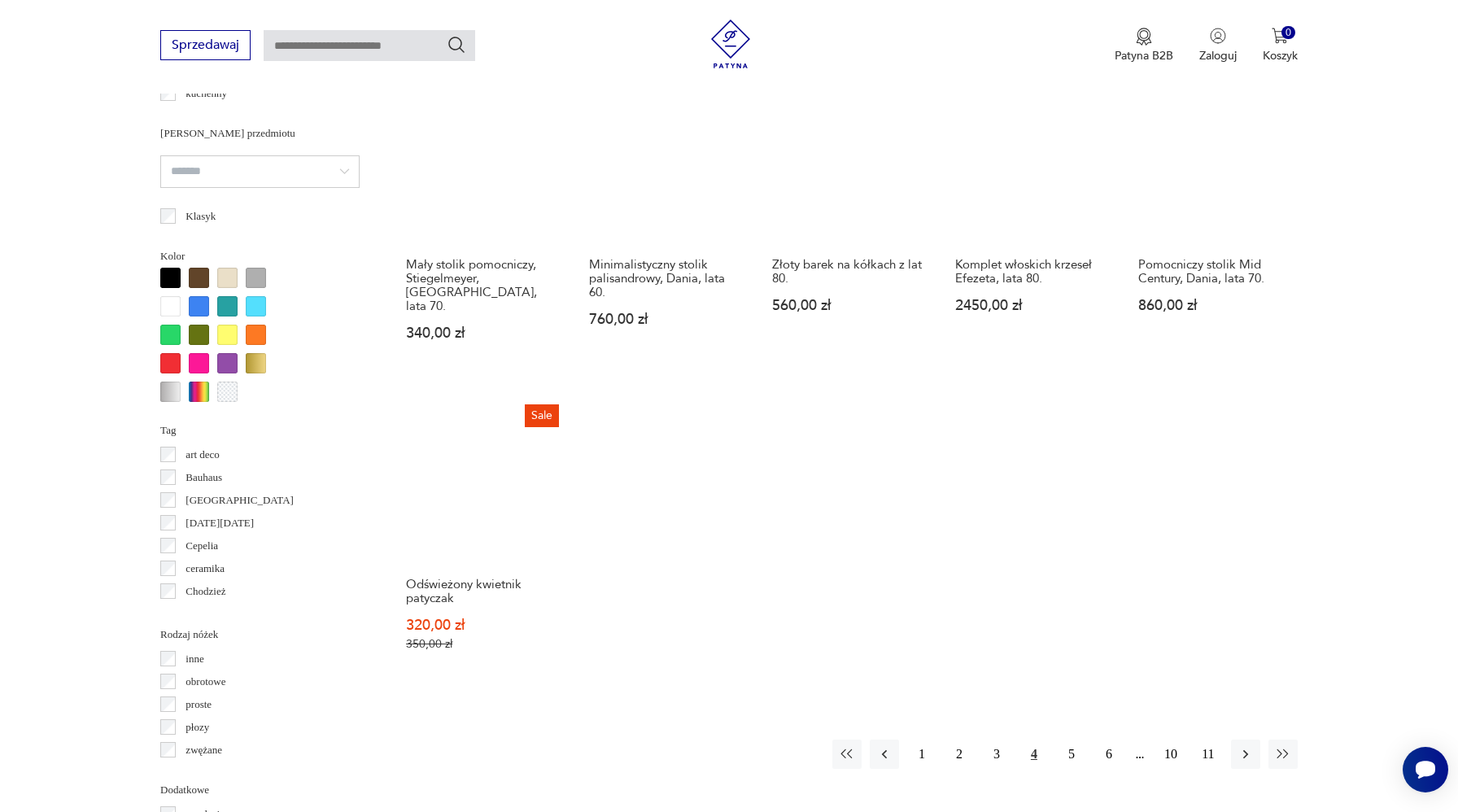
scroll to position [1394, 0]
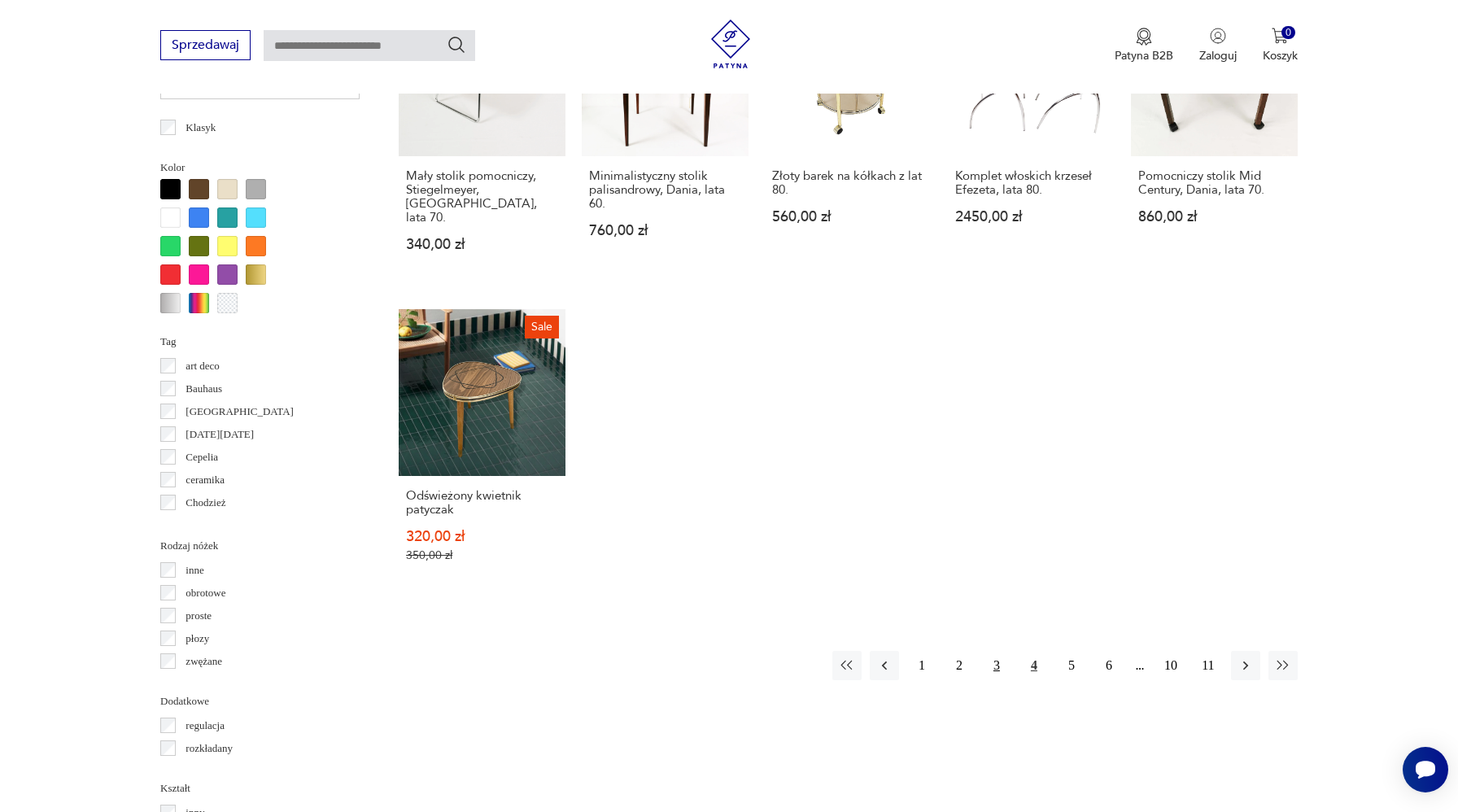
click at [1001, 651] on button "3" at bounding box center [997, 665] width 29 height 29
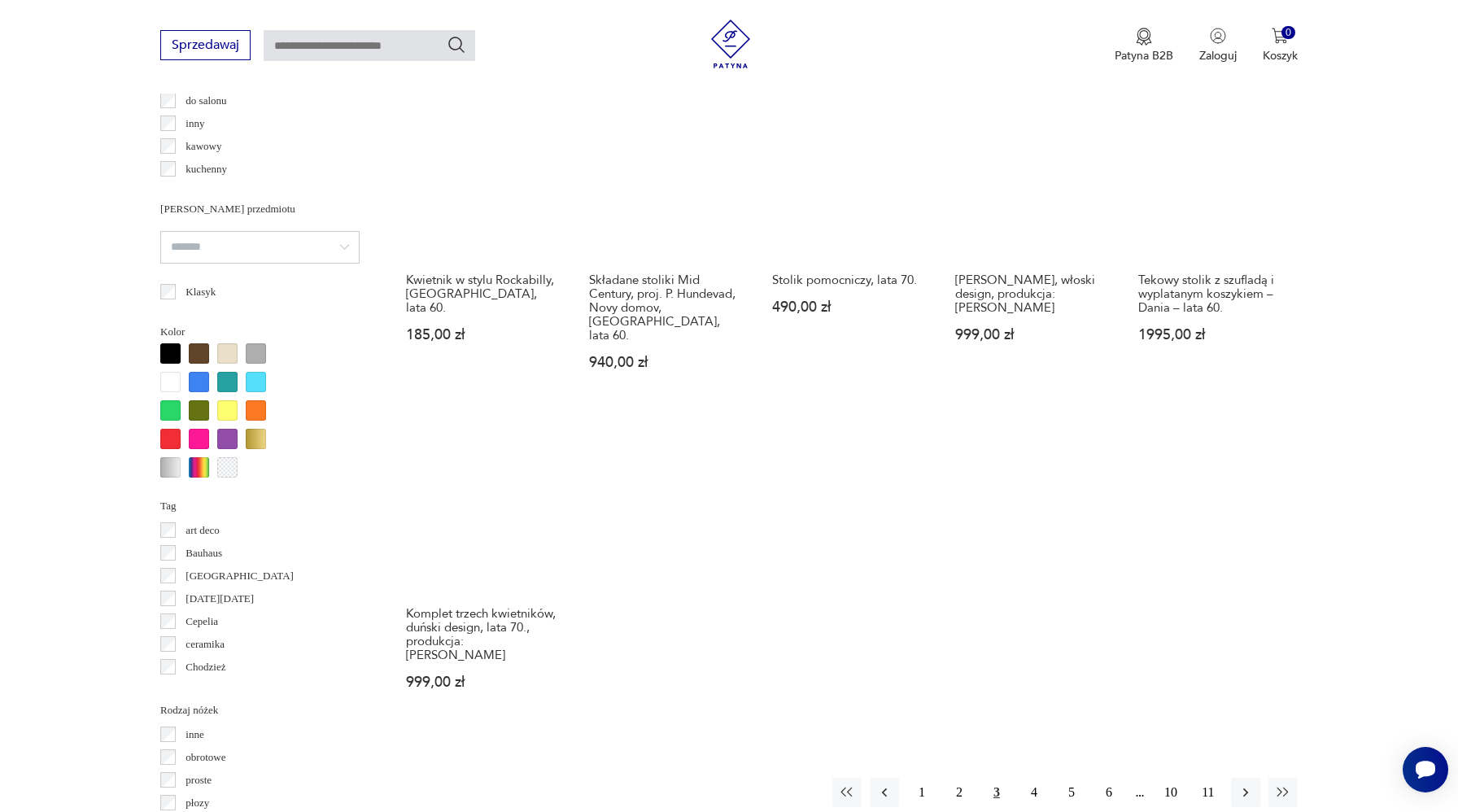
scroll to position [1402, 0]
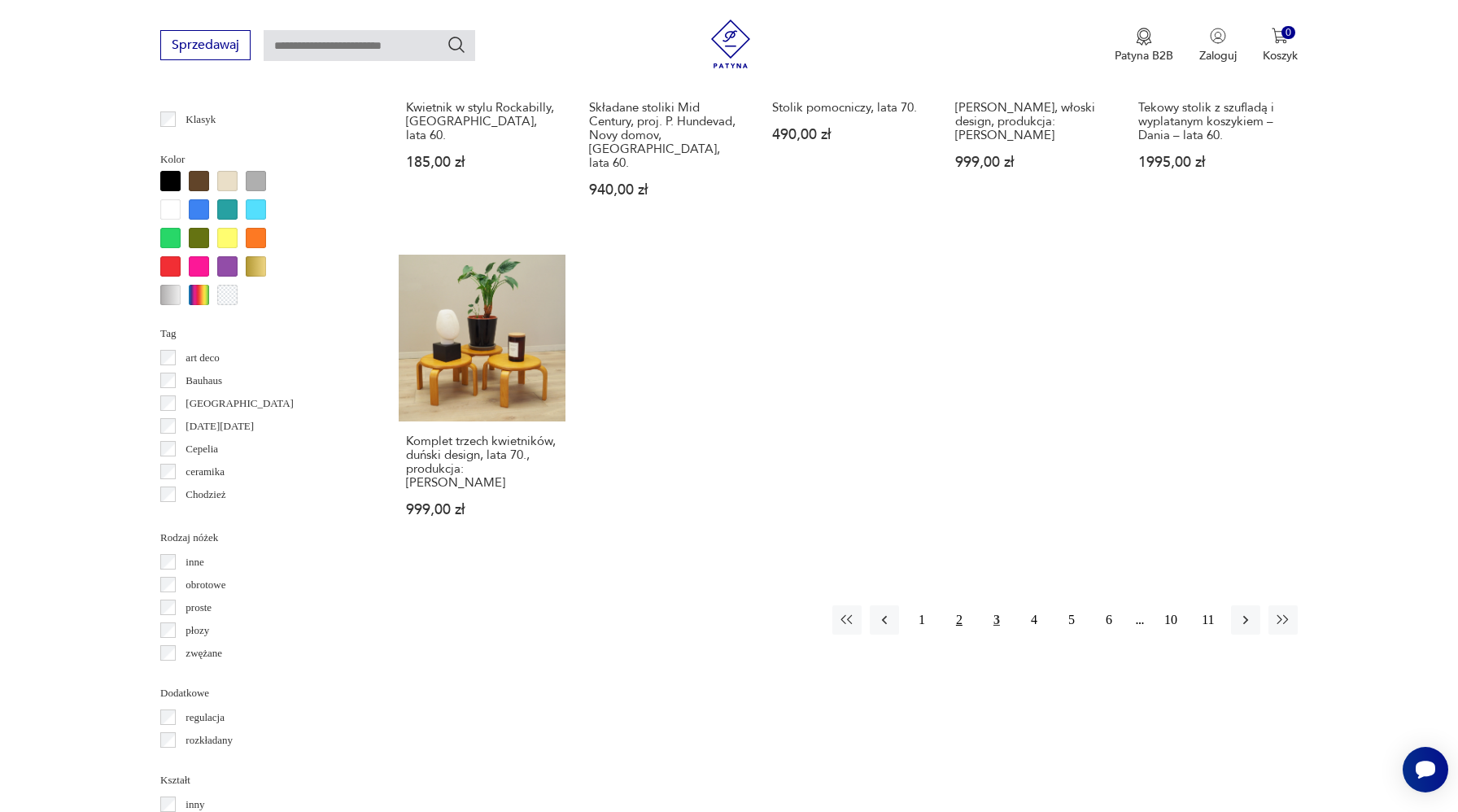
click at [963, 605] on button "2" at bounding box center [960, 620] width 29 height 29
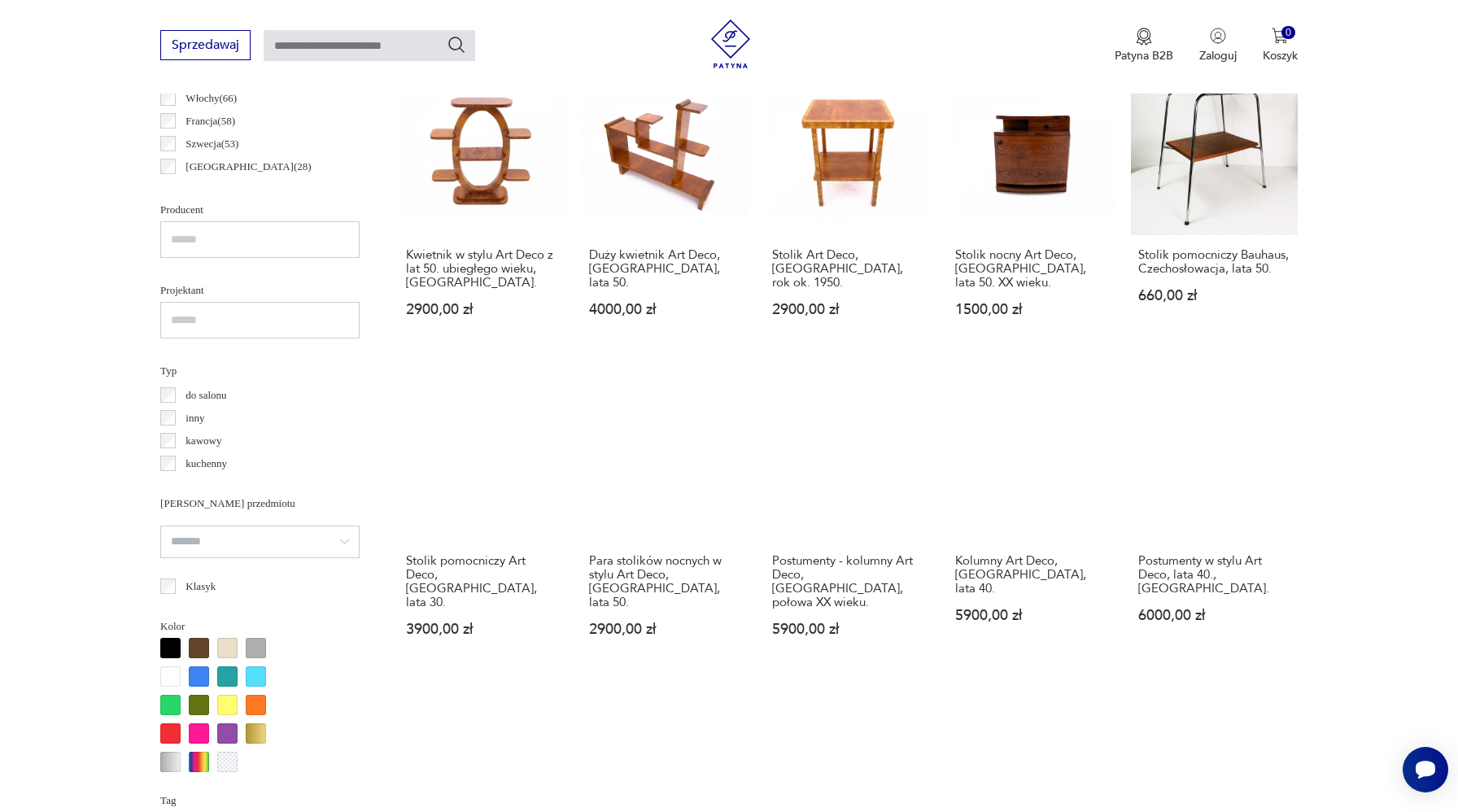
scroll to position [1027, 0]
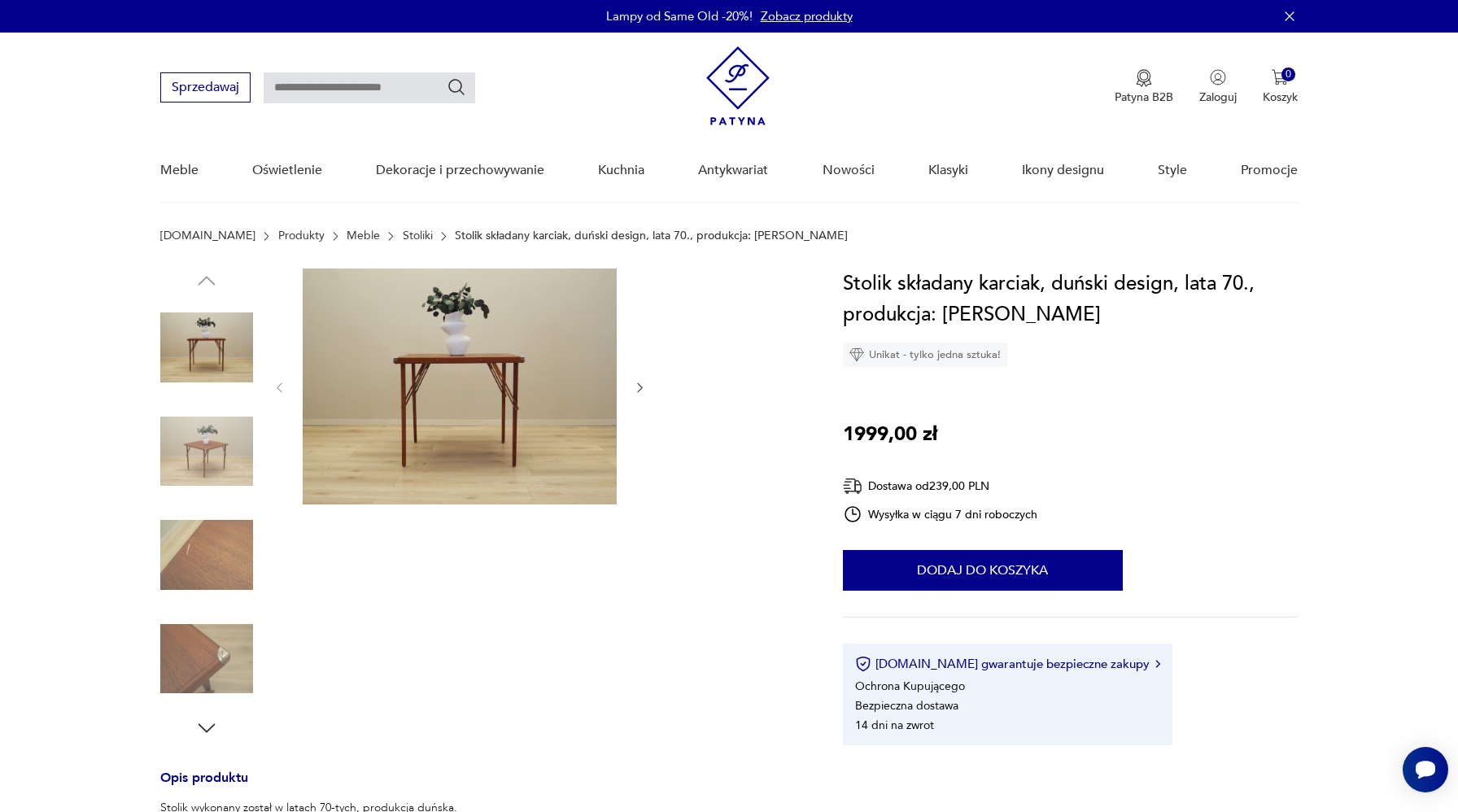
click at [223, 478] on img at bounding box center [207, 452] width 93 height 93
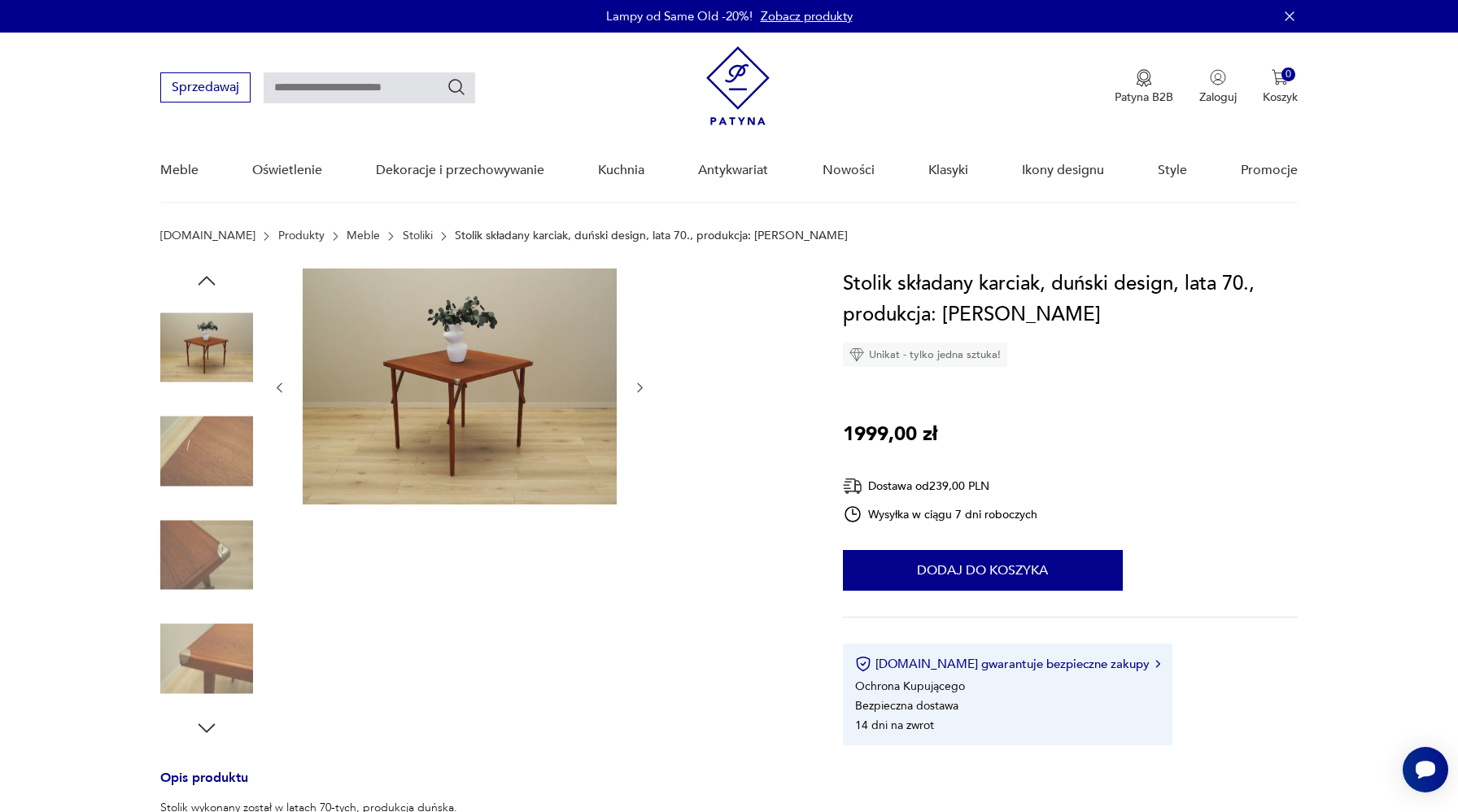
click at [221, 506] on div at bounding box center [207, 401] width 93 height 407
click at [219, 577] on img at bounding box center [207, 555] width 93 height 93
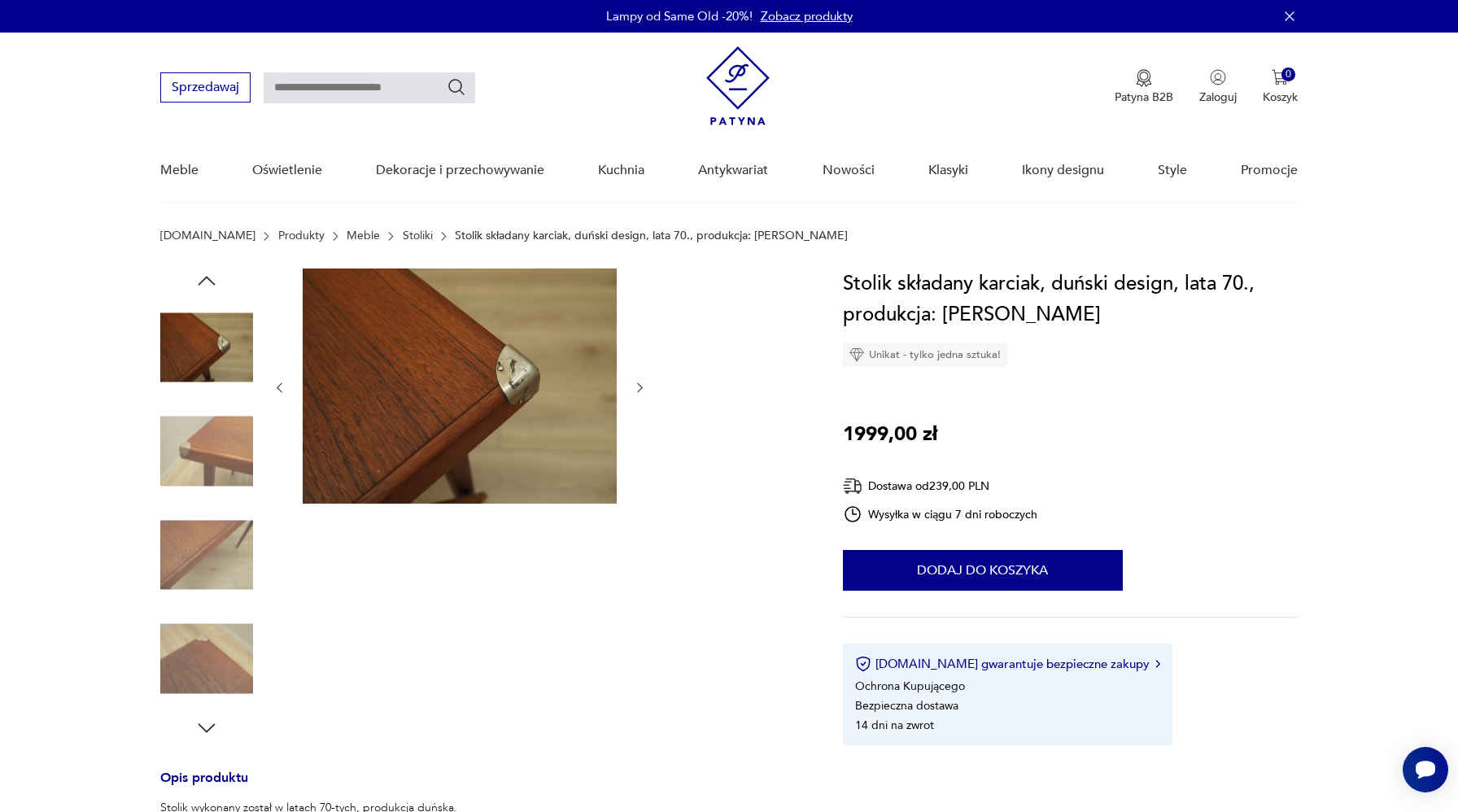
click at [221, 559] on img at bounding box center [207, 555] width 93 height 93
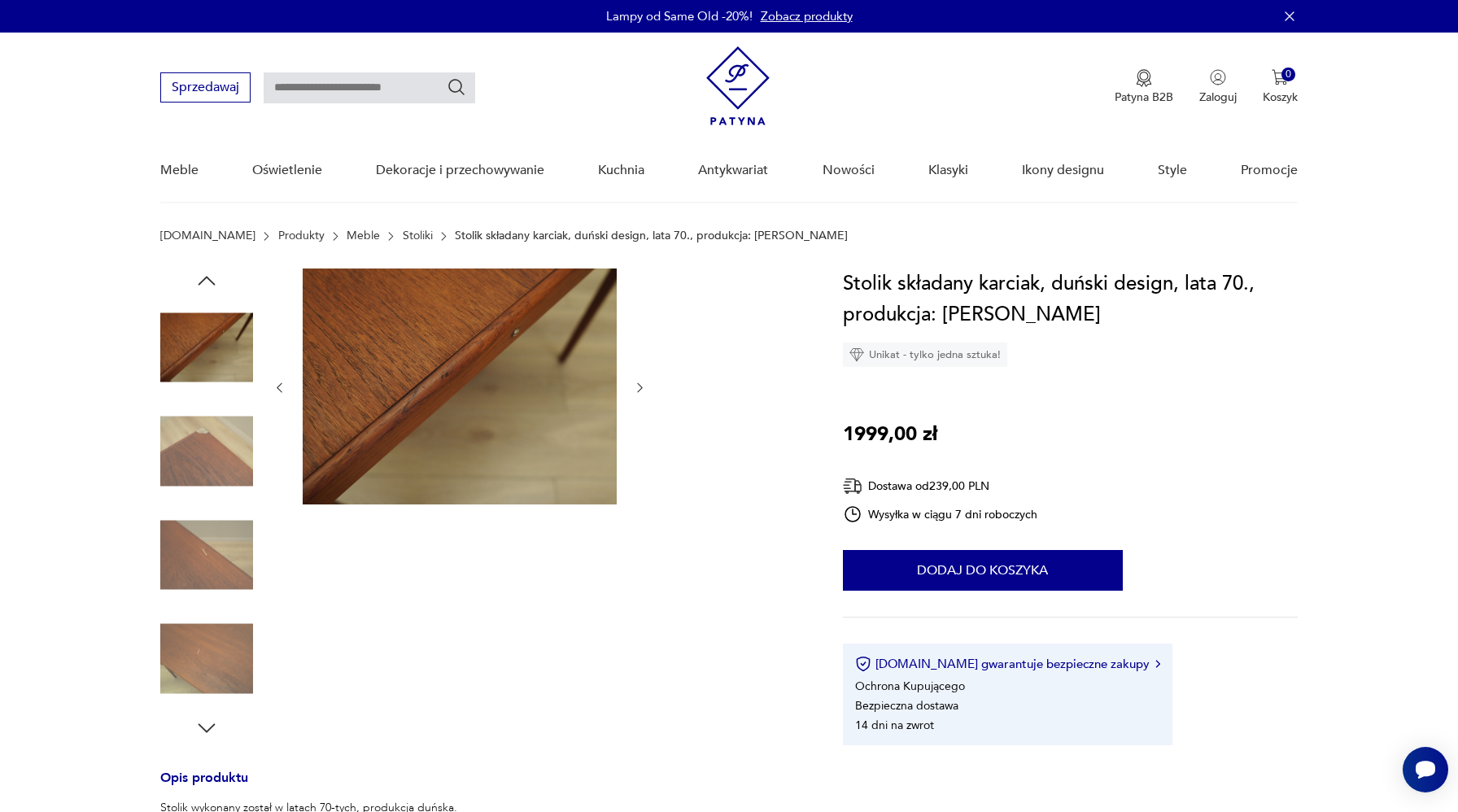
click at [222, 559] on img at bounding box center [207, 555] width 93 height 93
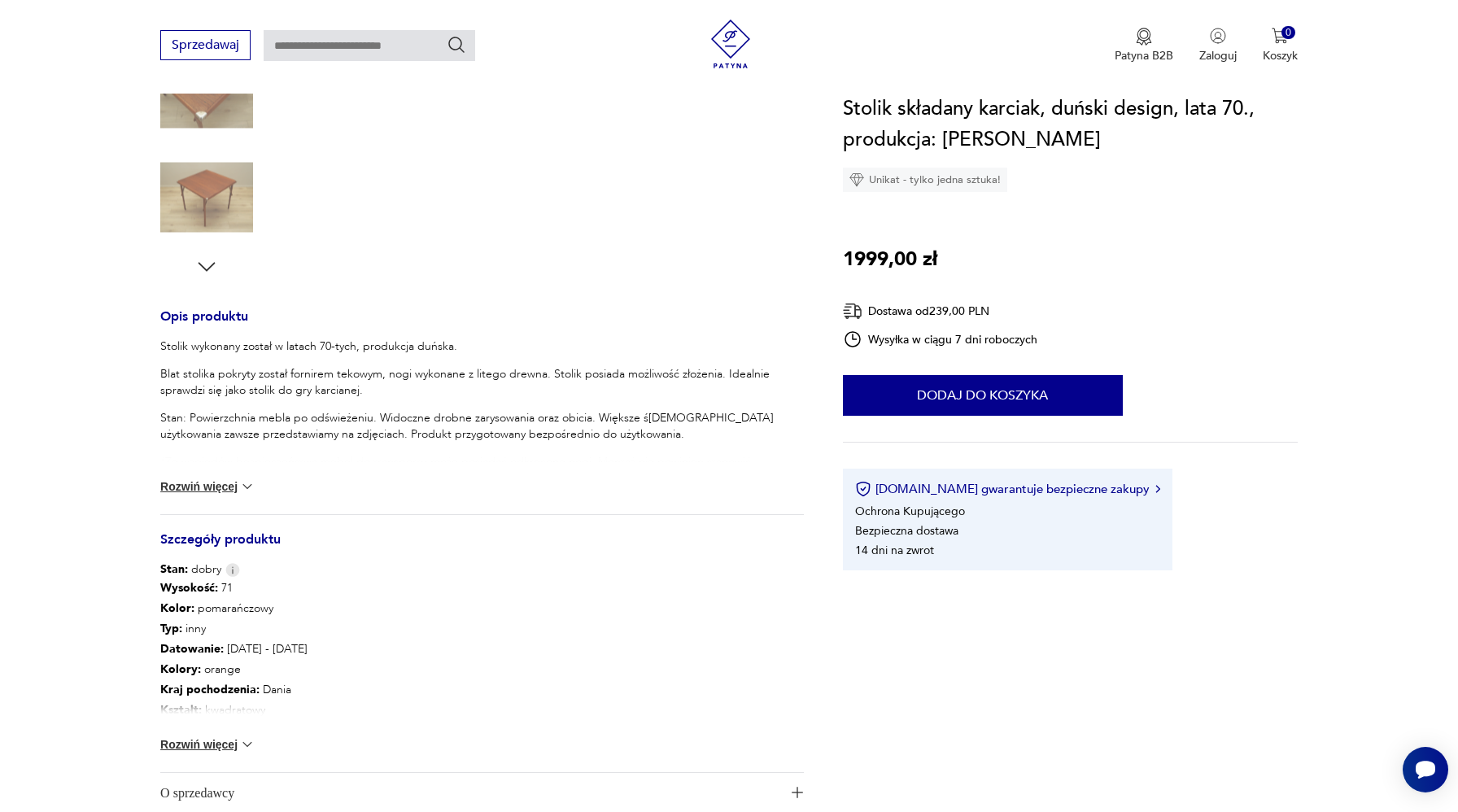
scroll to position [988, 0]
